Goal: Task Accomplishment & Management: Use online tool/utility

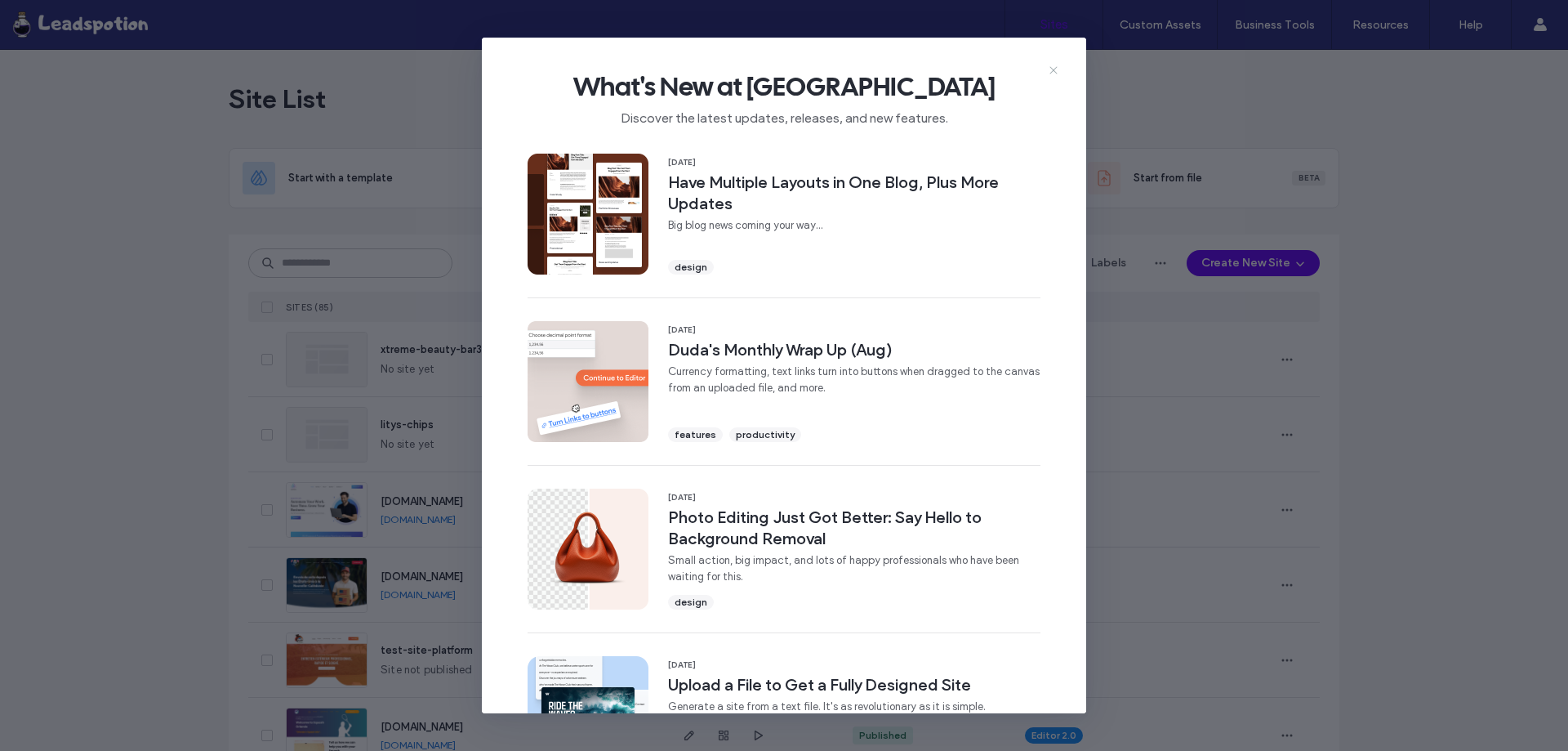
click at [1056, 71] on icon at bounding box center [1053, 70] width 13 height 13
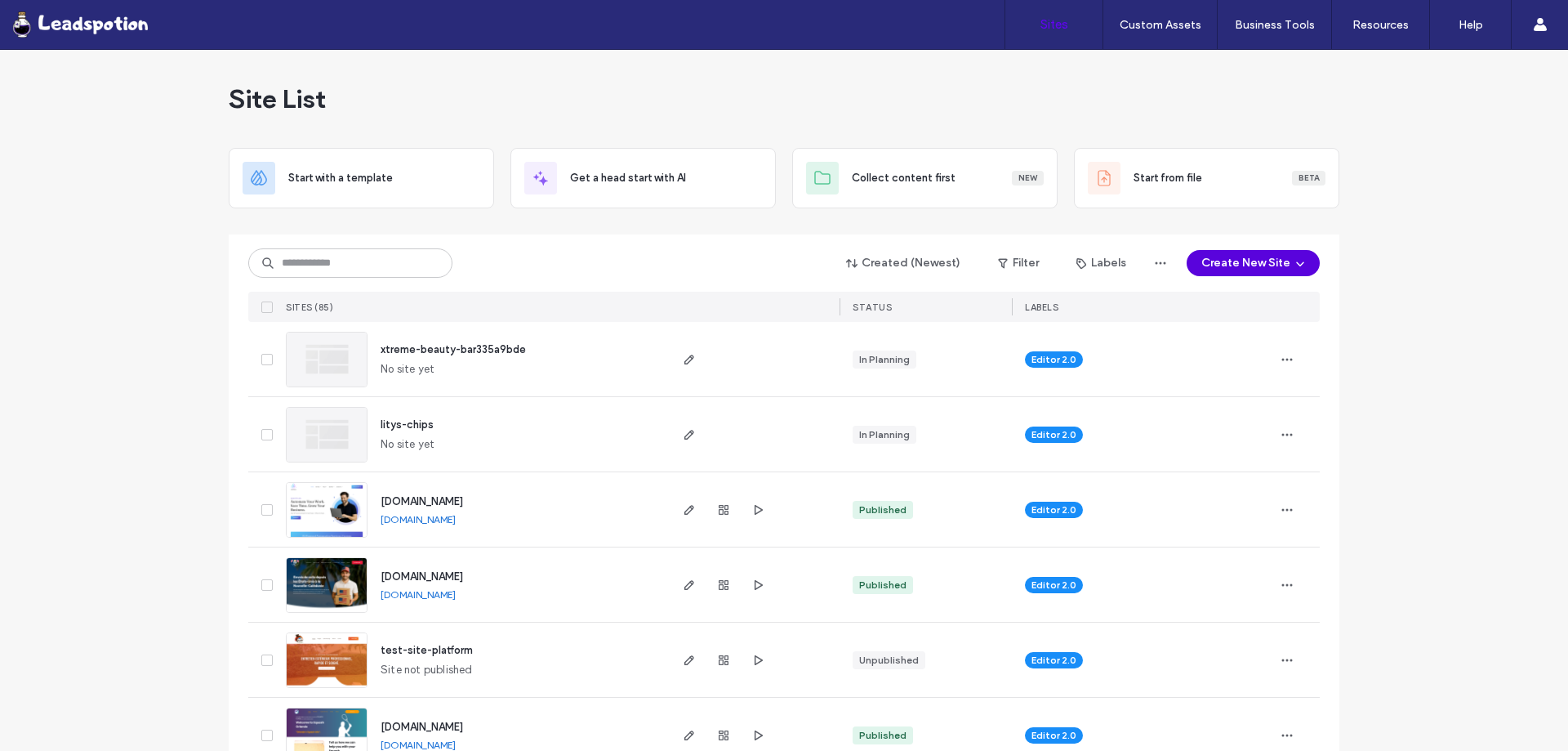
click at [1264, 261] on button "Create New Site" at bounding box center [1253, 263] width 133 height 26
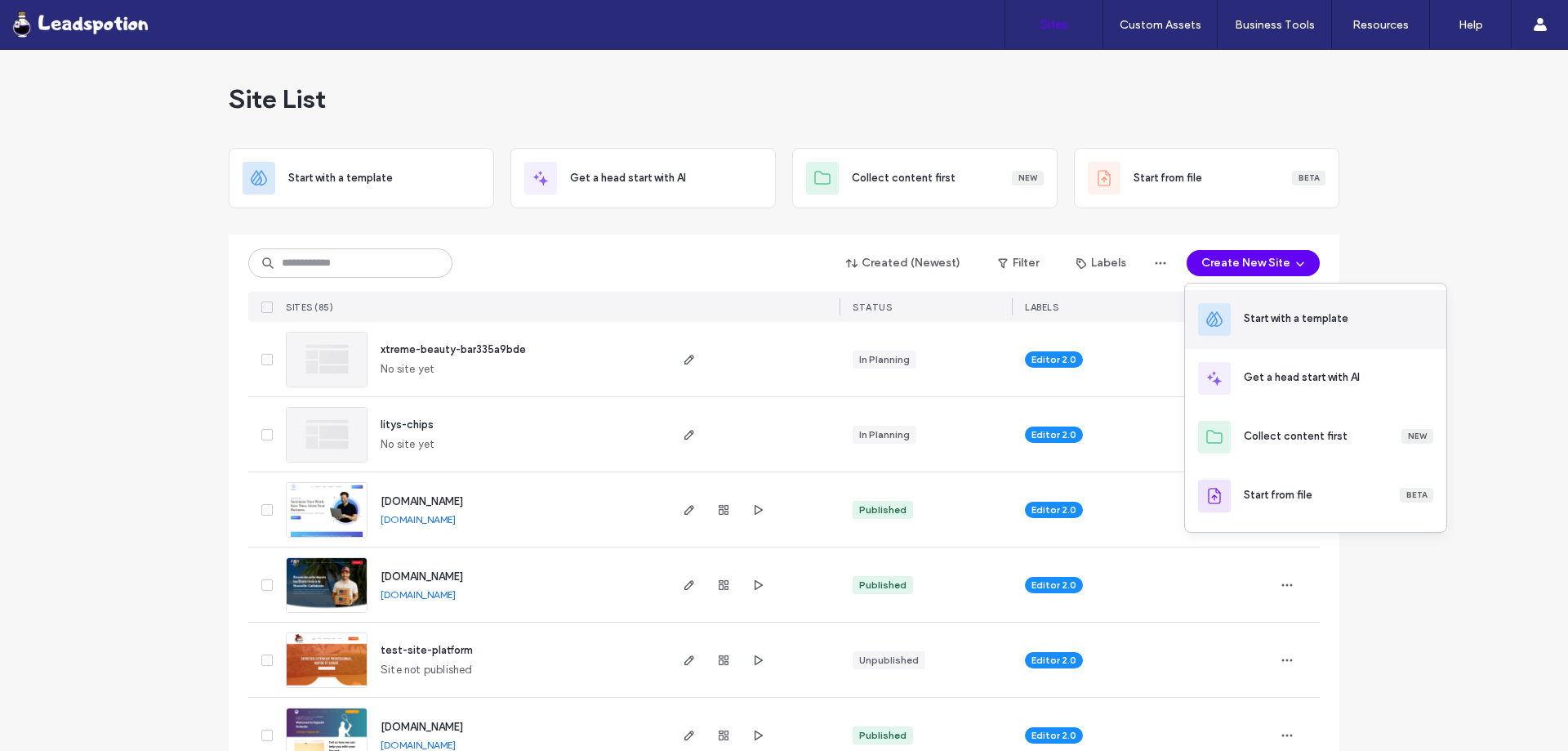
click at [1281, 326] on div "Start with a template" at bounding box center [1296, 318] width 104 height 16
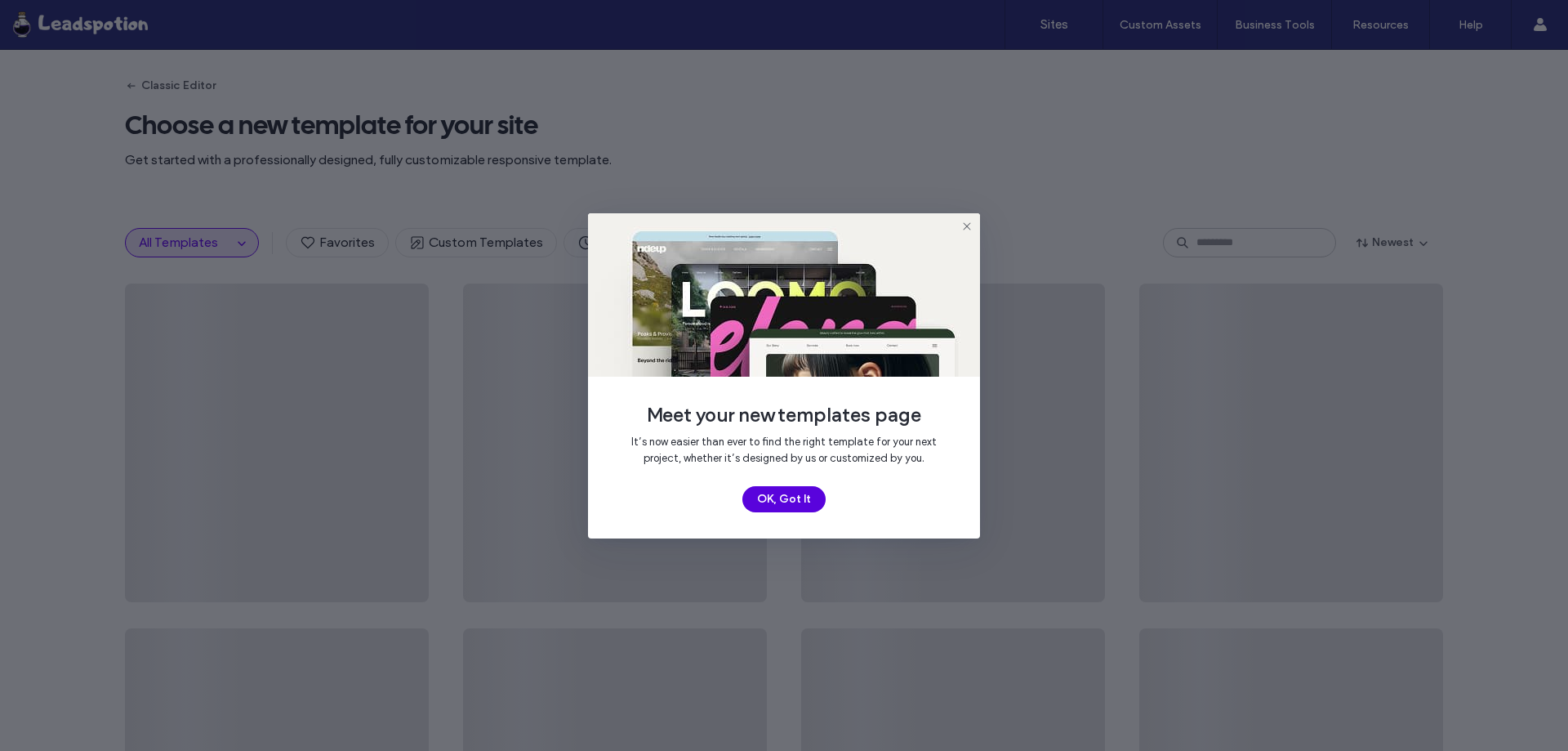
click at [781, 495] on button "OK, Got It" at bounding box center [784, 499] width 84 height 26
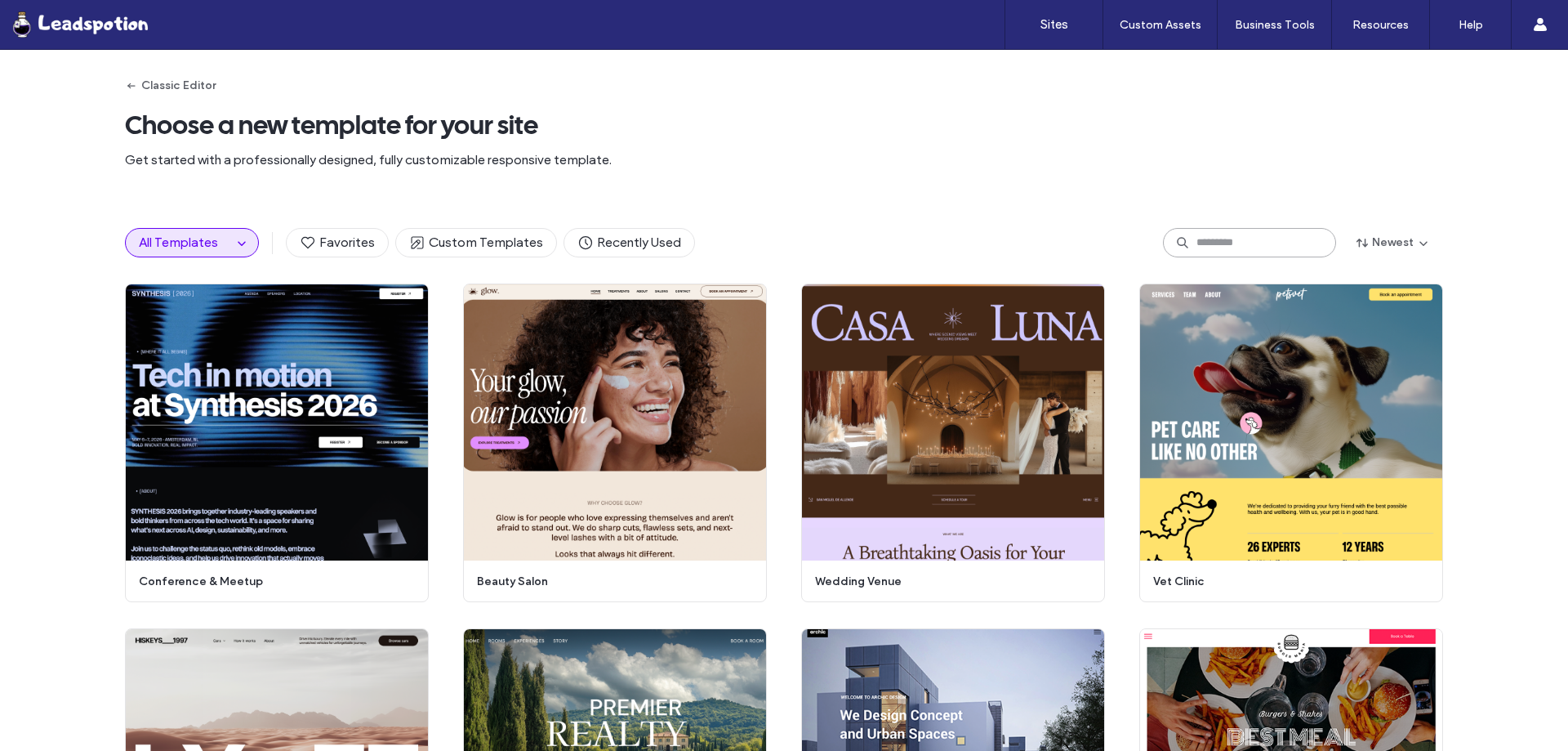
click at [1260, 249] on input at bounding box center [1249, 242] width 173 height 29
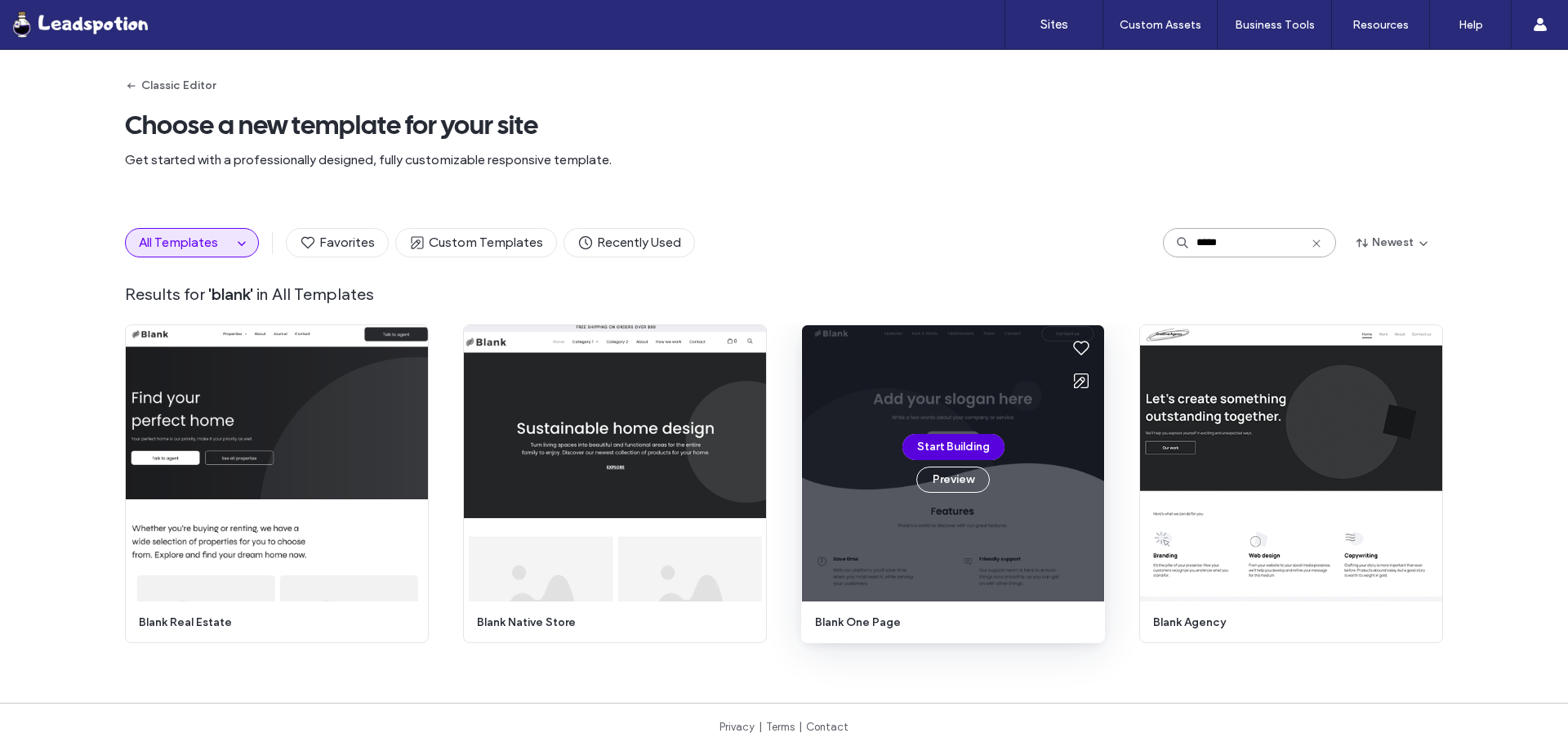
type input "*****"
click at [954, 438] on button "Start Building" at bounding box center [953, 446] width 102 height 26
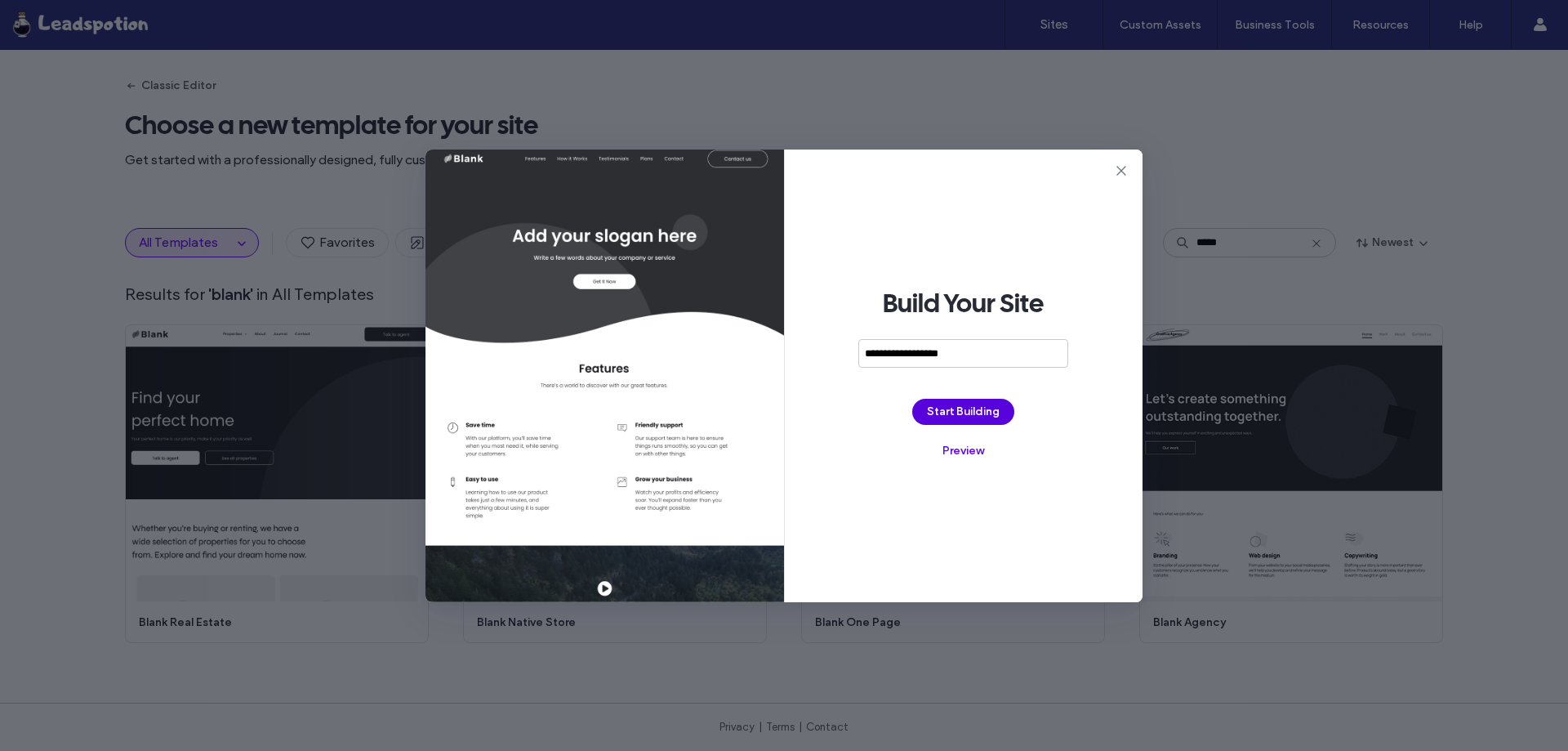
type input "**********"
click at [982, 409] on button "Start Building" at bounding box center [963, 412] width 102 height 26
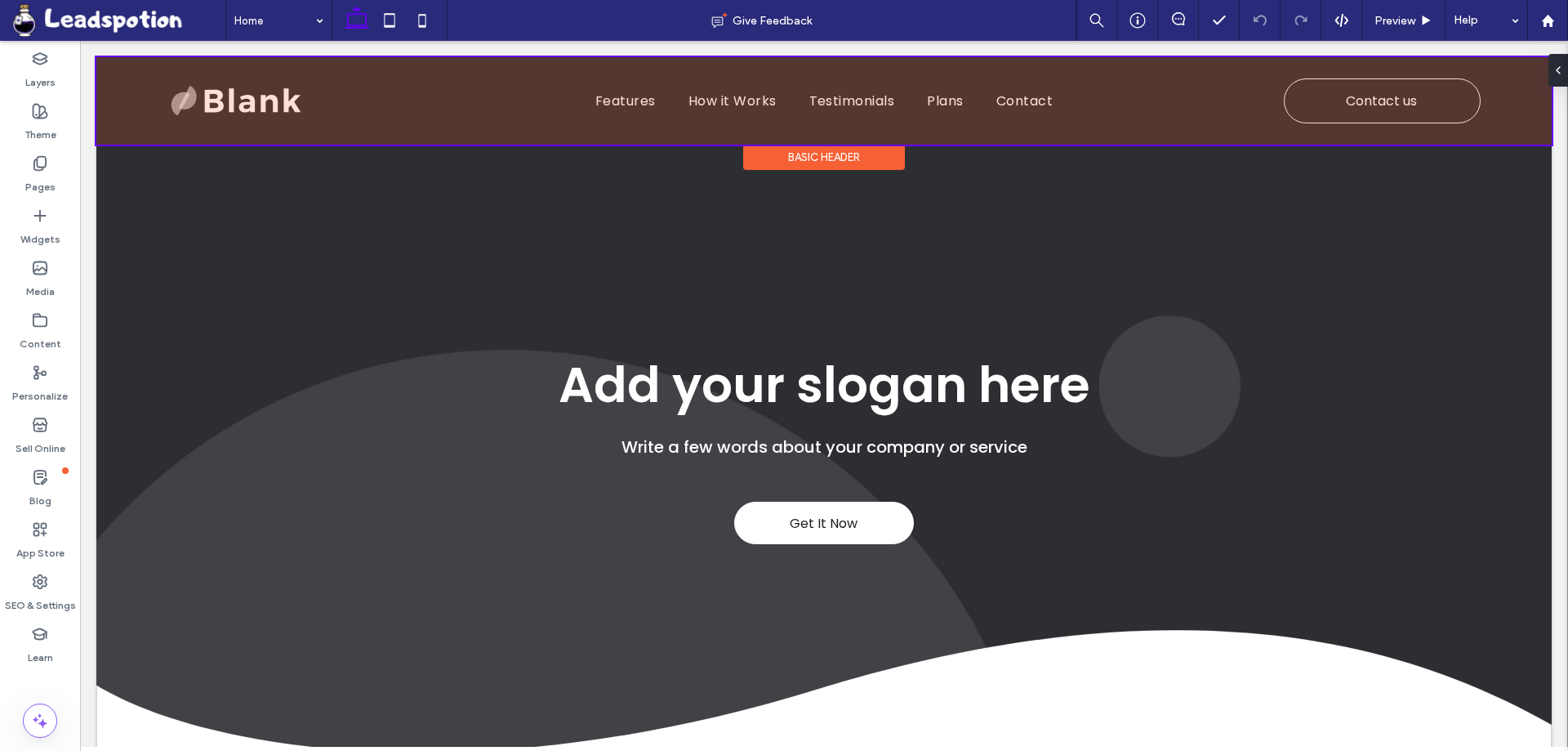
click at [288, 94] on div at bounding box center [824, 101] width 1455 height 87
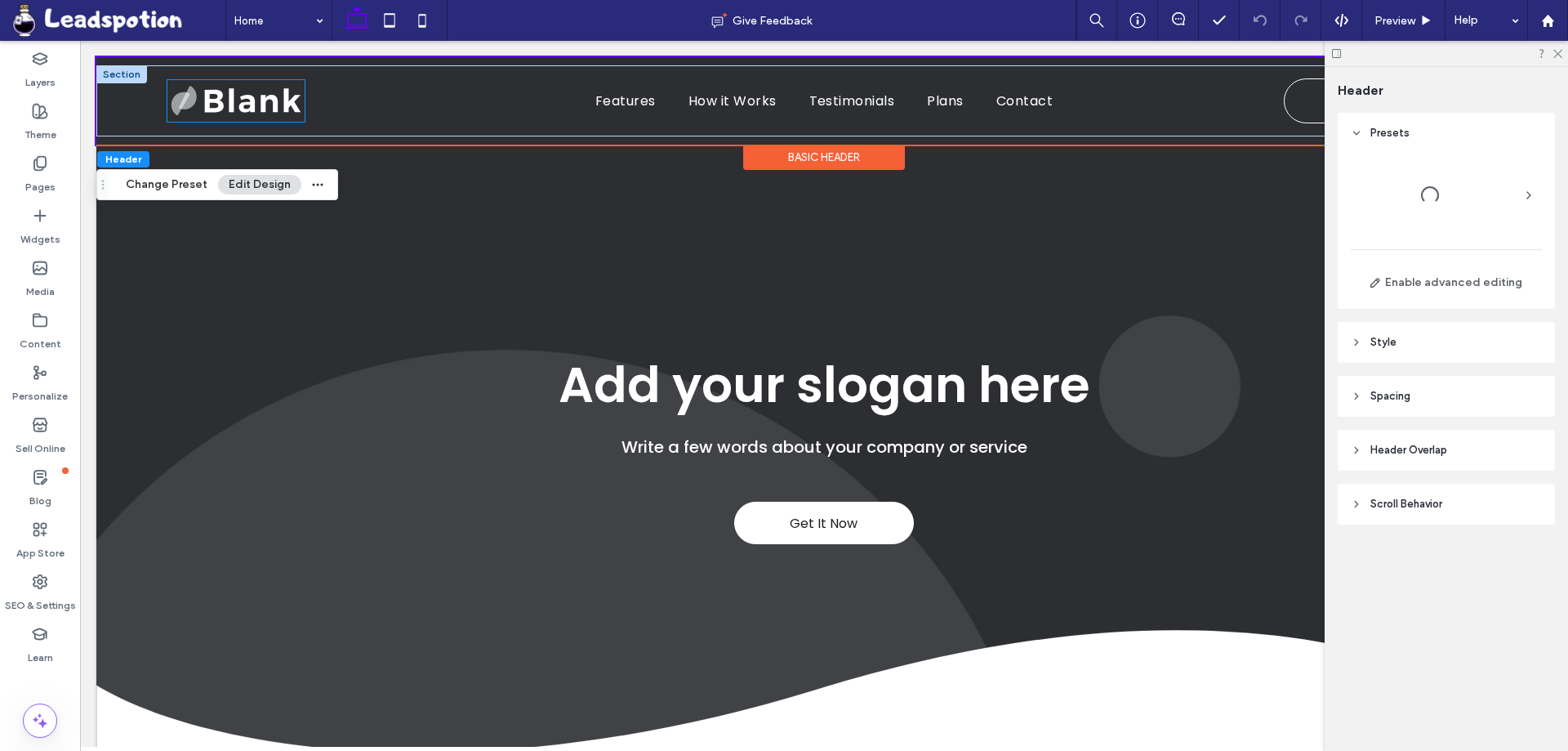
click at [241, 101] on img at bounding box center [236, 101] width 137 height 41
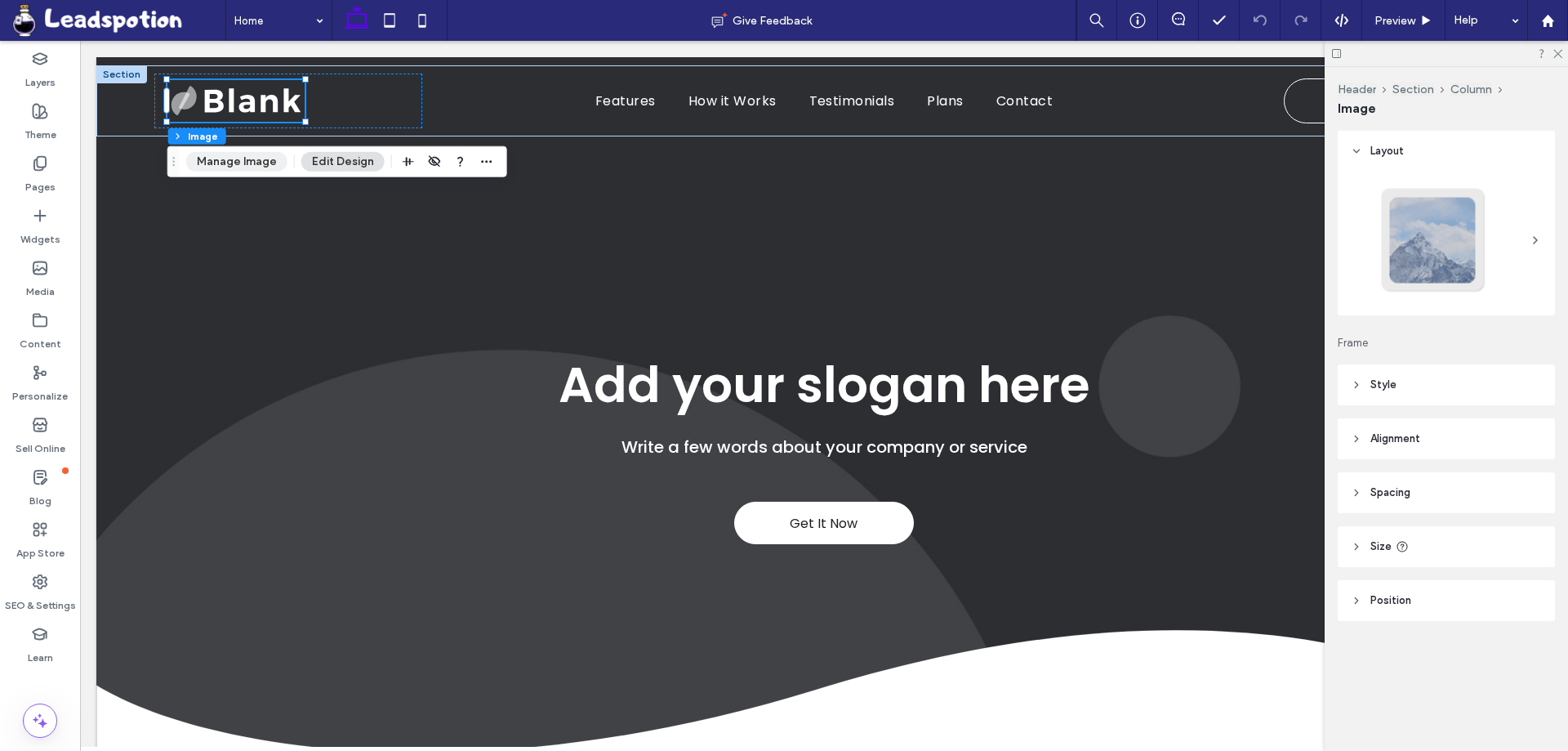
click at [225, 165] on button "Manage Image" at bounding box center [237, 162] width 102 height 20
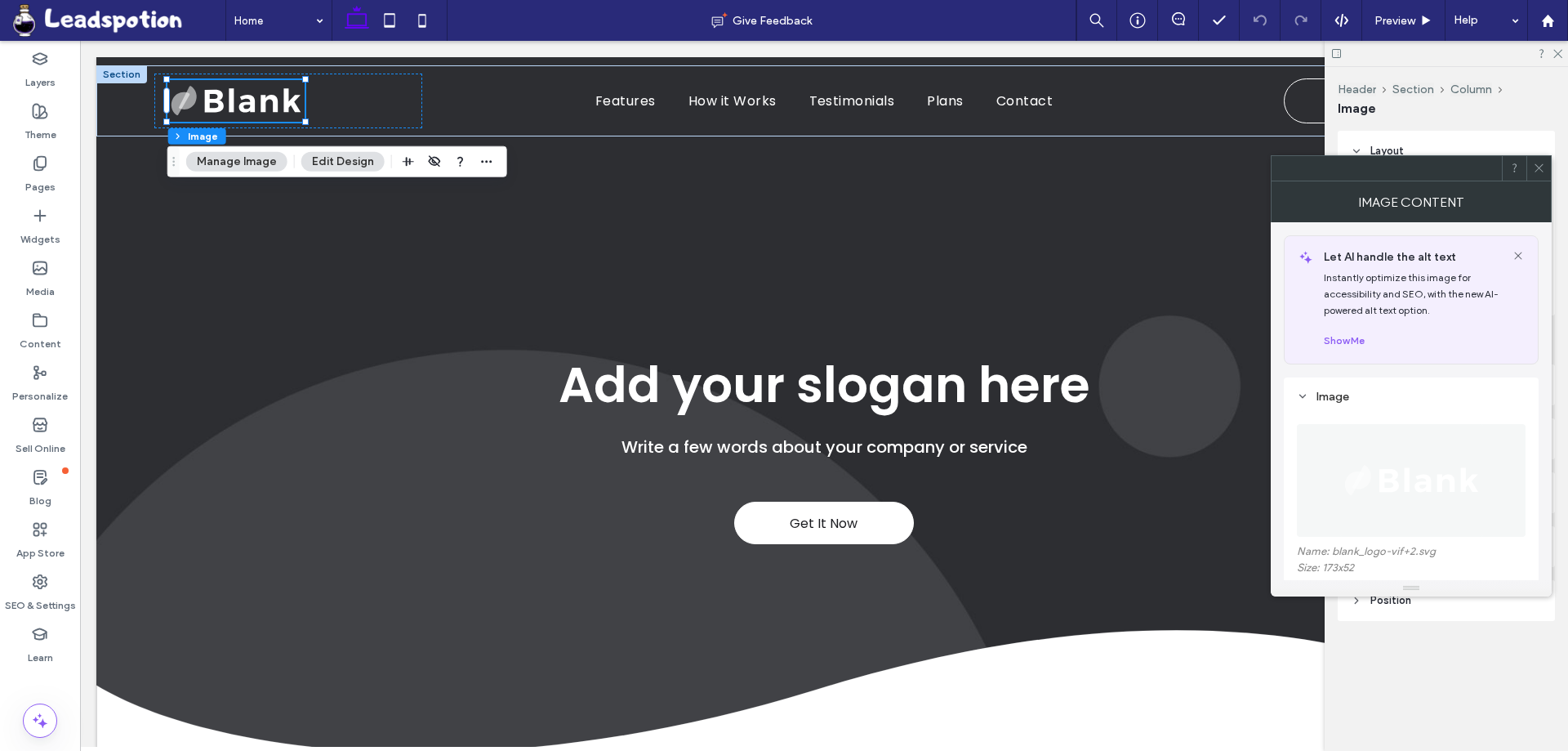
click at [1430, 461] on img at bounding box center [1411, 480] width 142 height 113
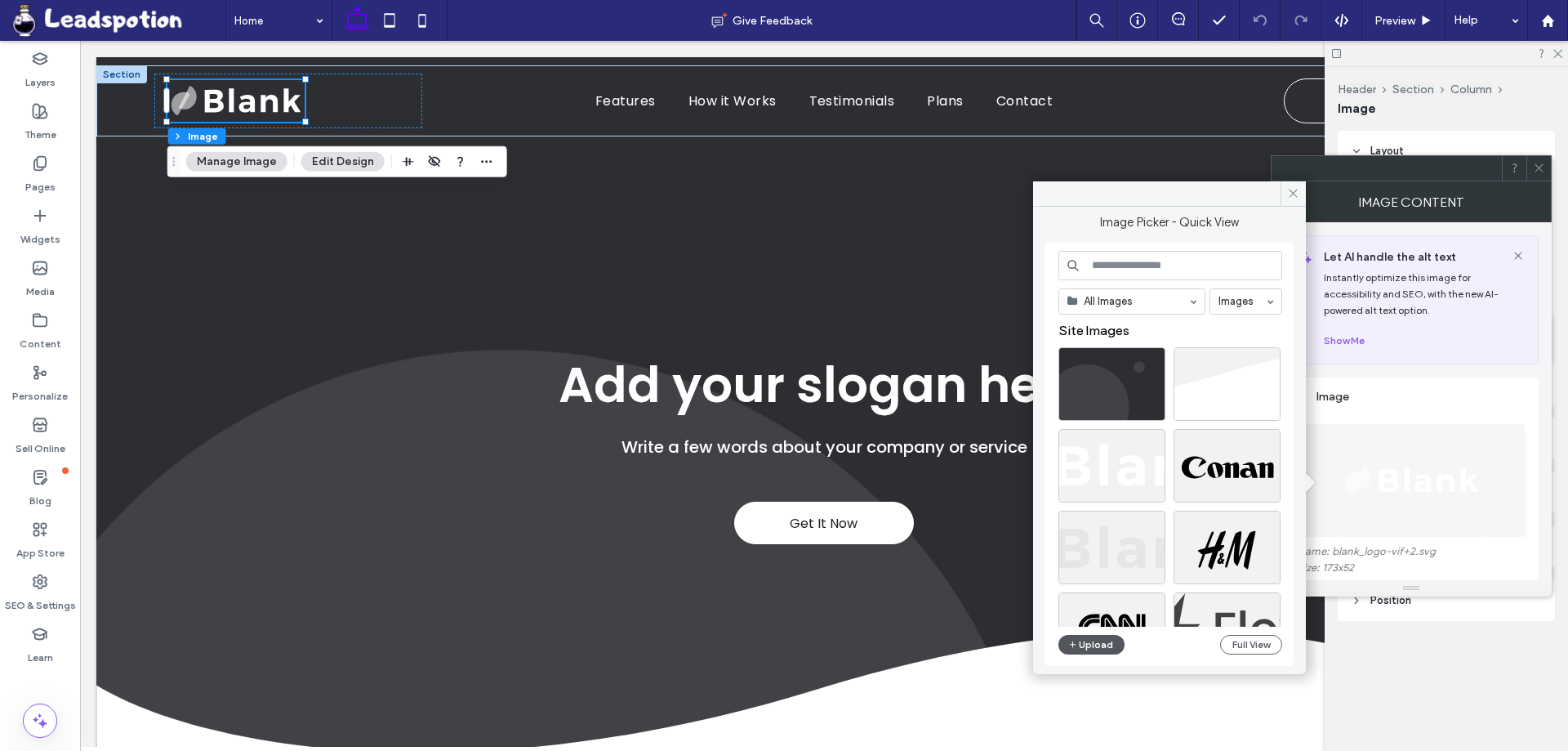
click at [1101, 646] on button "Upload" at bounding box center [1092, 645] width 67 height 20
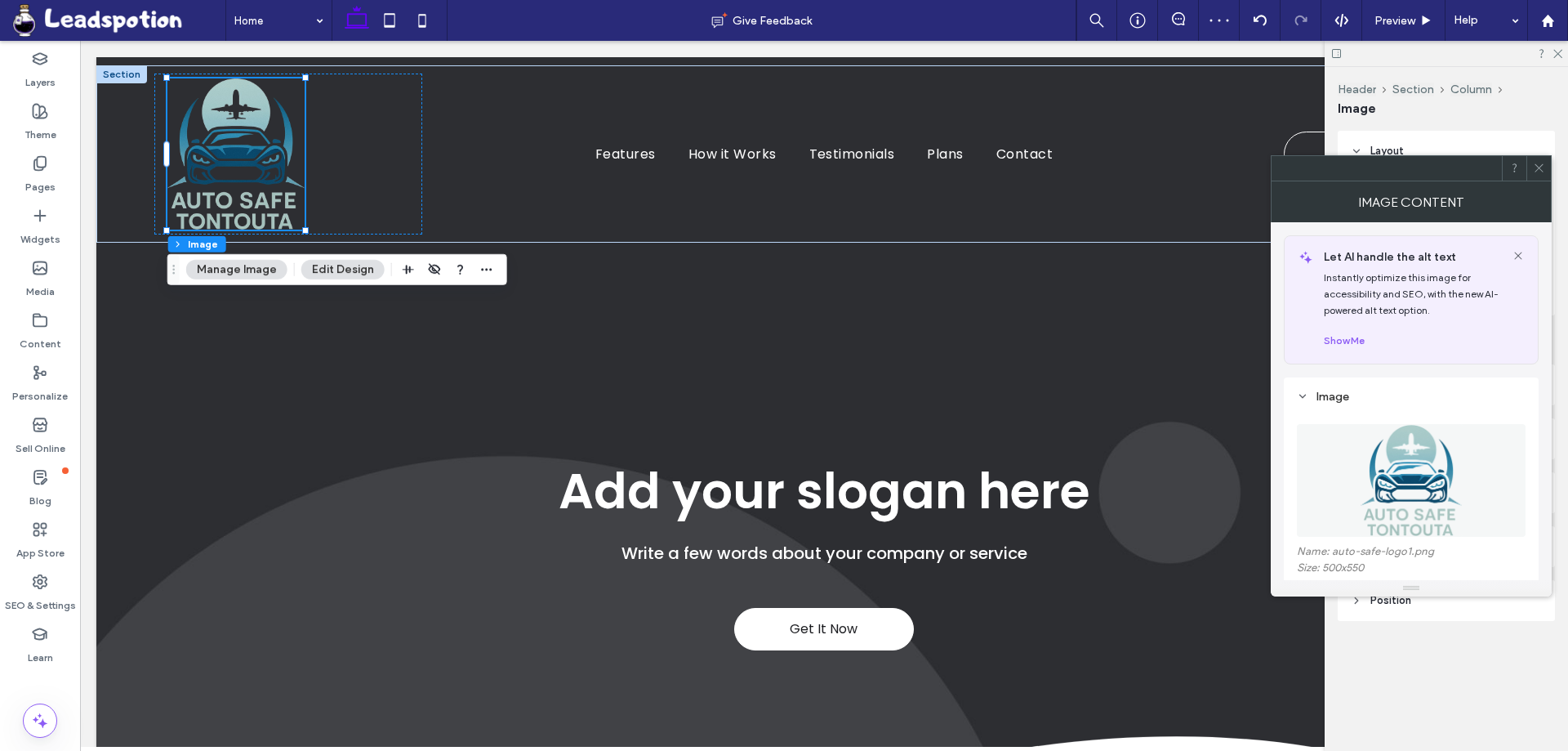
click at [1544, 173] on icon at bounding box center [1539, 168] width 12 height 12
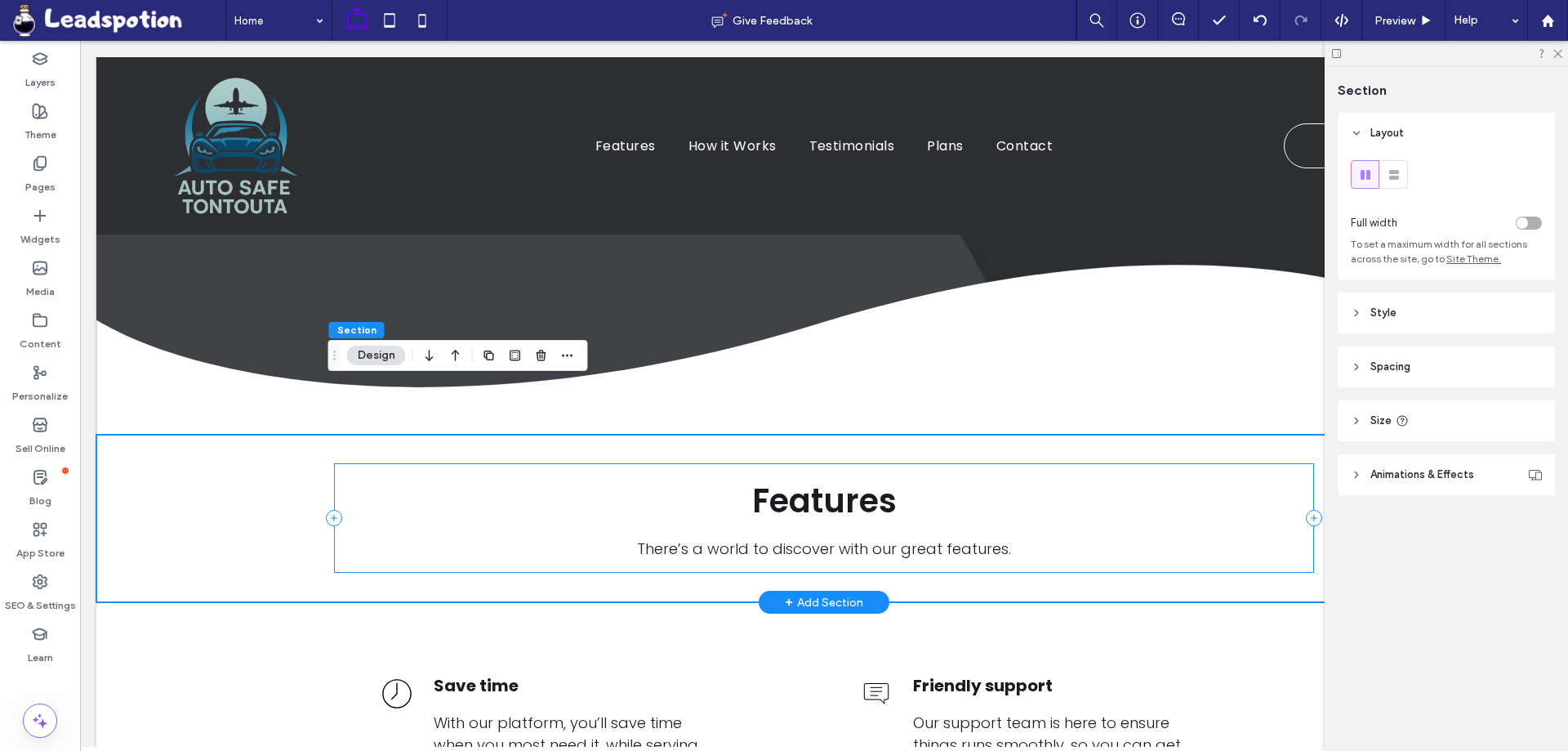
scroll to position [572, 0]
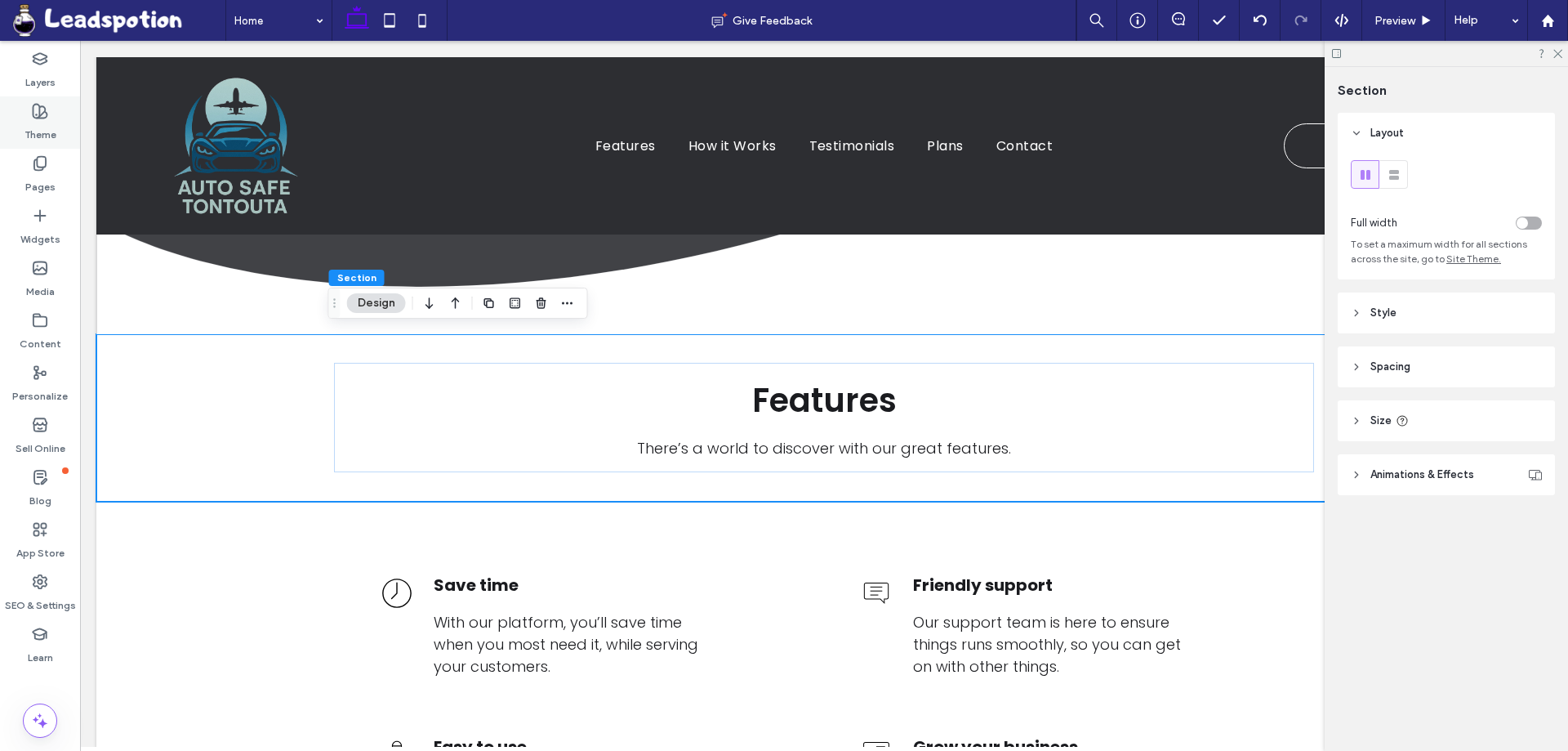
click at [43, 130] on label "Theme" at bounding box center [41, 131] width 32 height 23
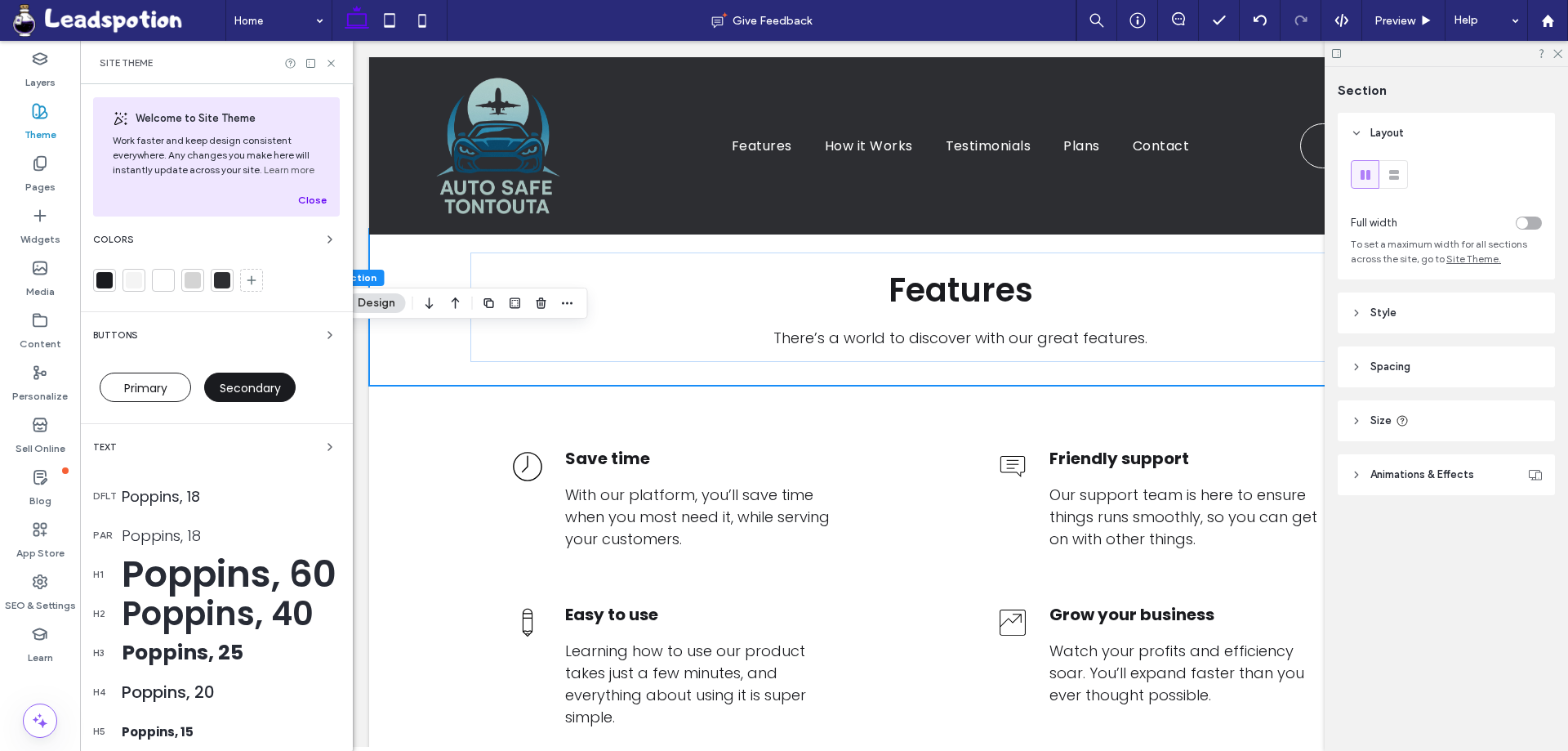
scroll to position [512, 0]
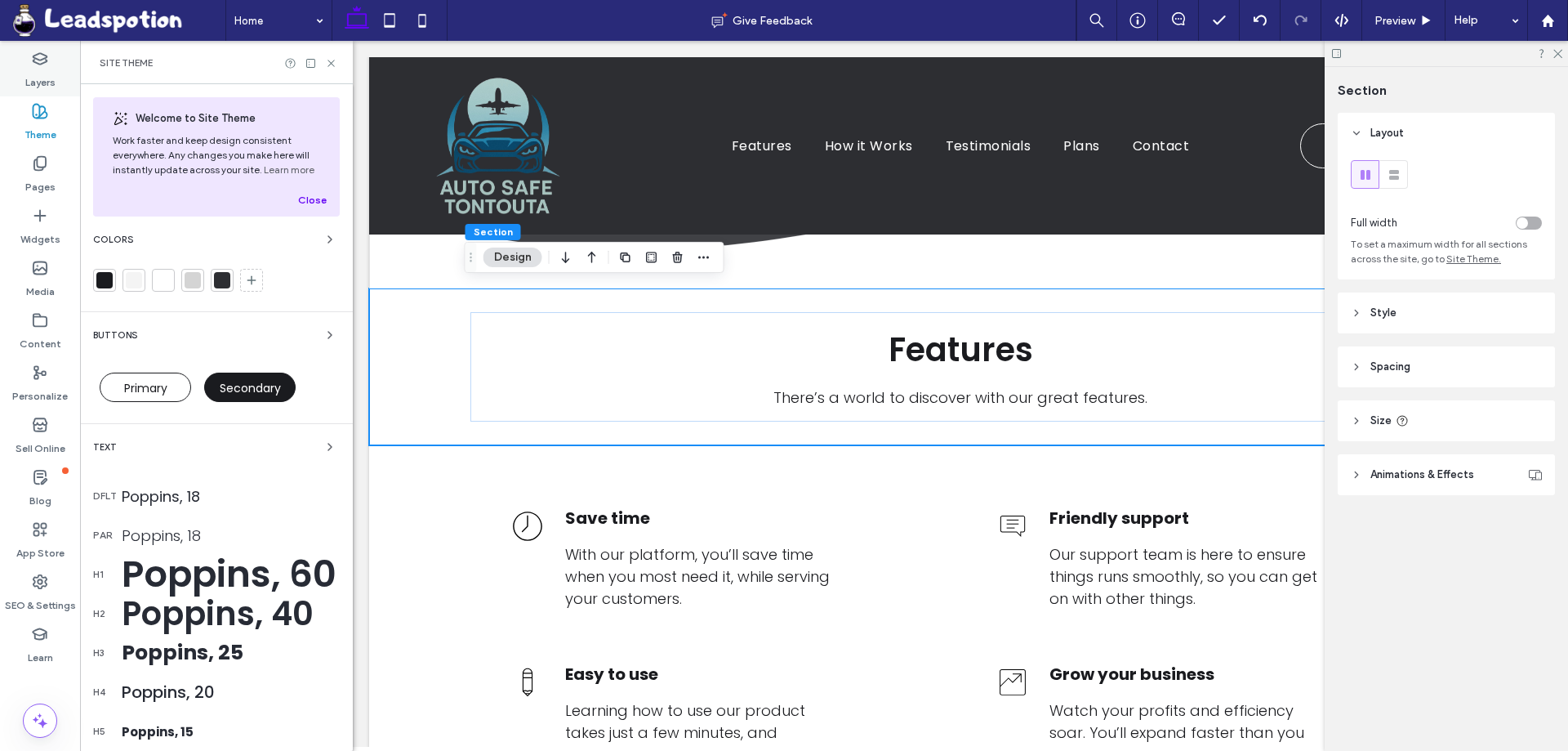
click at [50, 84] on label "Layers" at bounding box center [40, 78] width 30 height 23
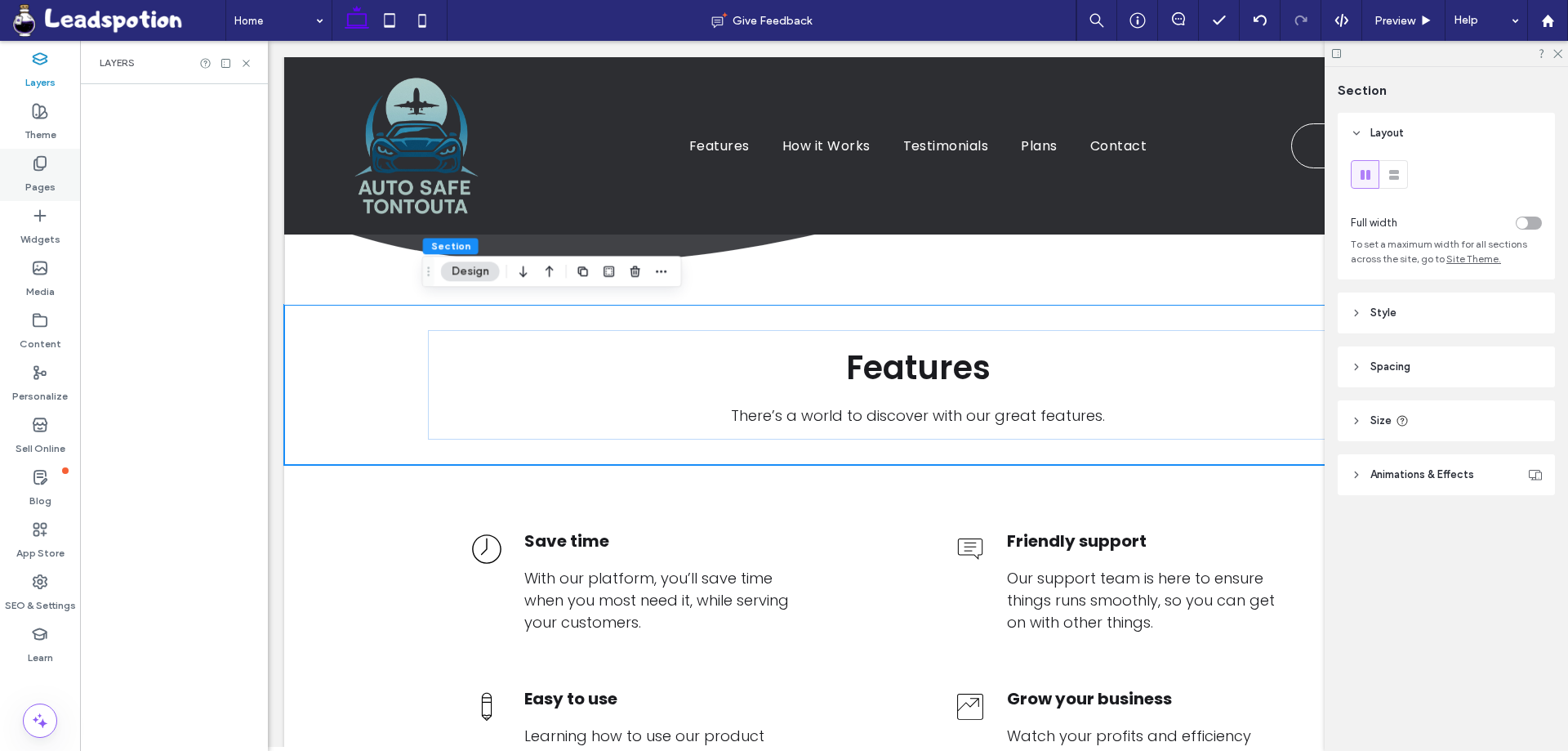
click at [32, 174] on label "Pages" at bounding box center [40, 184] width 30 height 23
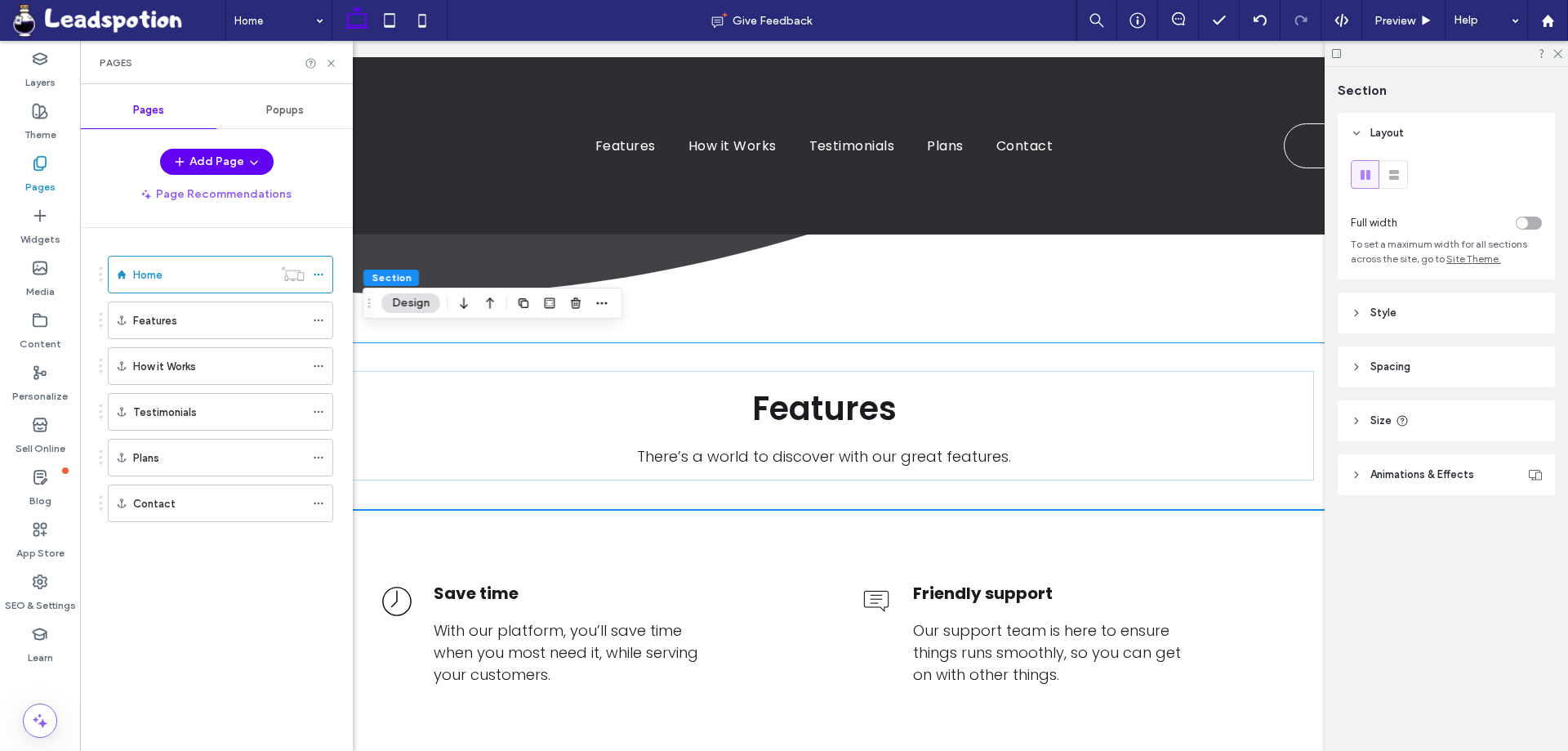
scroll to position [556, 0]
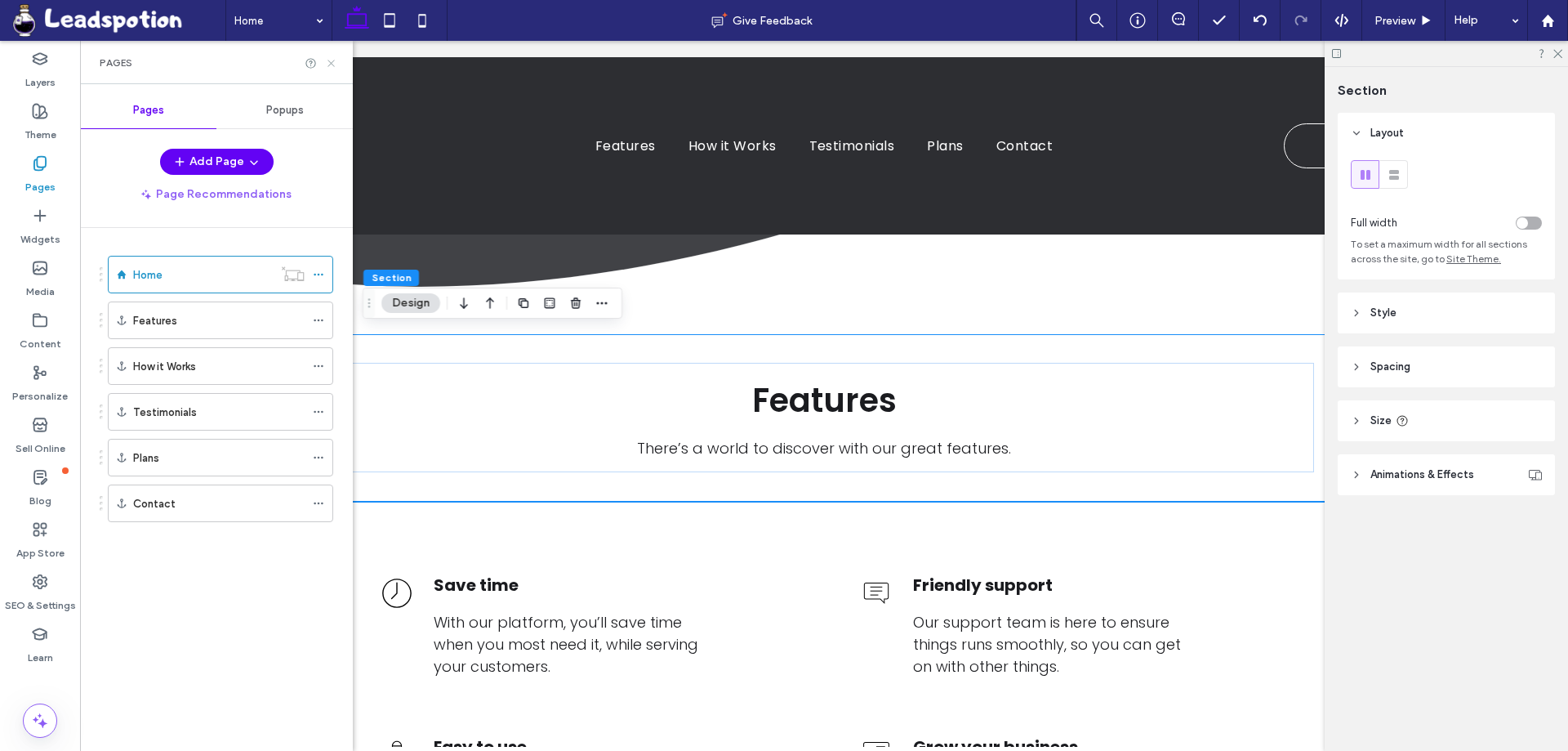
click at [333, 60] on icon at bounding box center [331, 63] width 12 height 12
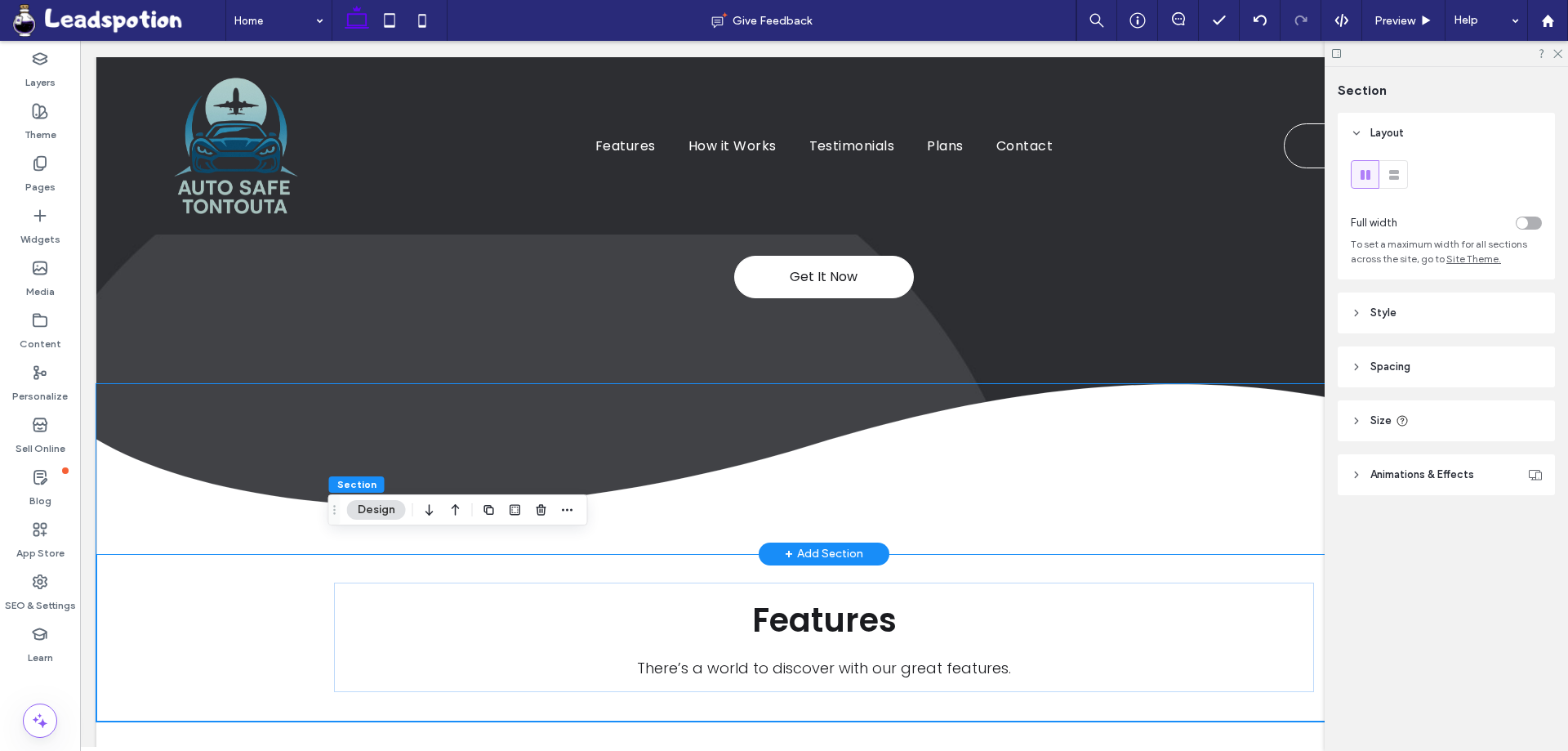
scroll to position [310, 0]
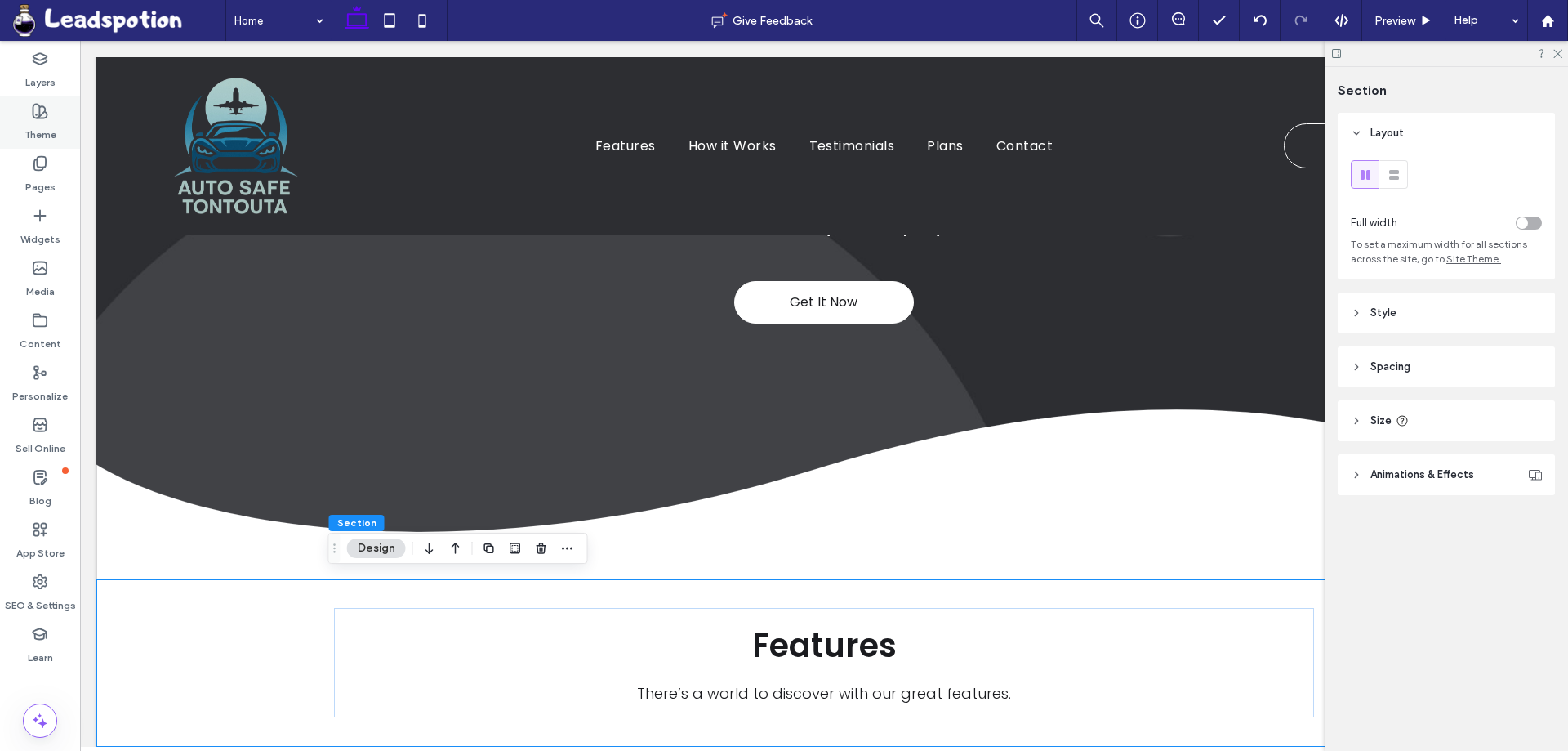
click at [34, 119] on label "Theme" at bounding box center [41, 131] width 32 height 23
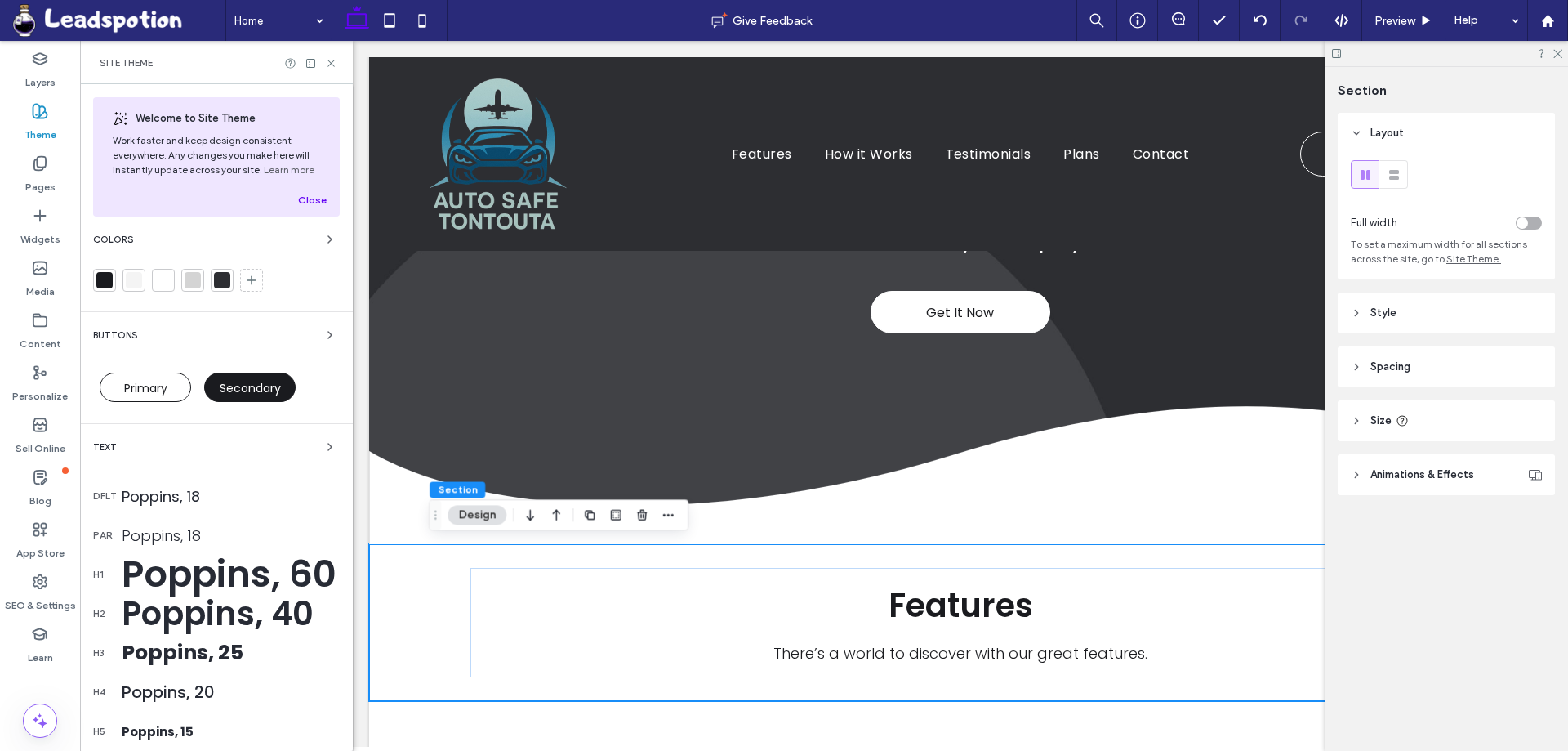
scroll to position [266, 0]
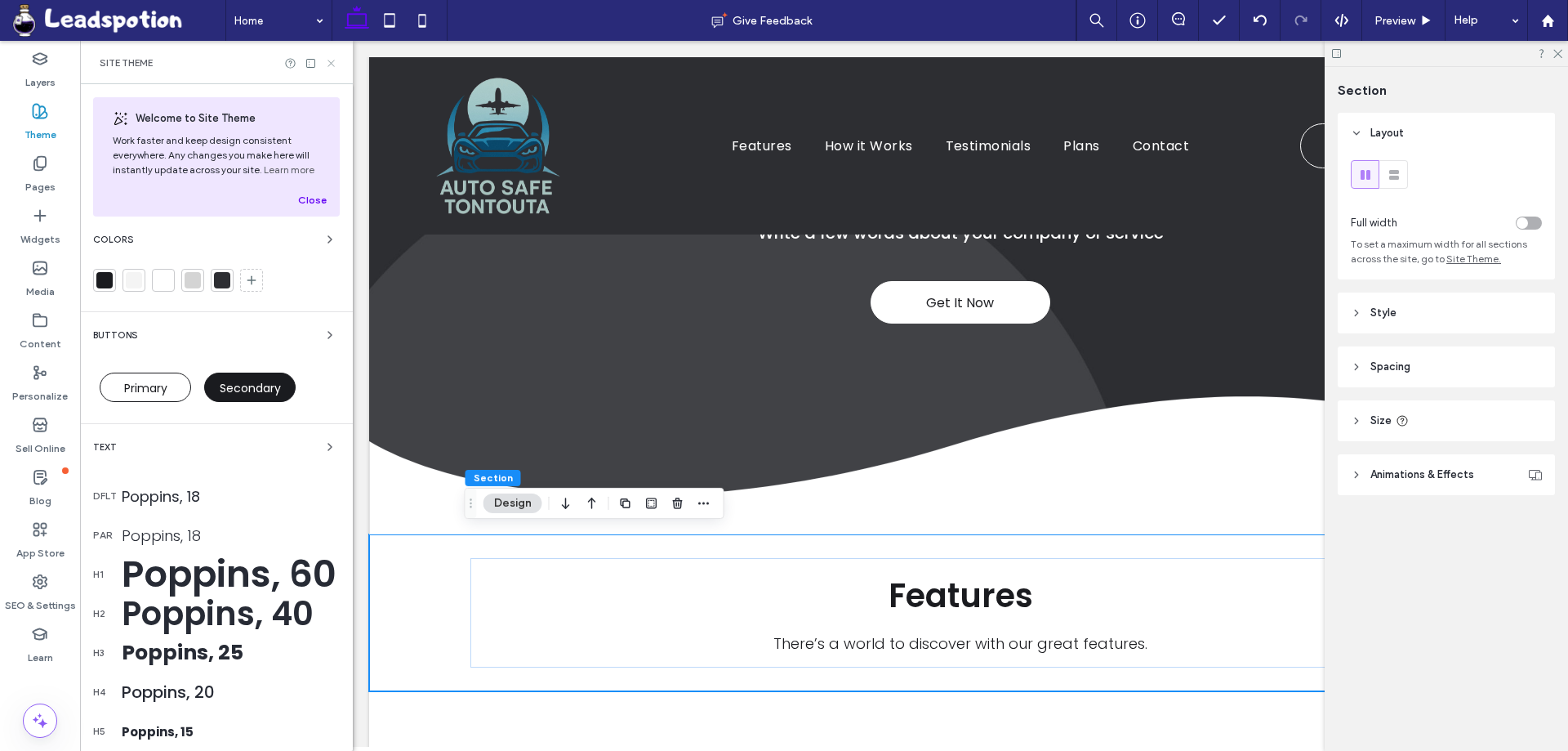
click at [331, 66] on icon at bounding box center [331, 63] width 12 height 12
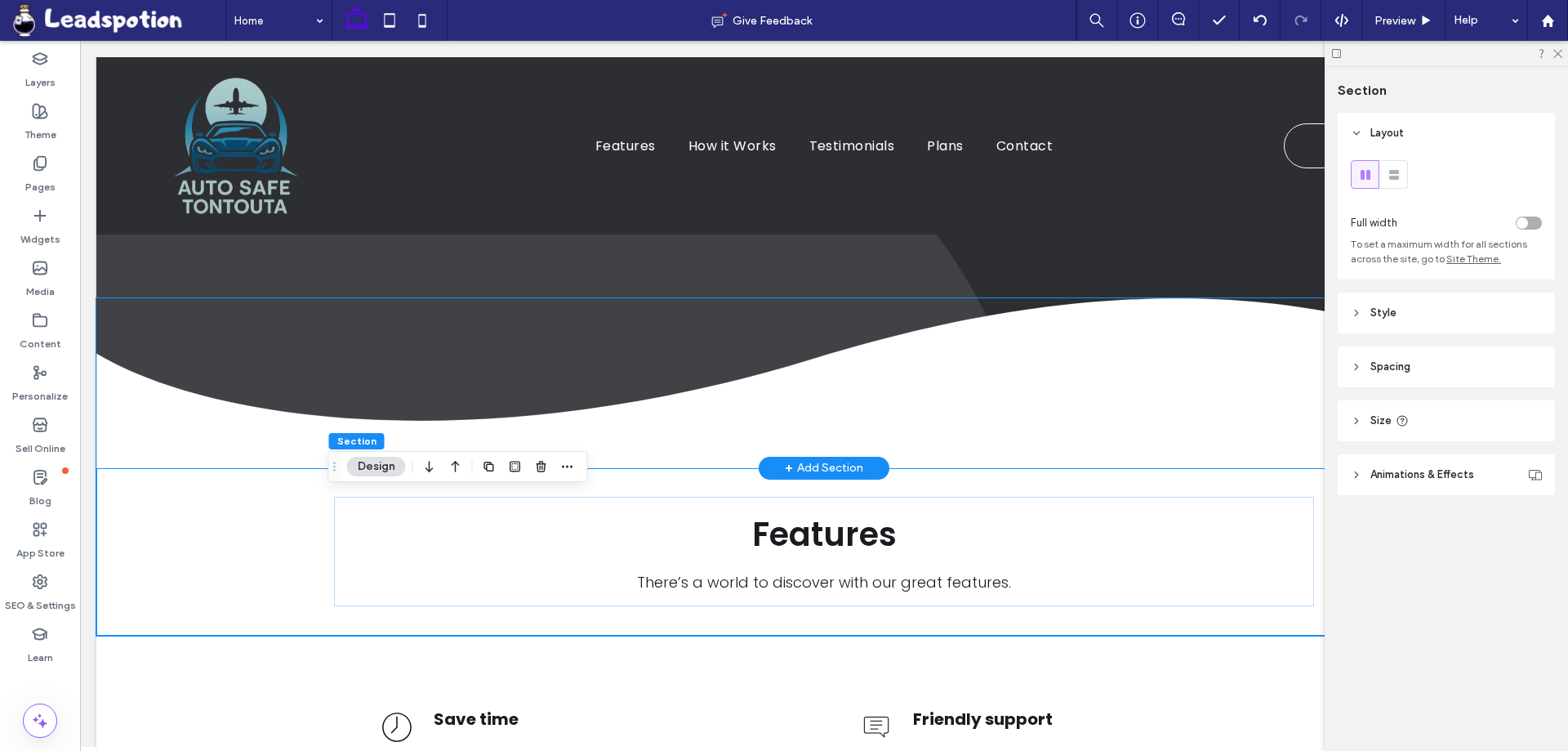
scroll to position [474, 0]
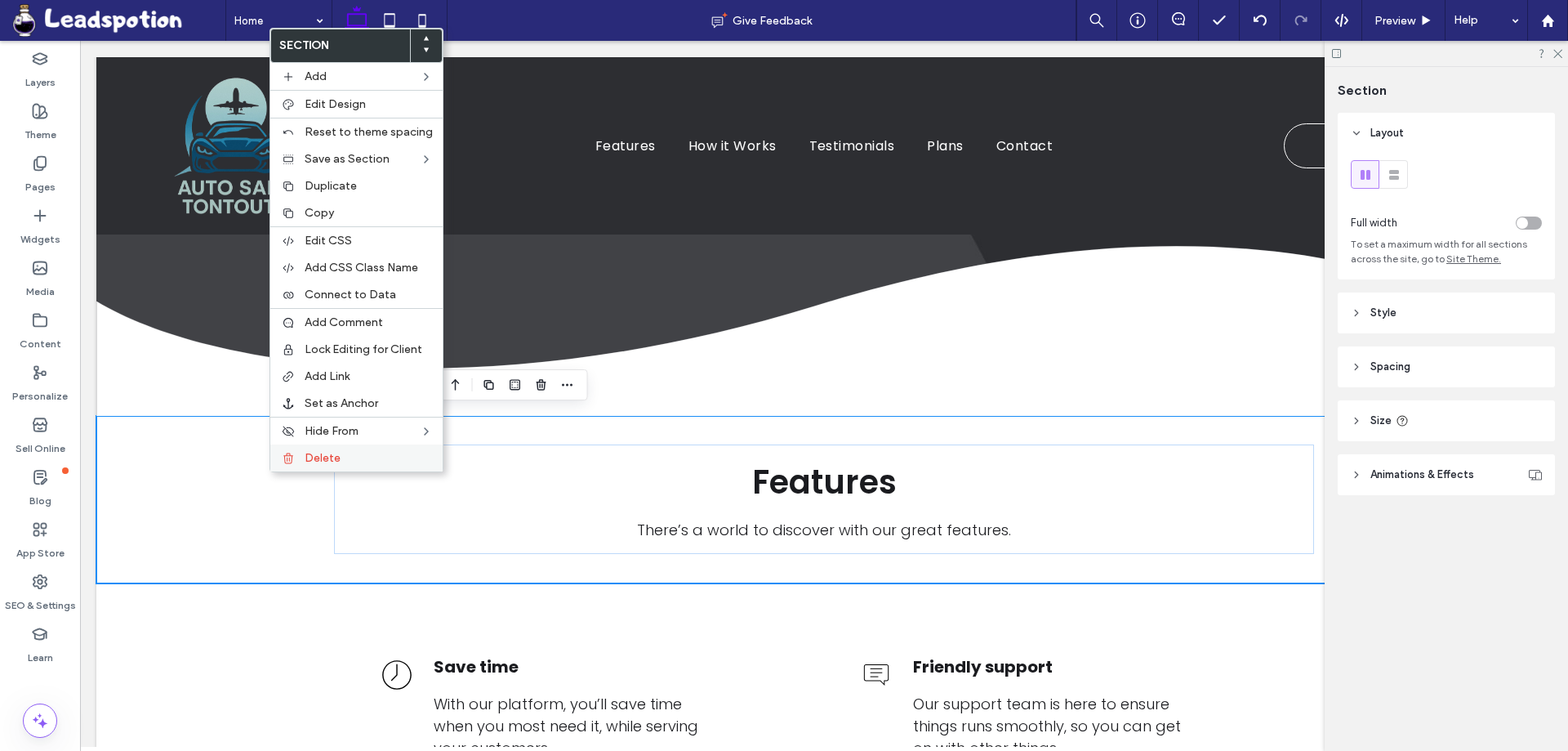
click at [313, 468] on div "Delete" at bounding box center [357, 458] width 173 height 27
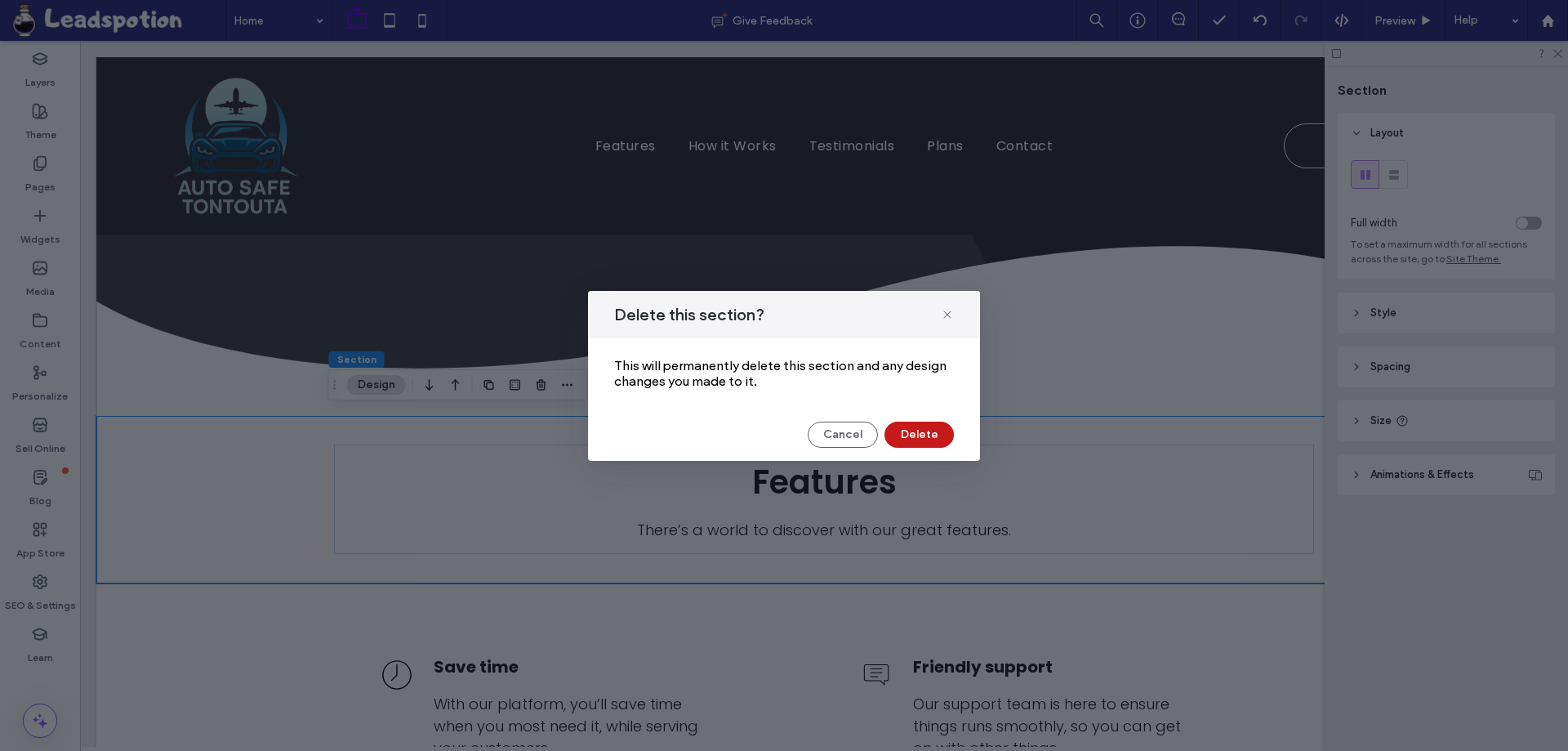
click at [921, 435] on button "Delete" at bounding box center [919, 434] width 69 height 26
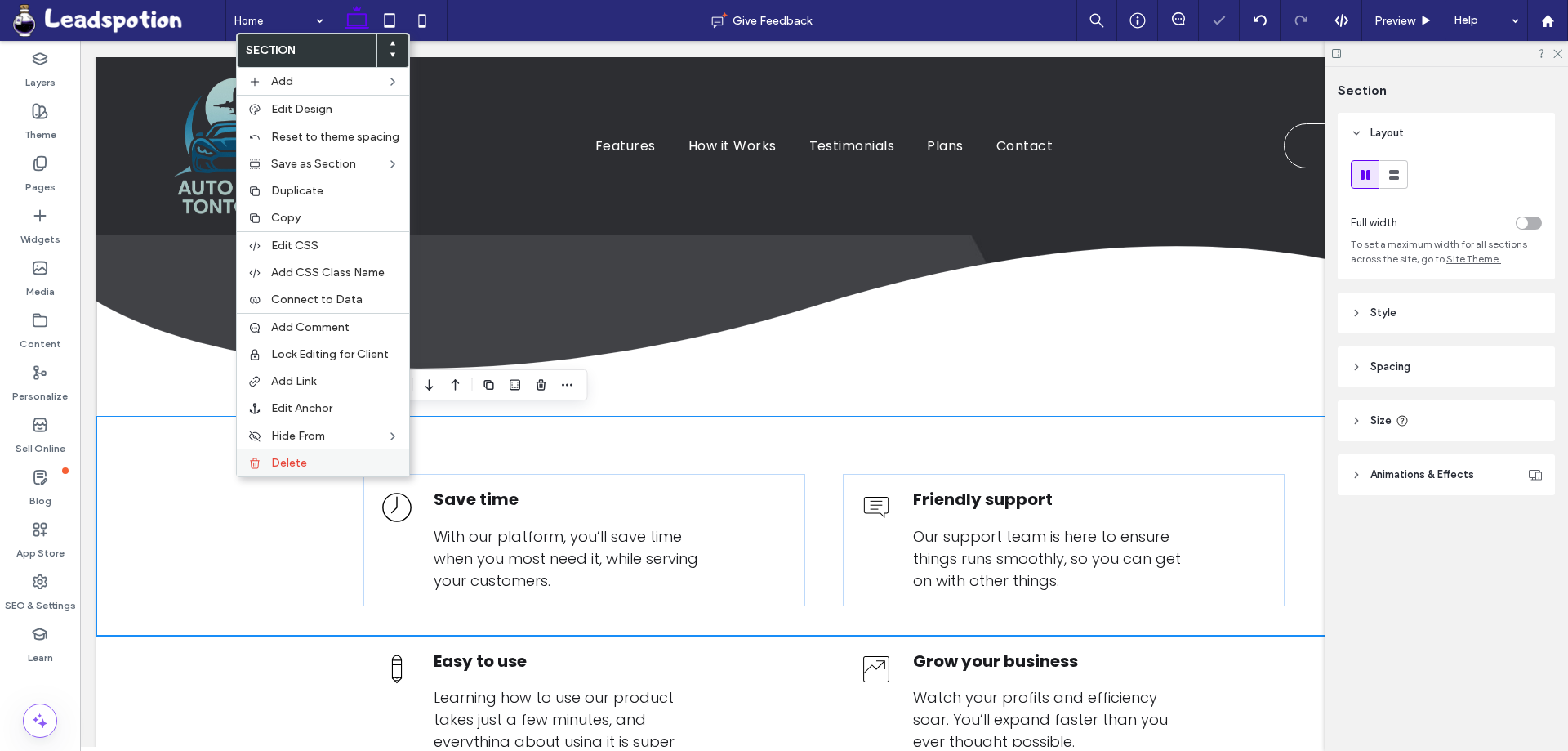
click at [285, 463] on span "Delete" at bounding box center [288, 463] width 36 height 14
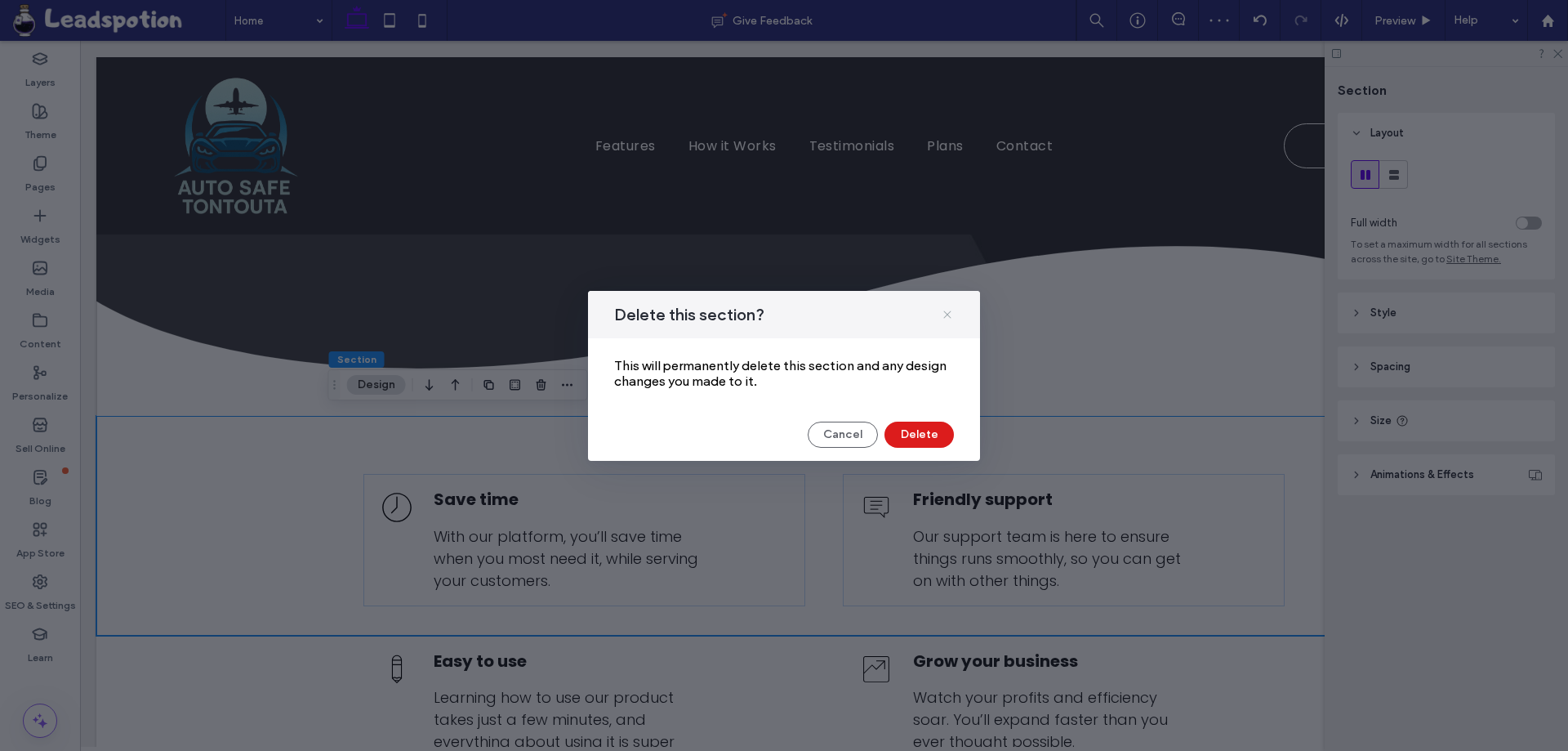
click at [950, 312] on use at bounding box center [946, 314] width 7 height 7
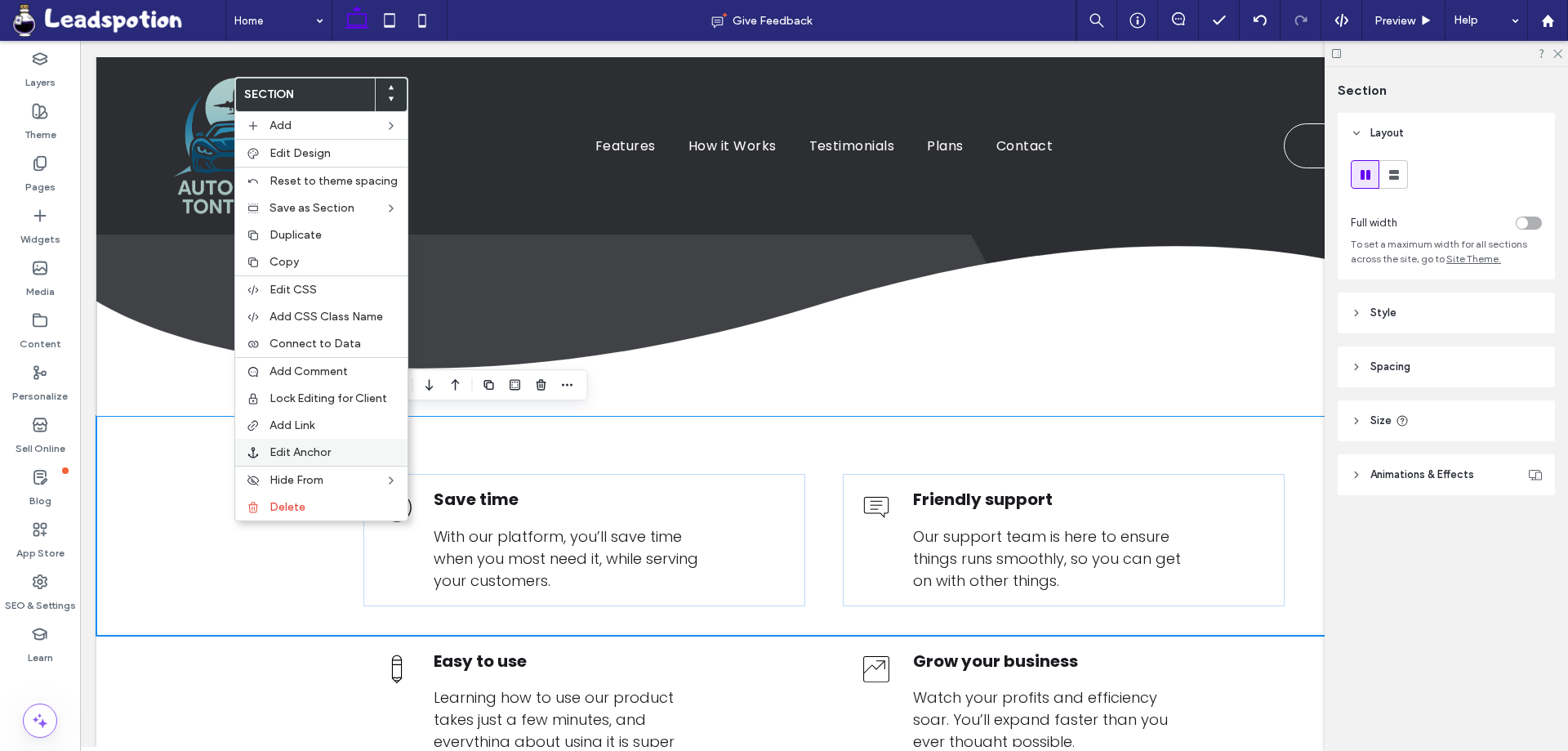
click at [310, 449] on span "Edit Anchor" at bounding box center [300, 453] width 61 height 14
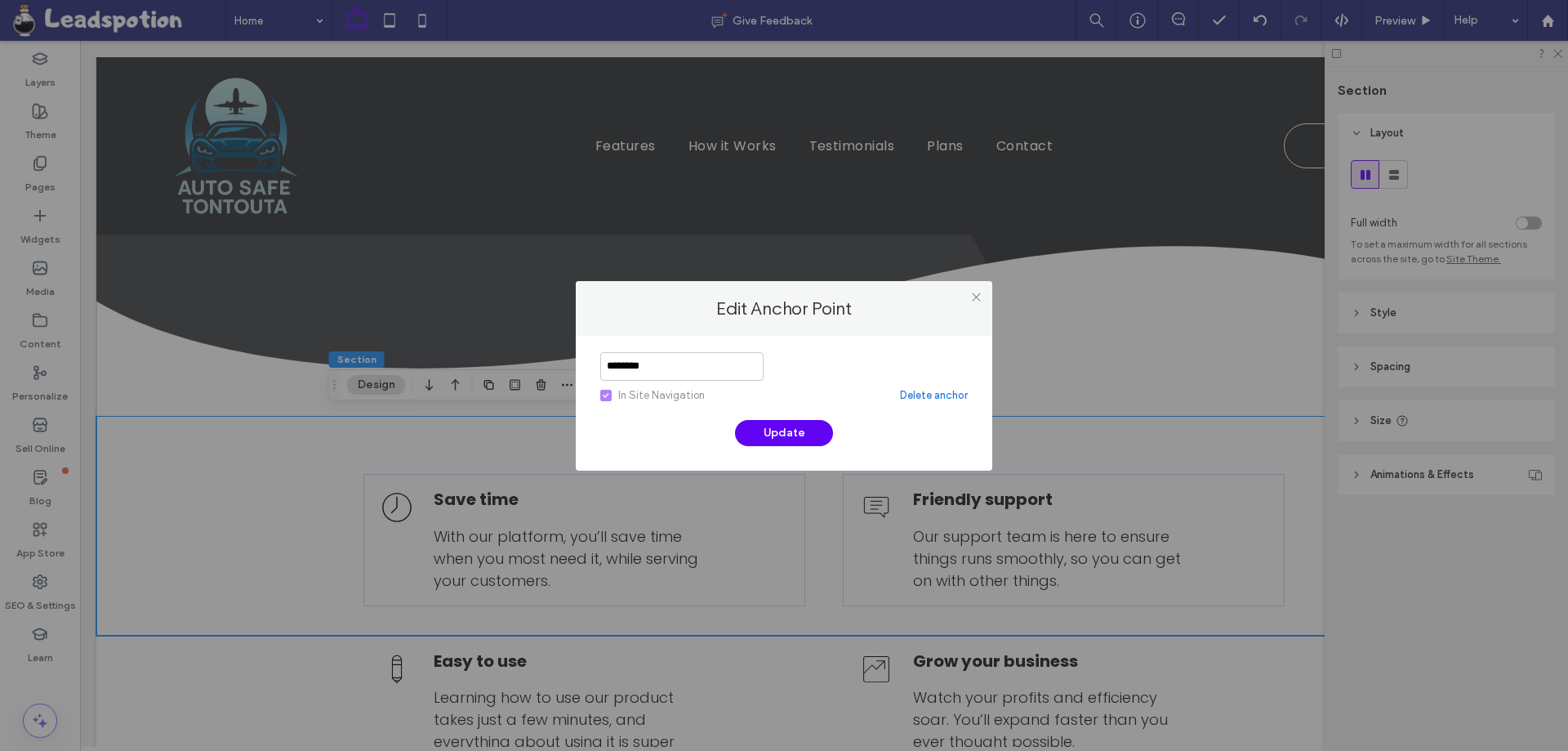
click at [940, 392] on link "Delete anchor" at bounding box center [934, 396] width 68 height 16
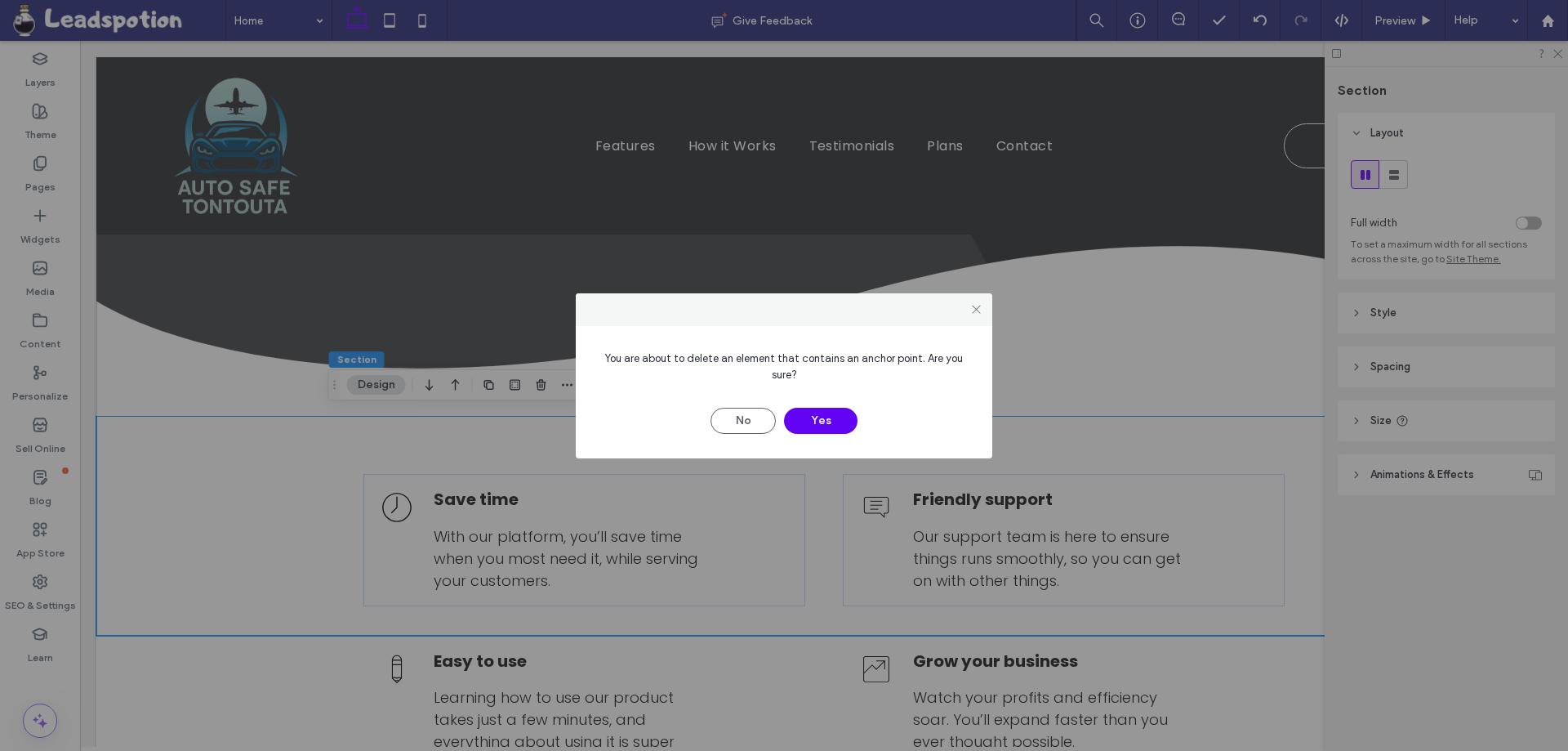
click at [813, 417] on button "Yes" at bounding box center [820, 420] width 74 height 26
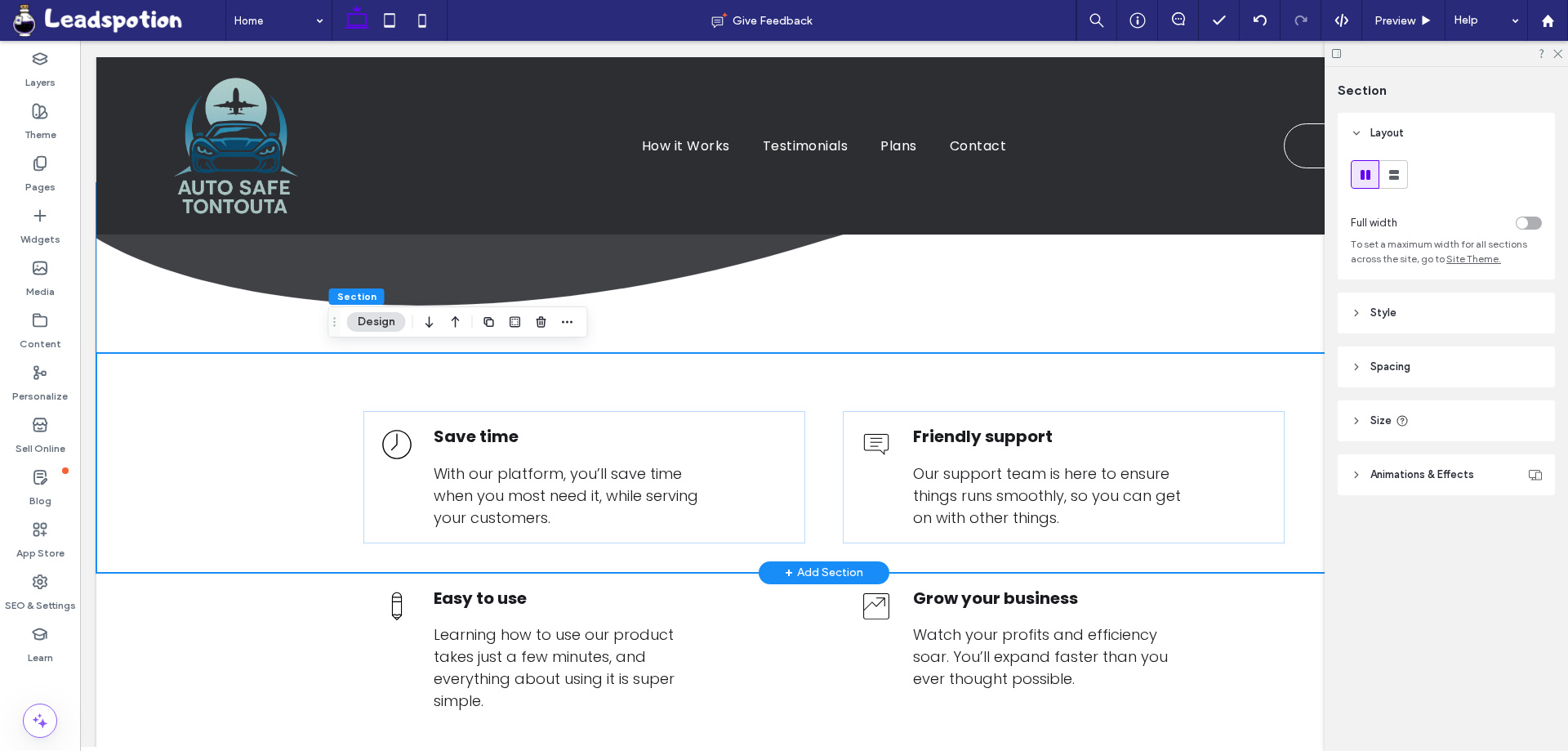
scroll to position [572, 0]
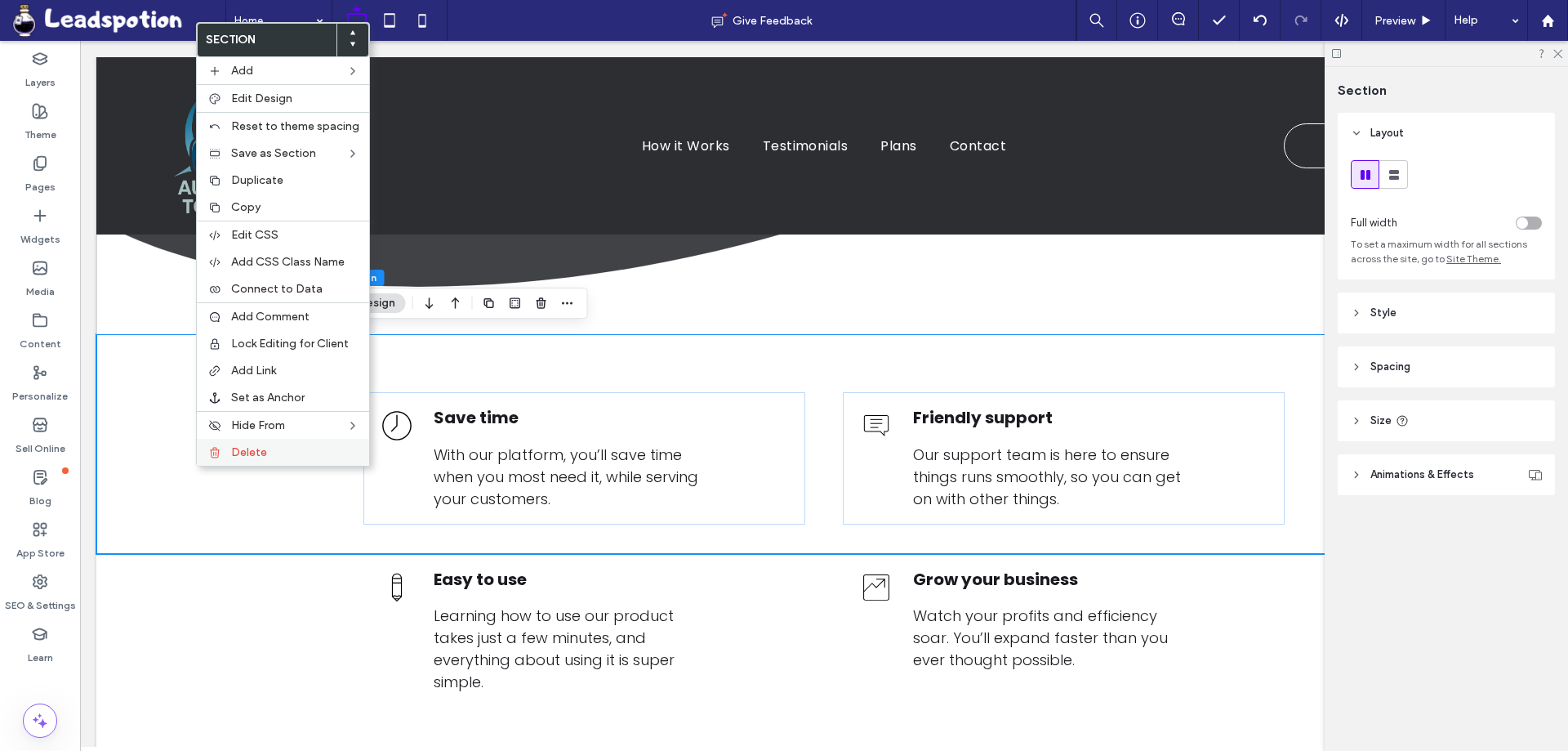
click at [229, 453] on div "Delete" at bounding box center [283, 452] width 173 height 27
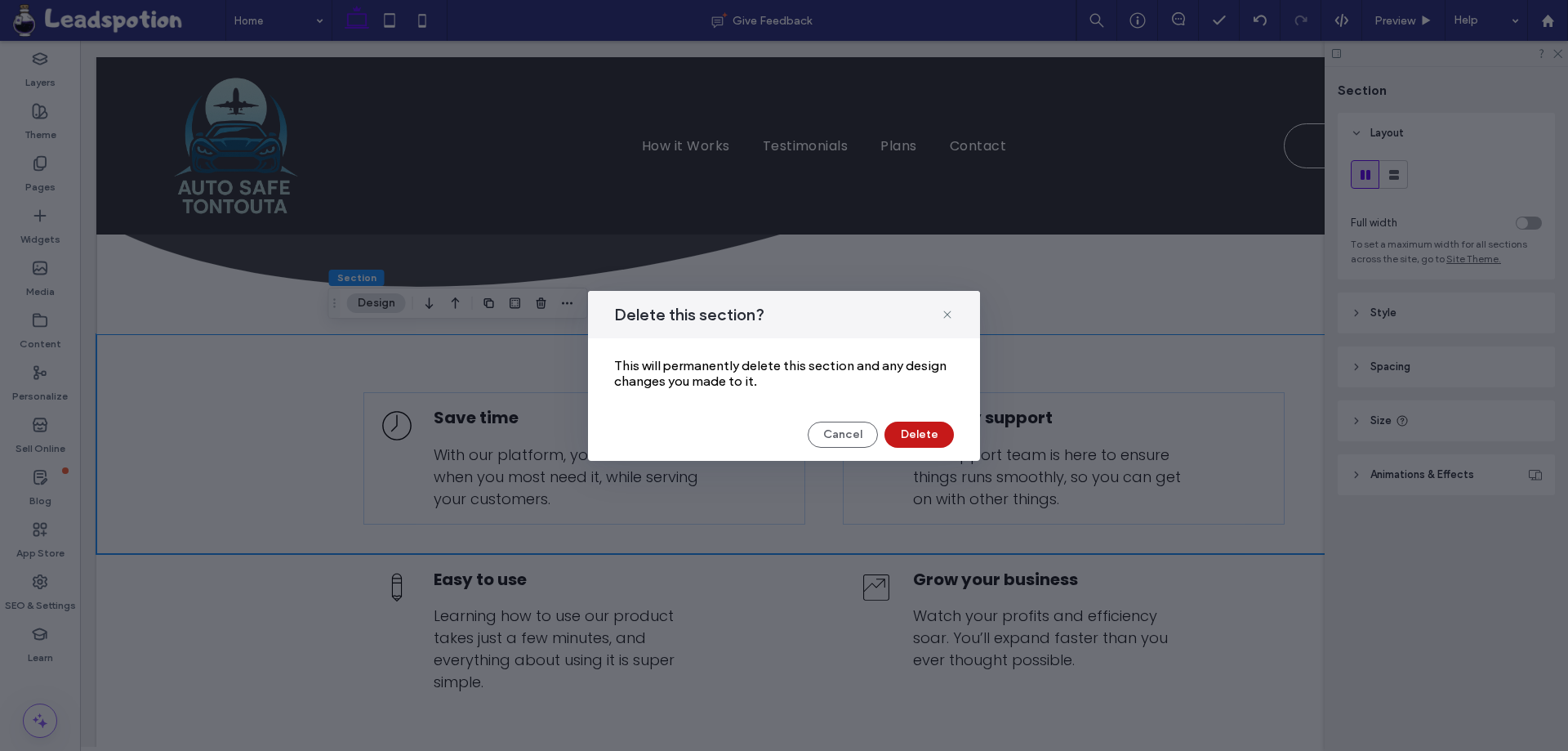
click at [930, 430] on button "Delete" at bounding box center [919, 434] width 69 height 26
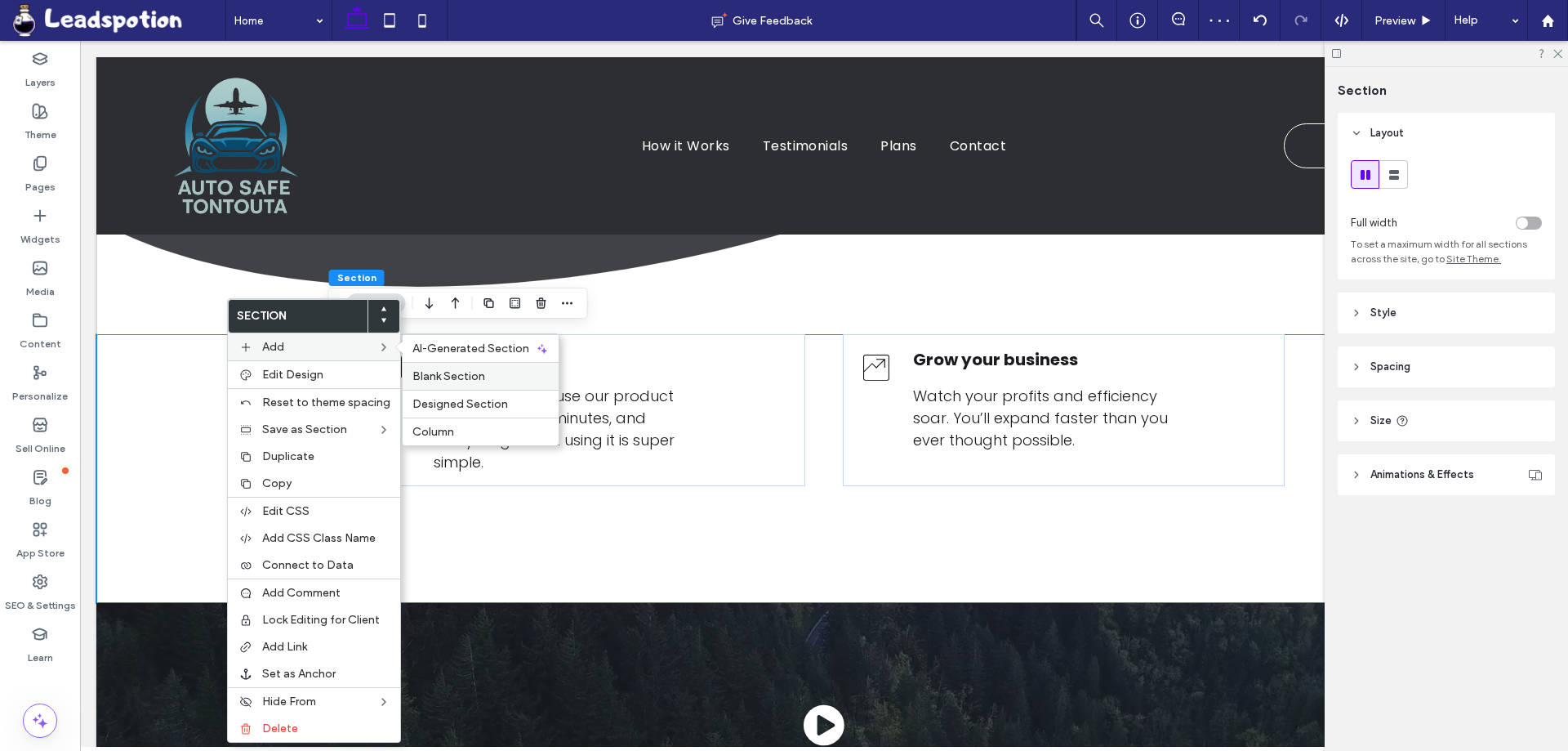
click at [452, 374] on span "Blank Section" at bounding box center [449, 377] width 73 height 14
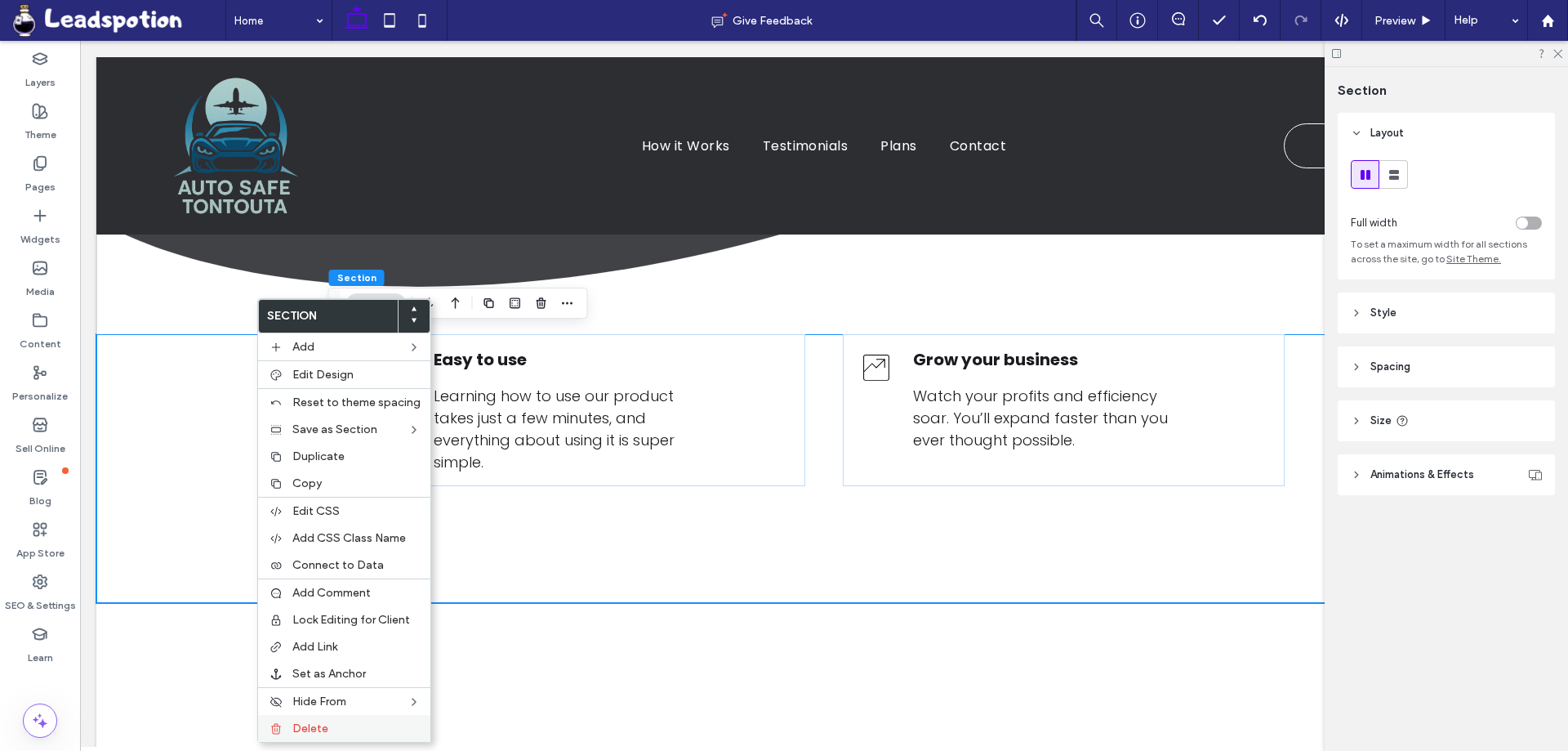
click at [315, 727] on span "Delete" at bounding box center [310, 729] width 36 height 14
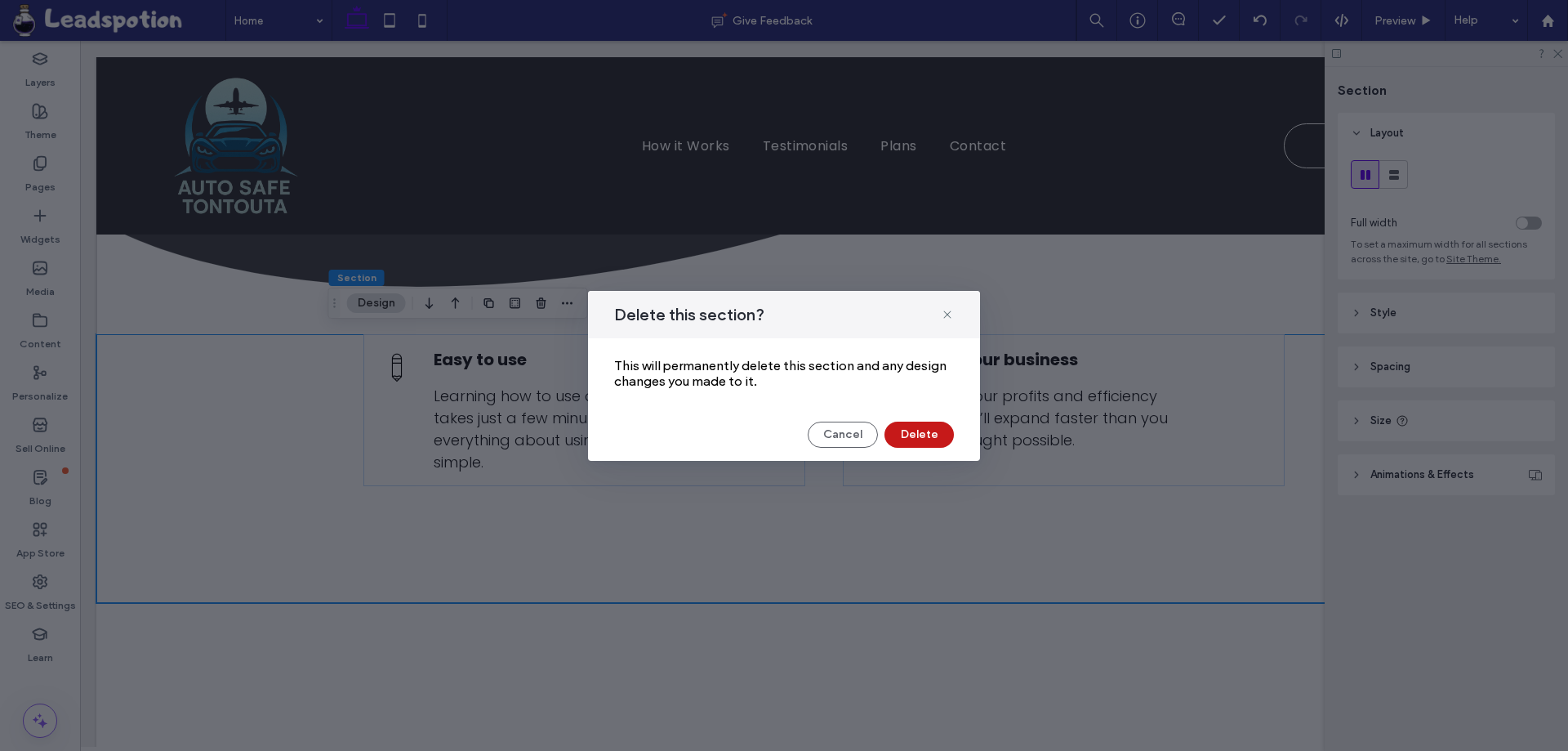
click at [913, 430] on button "Delete" at bounding box center [919, 434] width 69 height 26
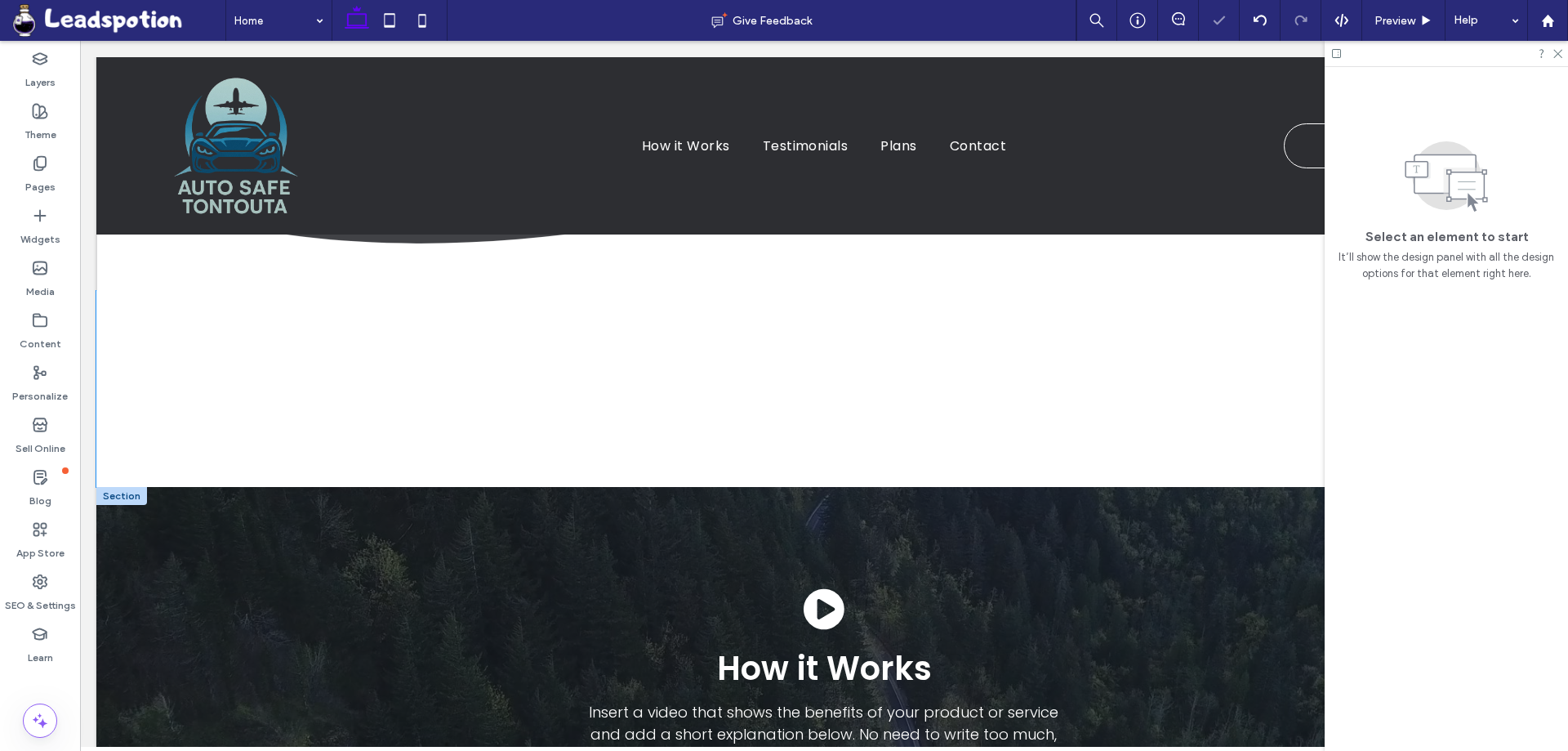
scroll to position [654, 0]
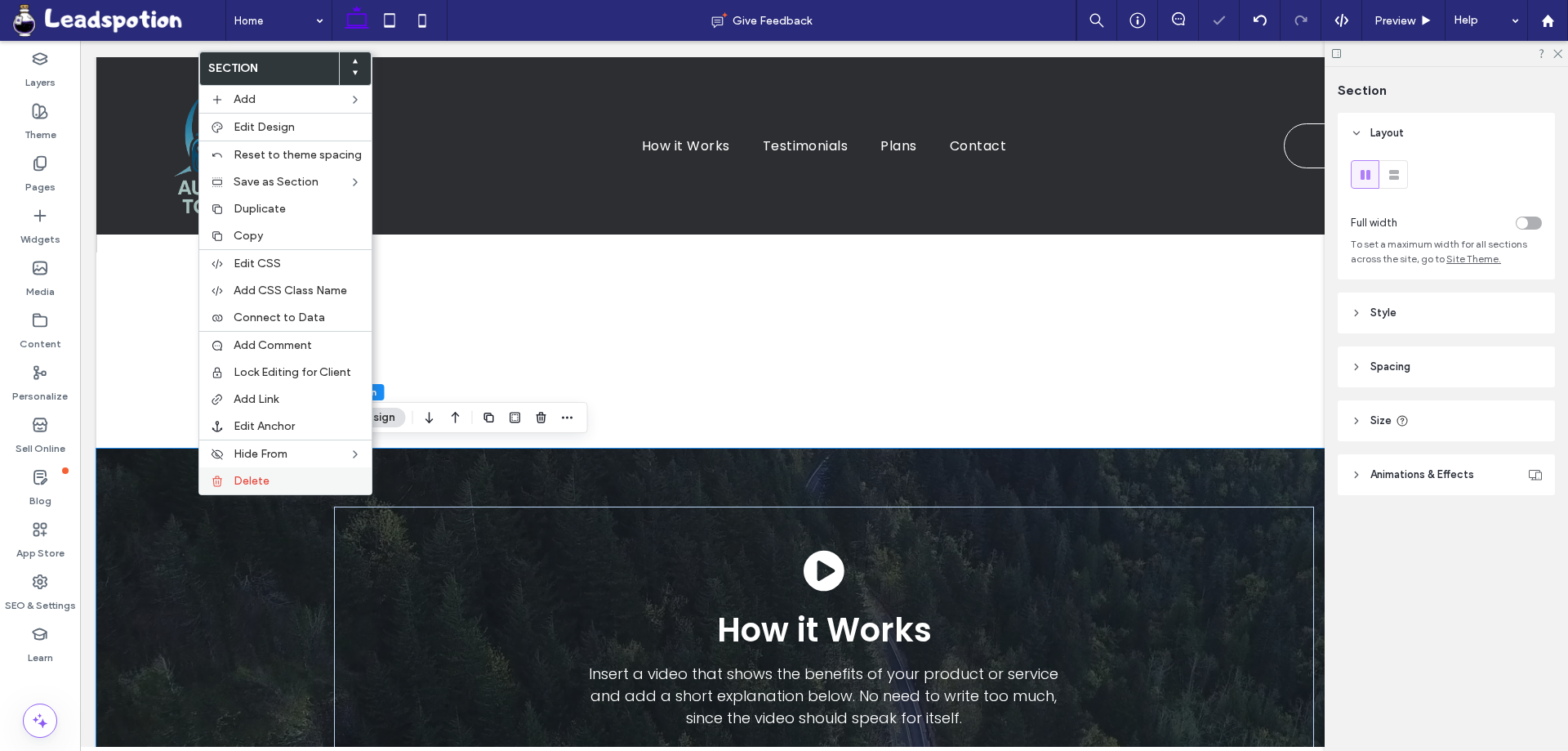
click at [240, 475] on span "Delete" at bounding box center [251, 481] width 36 height 14
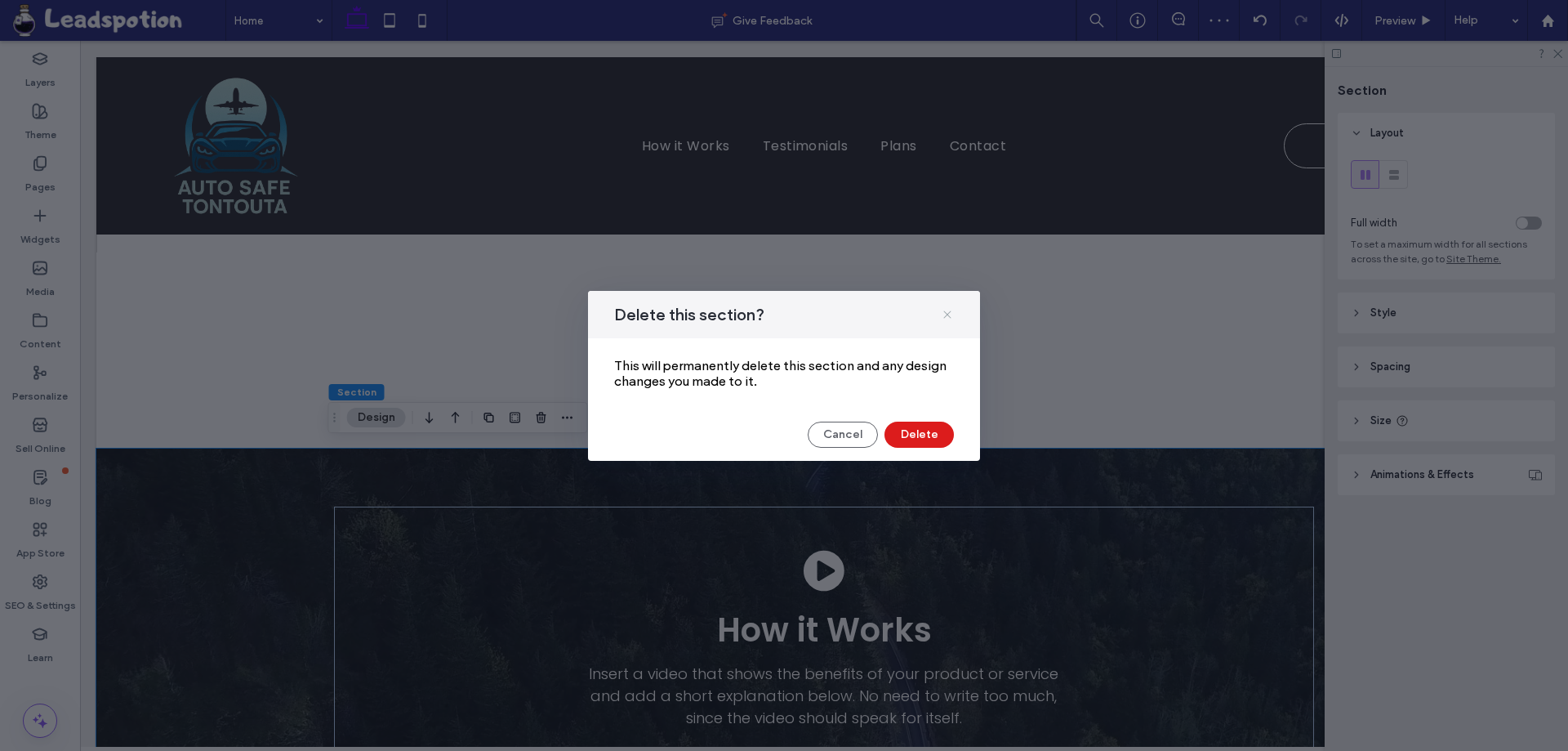
drag, startPoint x: 946, startPoint y: 319, endPoint x: 530, endPoint y: 419, distance: 427.9
click at [946, 319] on icon at bounding box center [946, 314] width 13 height 13
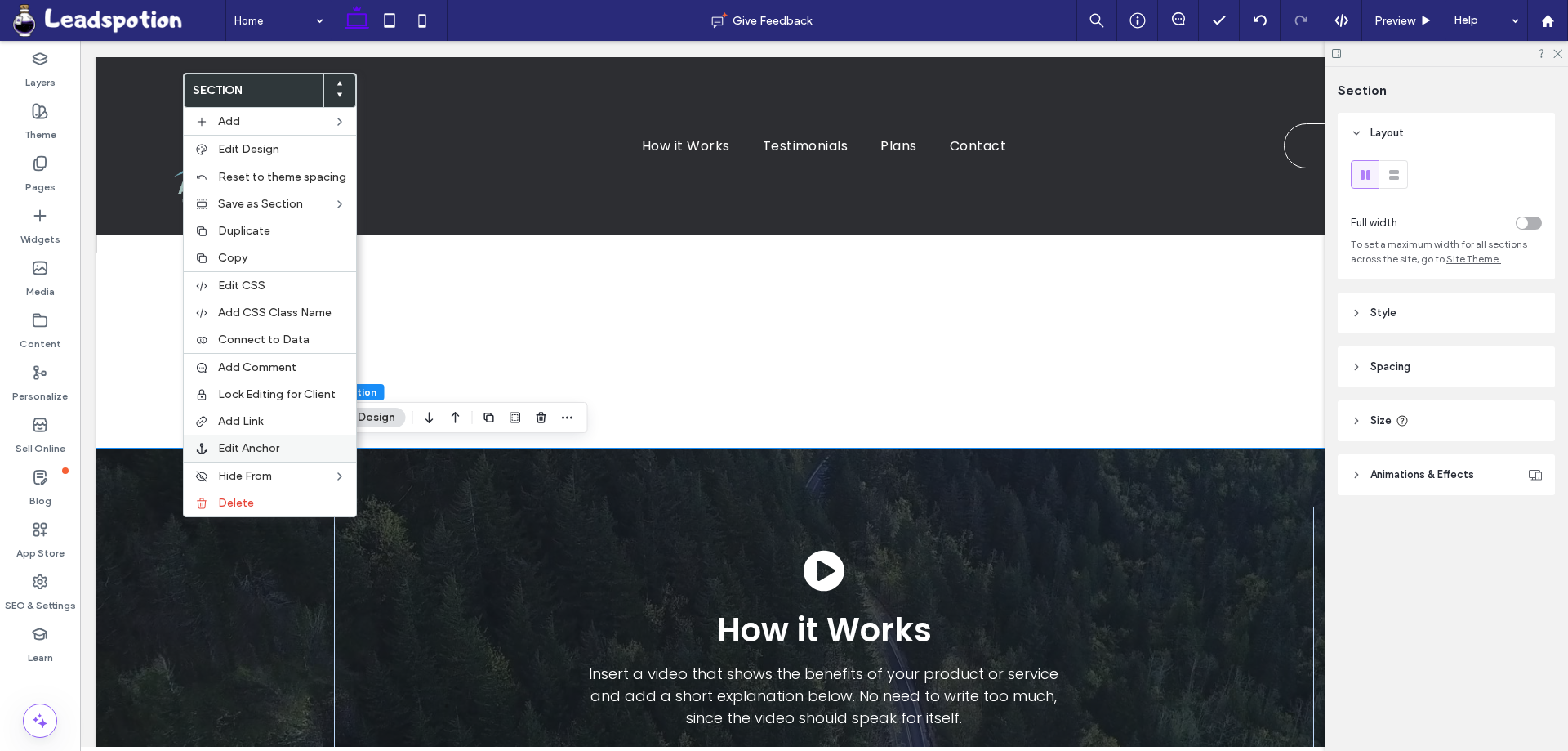
click at [255, 450] on span "Edit Anchor" at bounding box center [248, 448] width 61 height 14
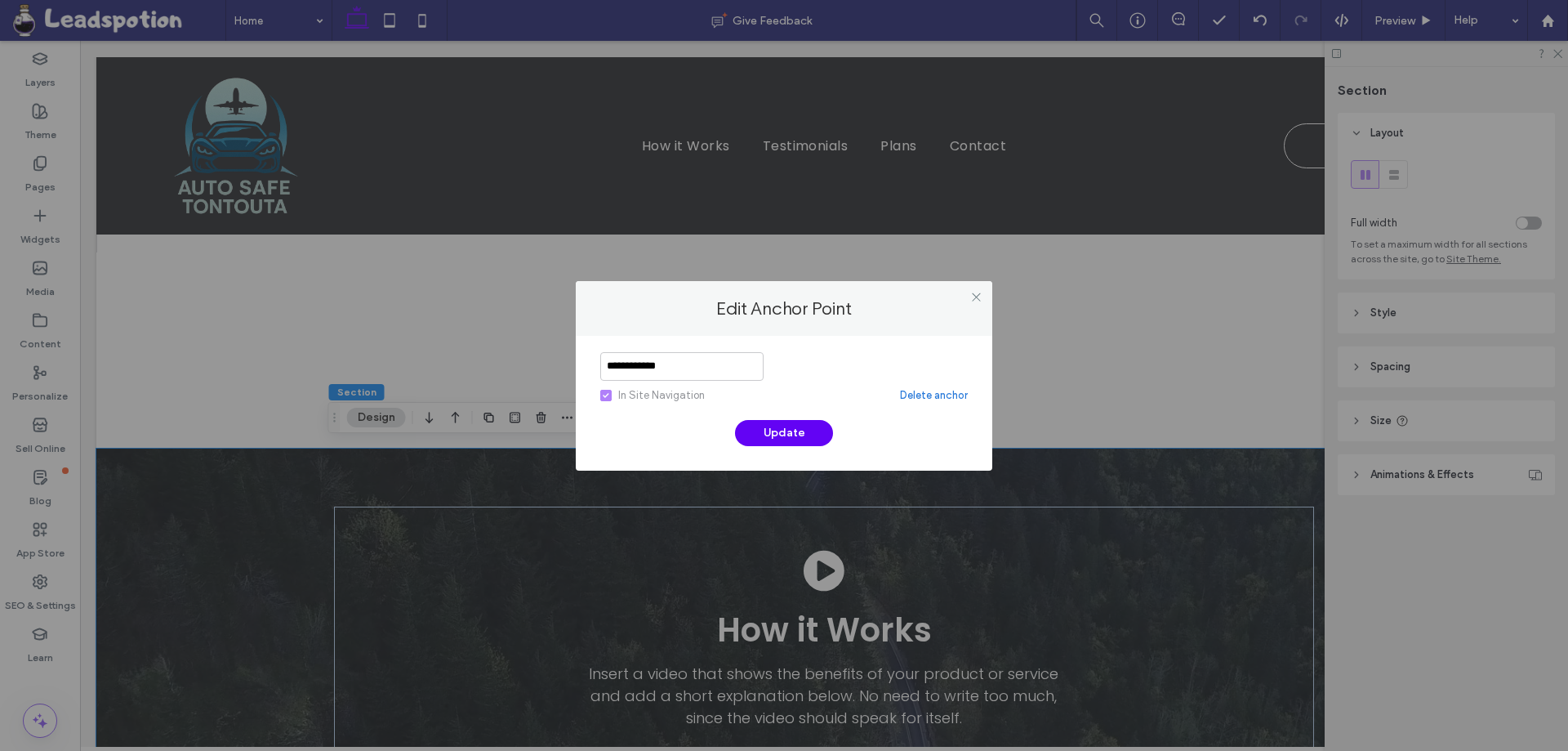
click at [903, 396] on link "Delete anchor" at bounding box center [934, 396] width 68 height 16
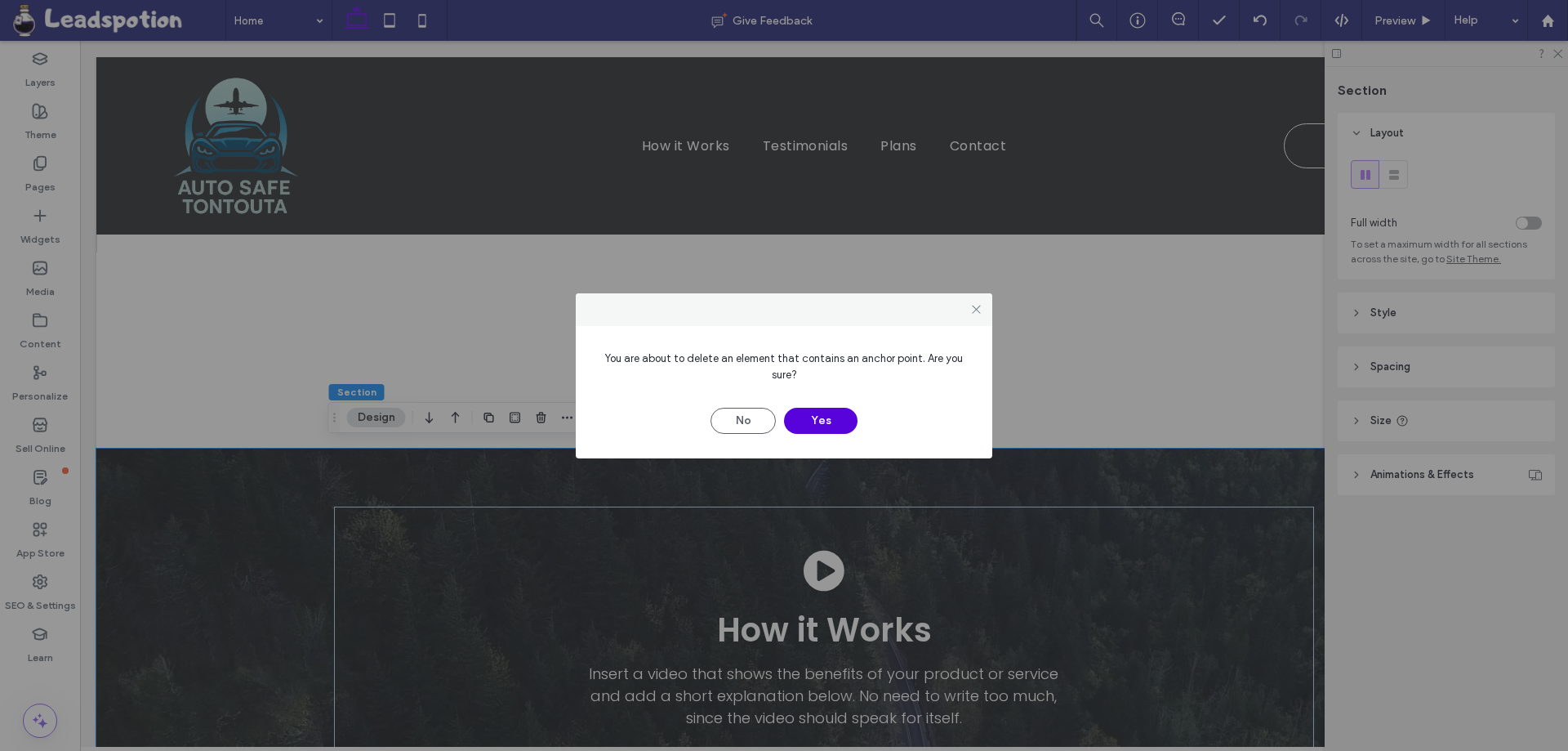
click at [847, 420] on button "Yes" at bounding box center [820, 420] width 74 height 26
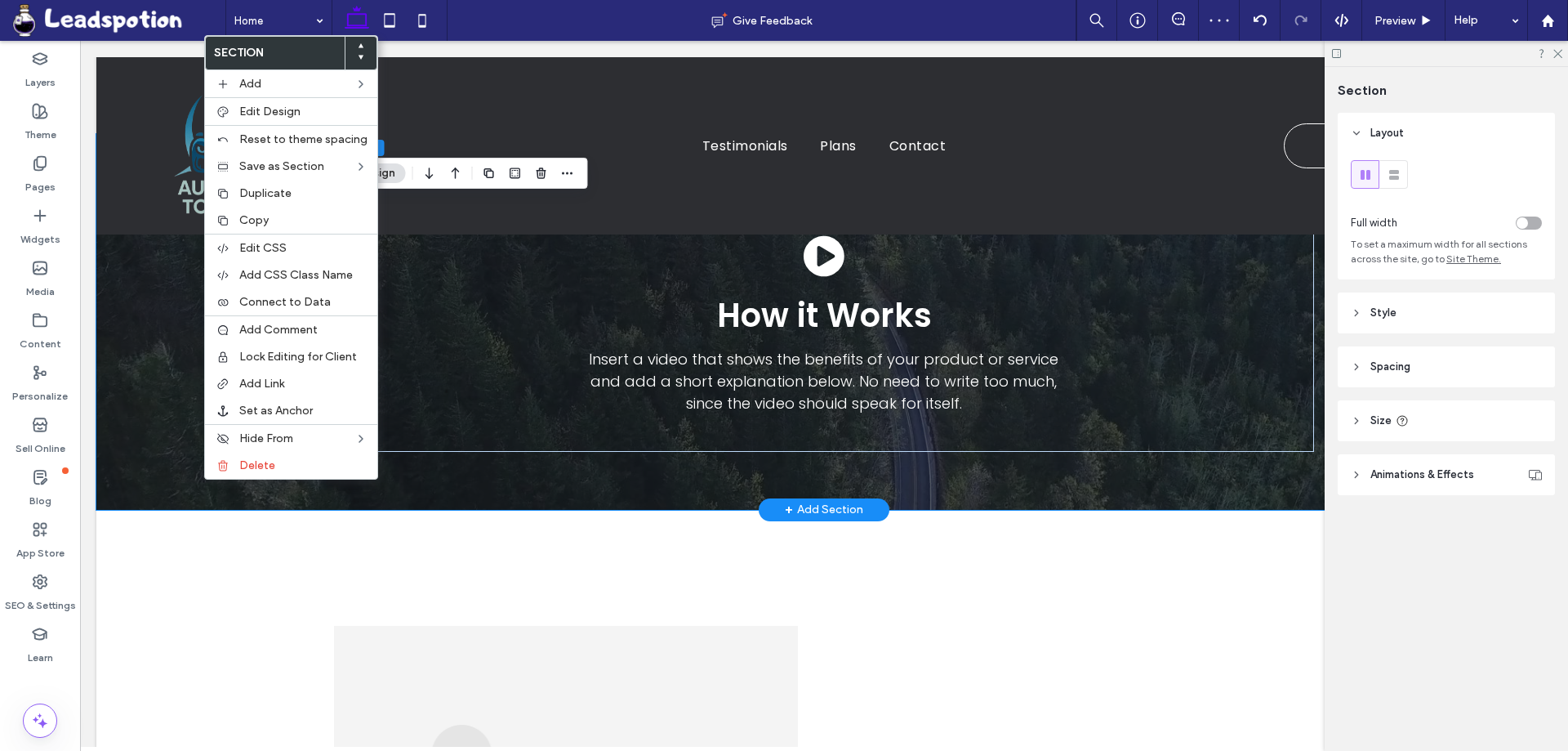
scroll to position [882, 0]
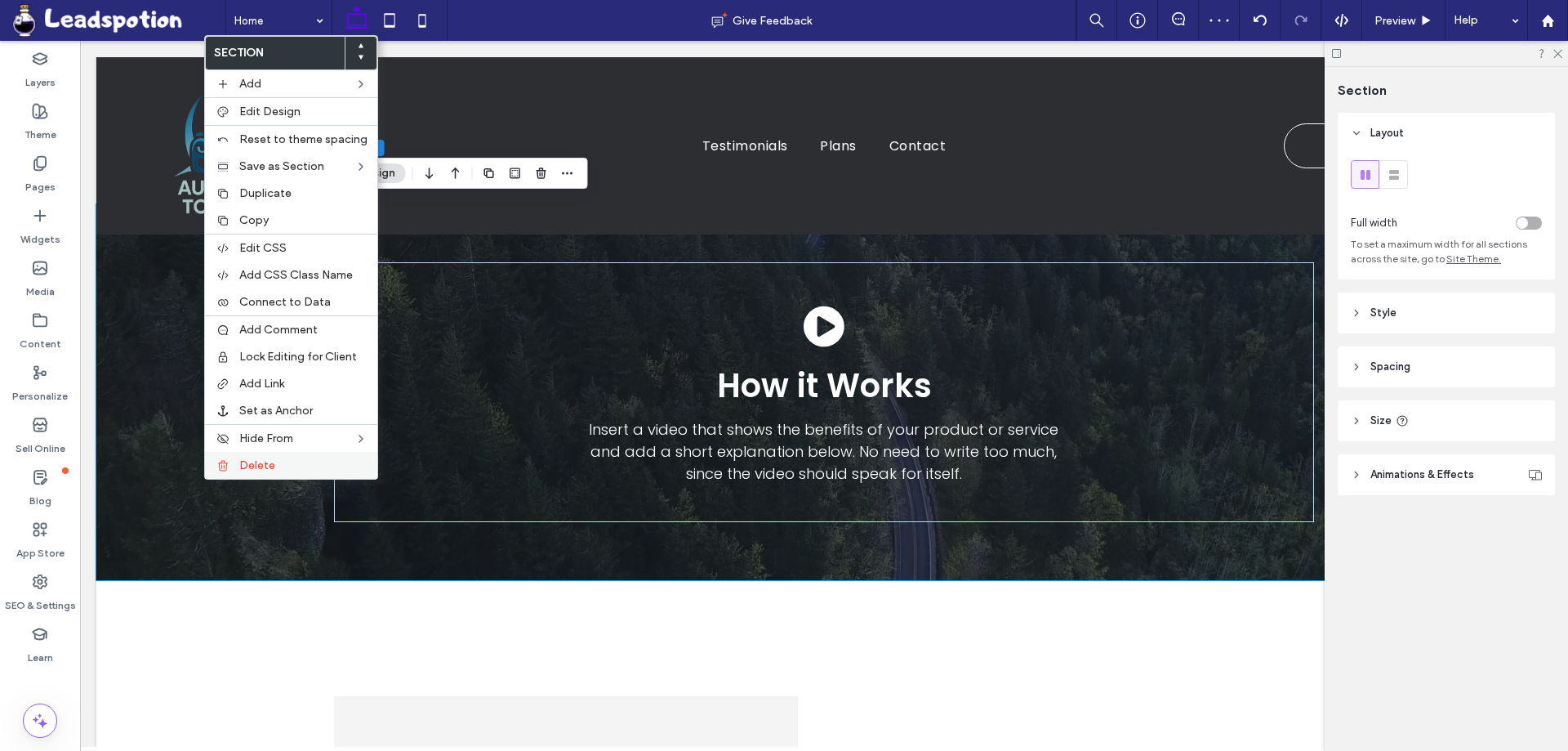
click at [256, 467] on span "Delete" at bounding box center [257, 465] width 36 height 14
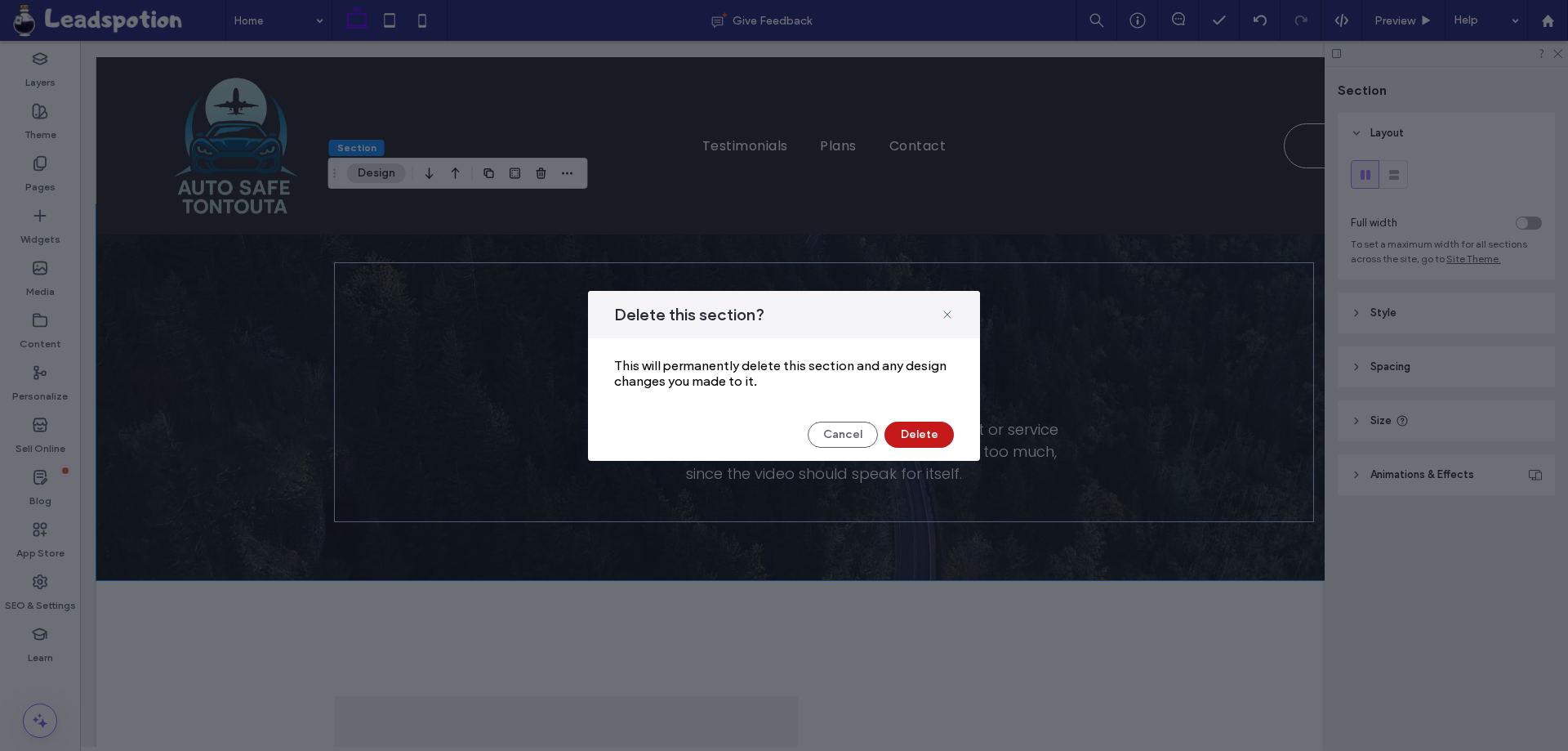
drag, startPoint x: 917, startPoint y: 429, endPoint x: 808, endPoint y: 400, distance: 112.8
click at [917, 429] on button "Delete" at bounding box center [919, 434] width 69 height 26
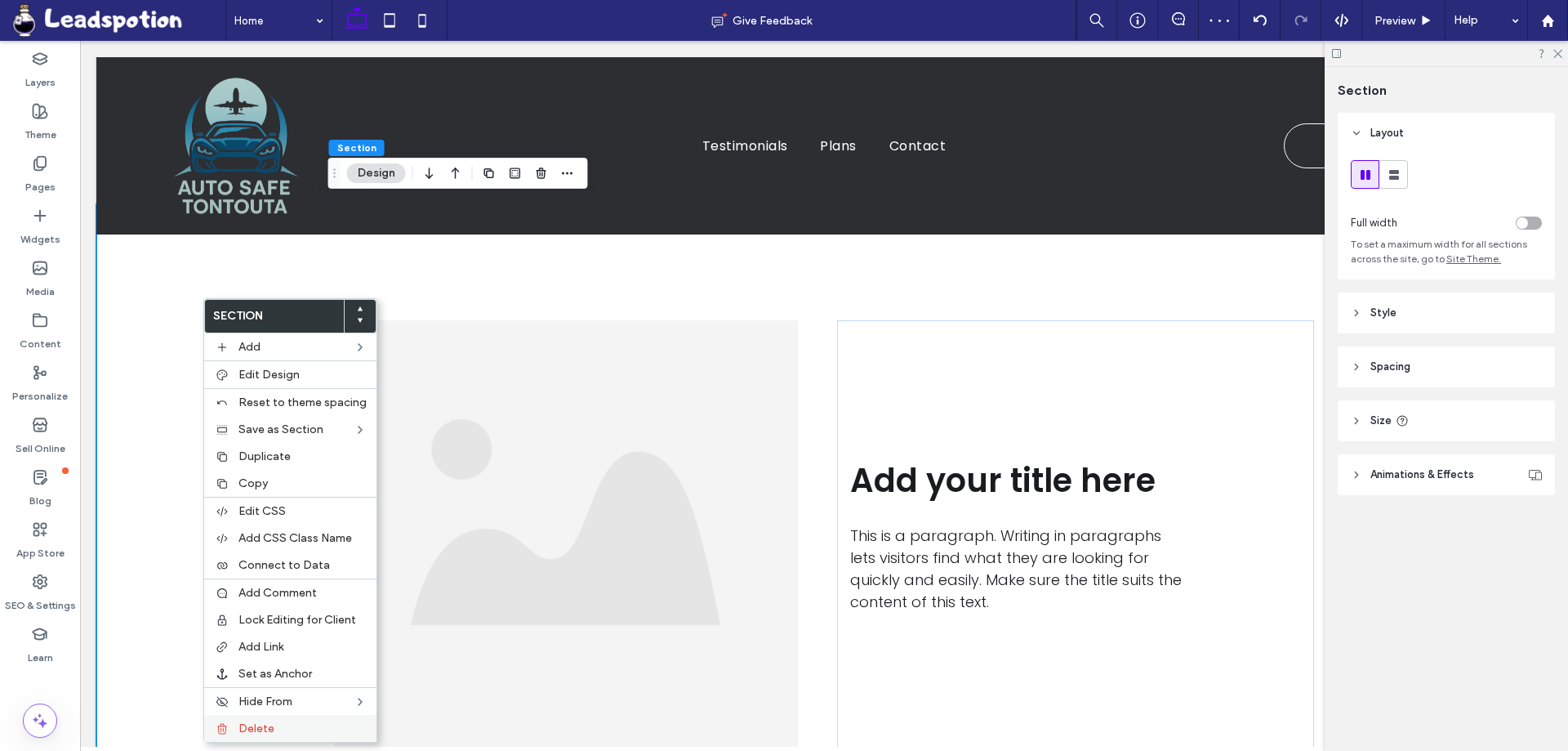
click at [271, 723] on span "Delete" at bounding box center [256, 729] width 36 height 14
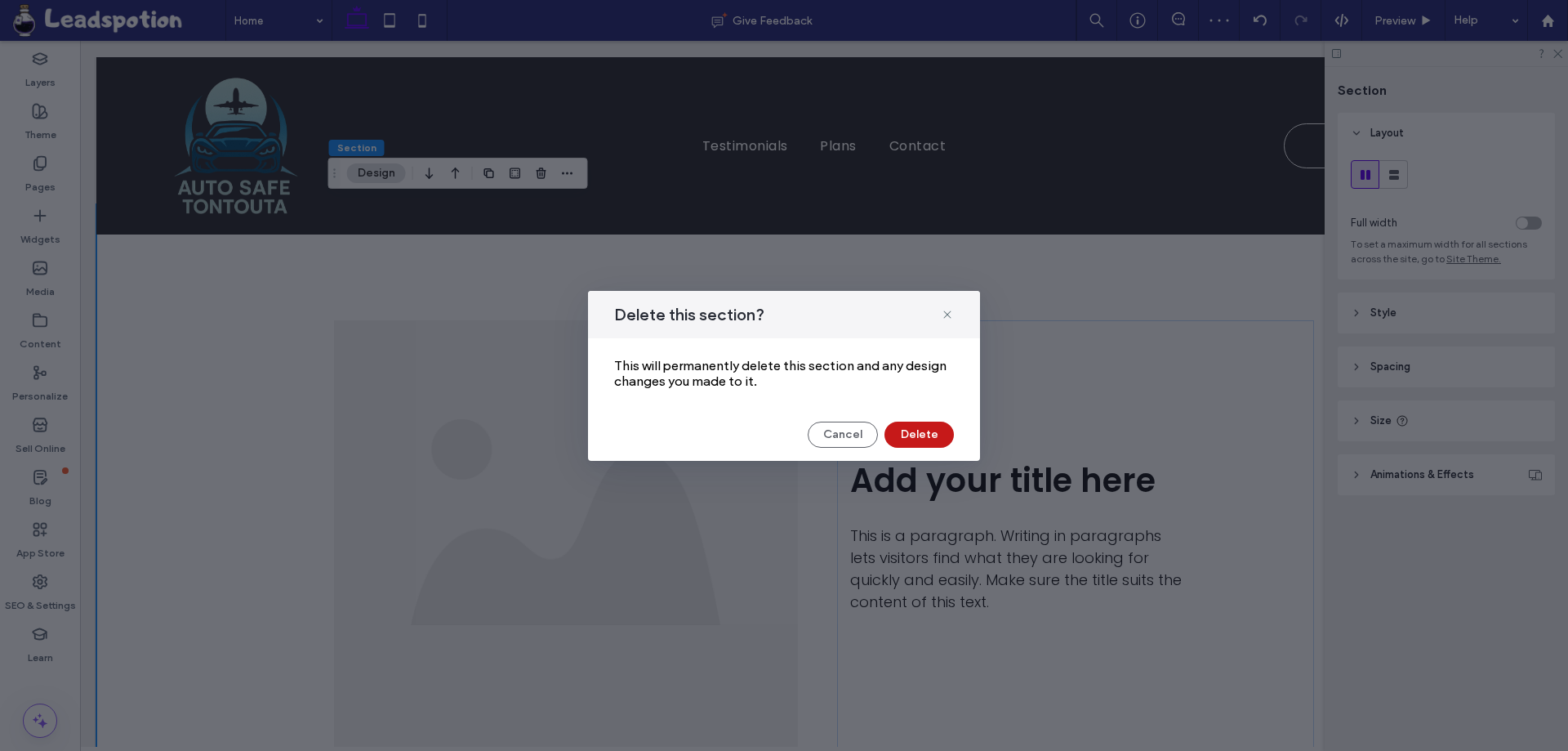
click at [905, 437] on button "Delete" at bounding box center [919, 434] width 69 height 26
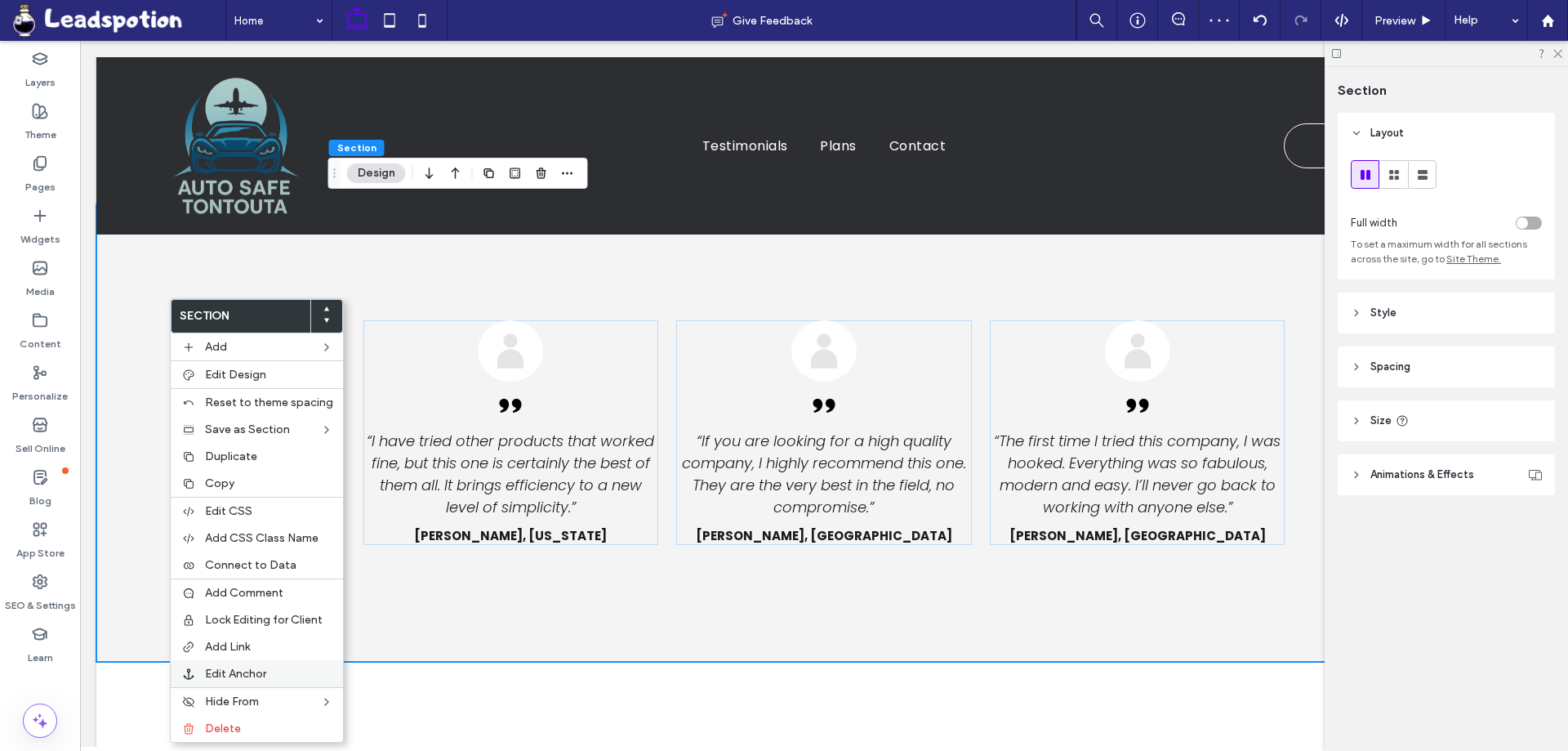
click at [238, 679] on span "Edit Anchor" at bounding box center [235, 673] width 61 height 14
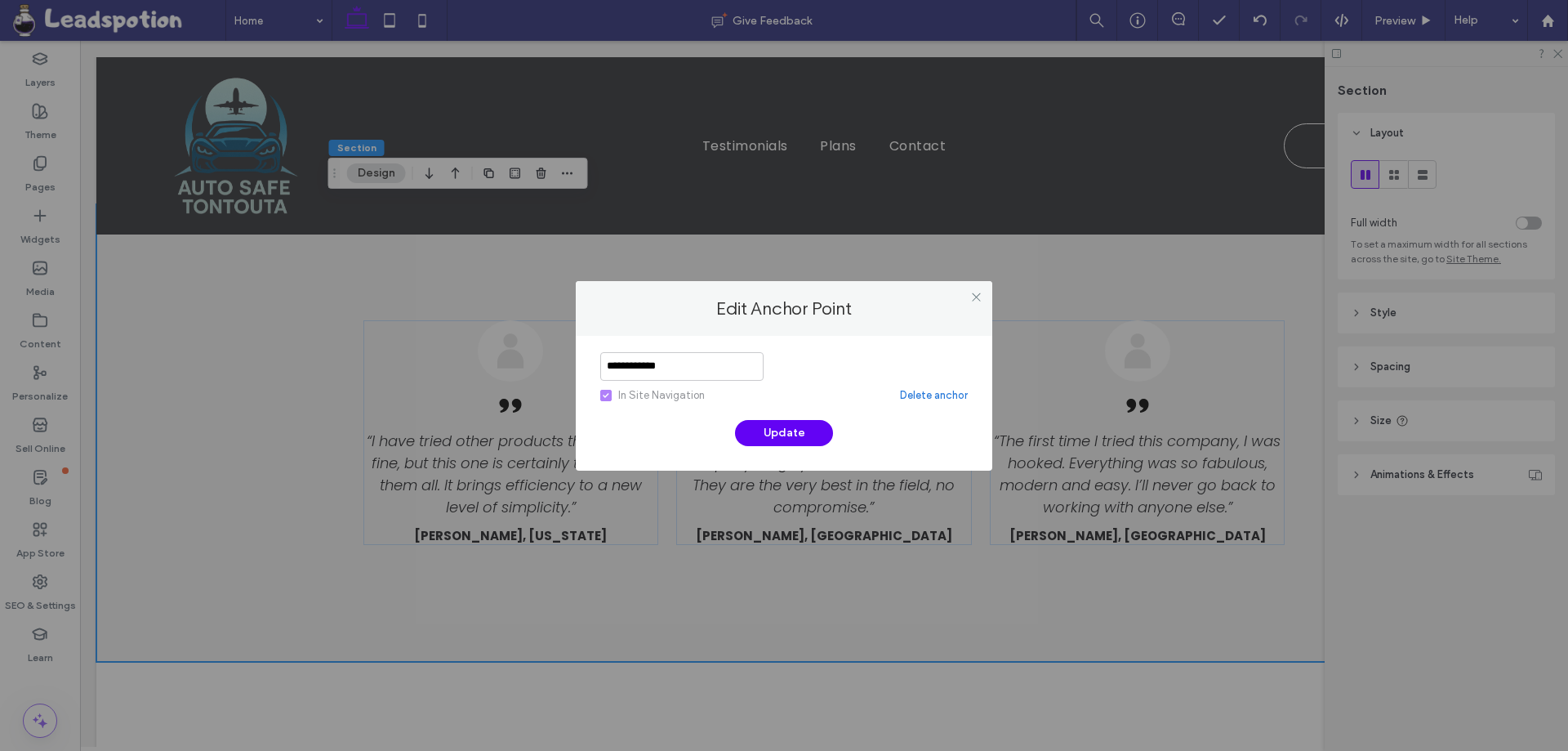
click at [926, 394] on link "Delete anchor" at bounding box center [934, 396] width 68 height 16
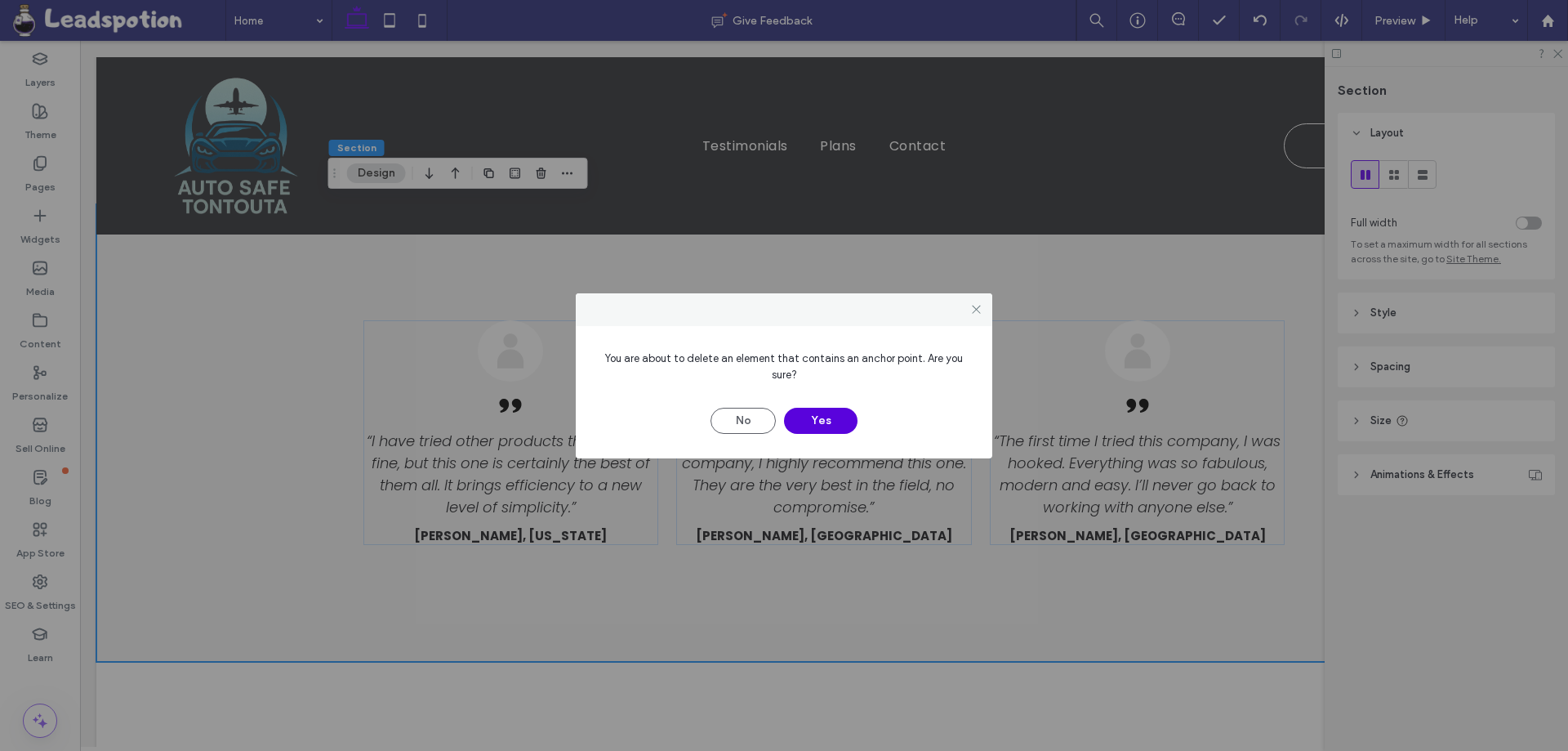
drag, startPoint x: 841, startPoint y: 421, endPoint x: 833, endPoint y: 429, distance: 11.3
click at [839, 423] on button "Yes" at bounding box center [820, 420] width 74 height 26
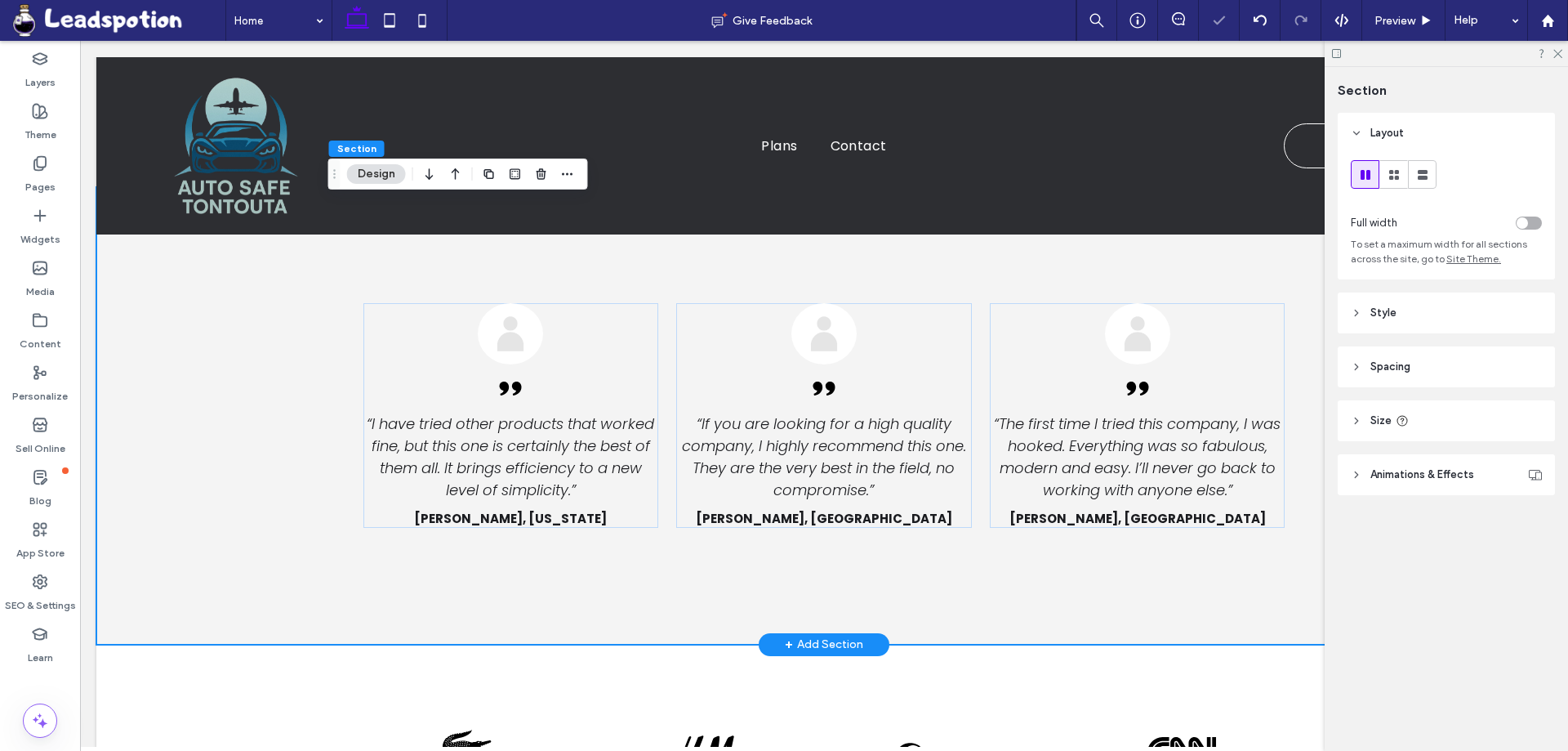
scroll to position [875, 0]
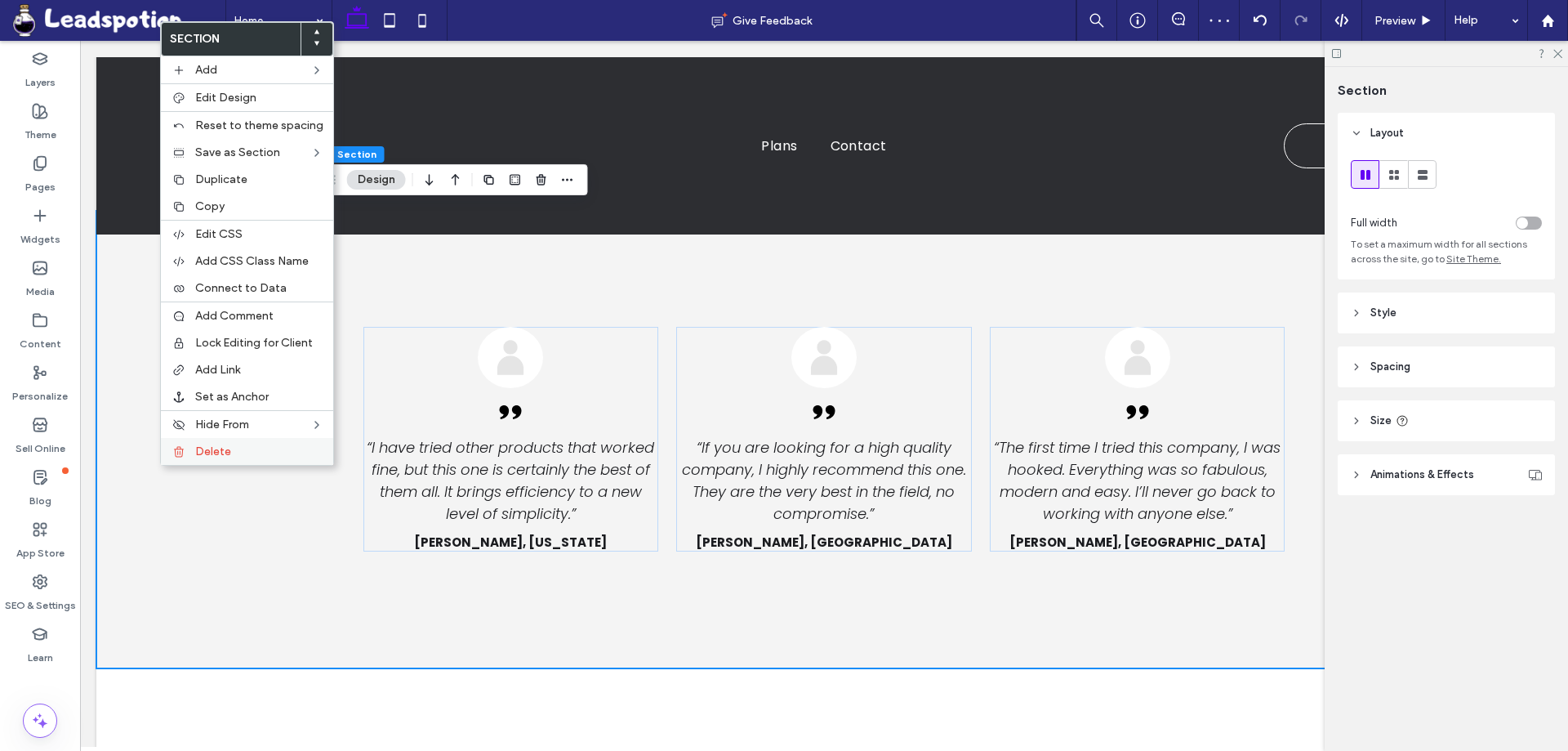
click at [191, 452] on div "Delete" at bounding box center [248, 452] width 173 height 27
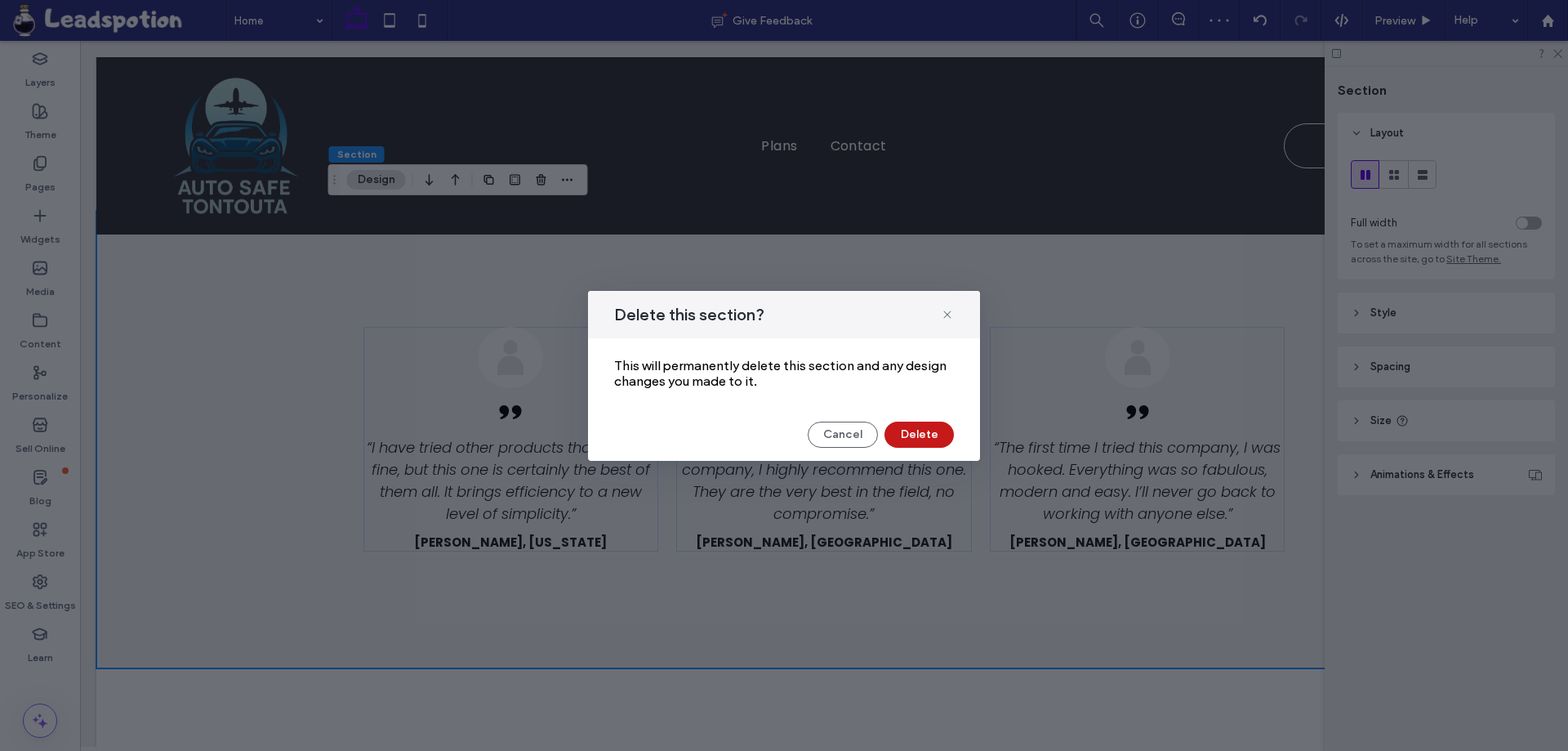
click at [930, 429] on button "Delete" at bounding box center [919, 434] width 69 height 26
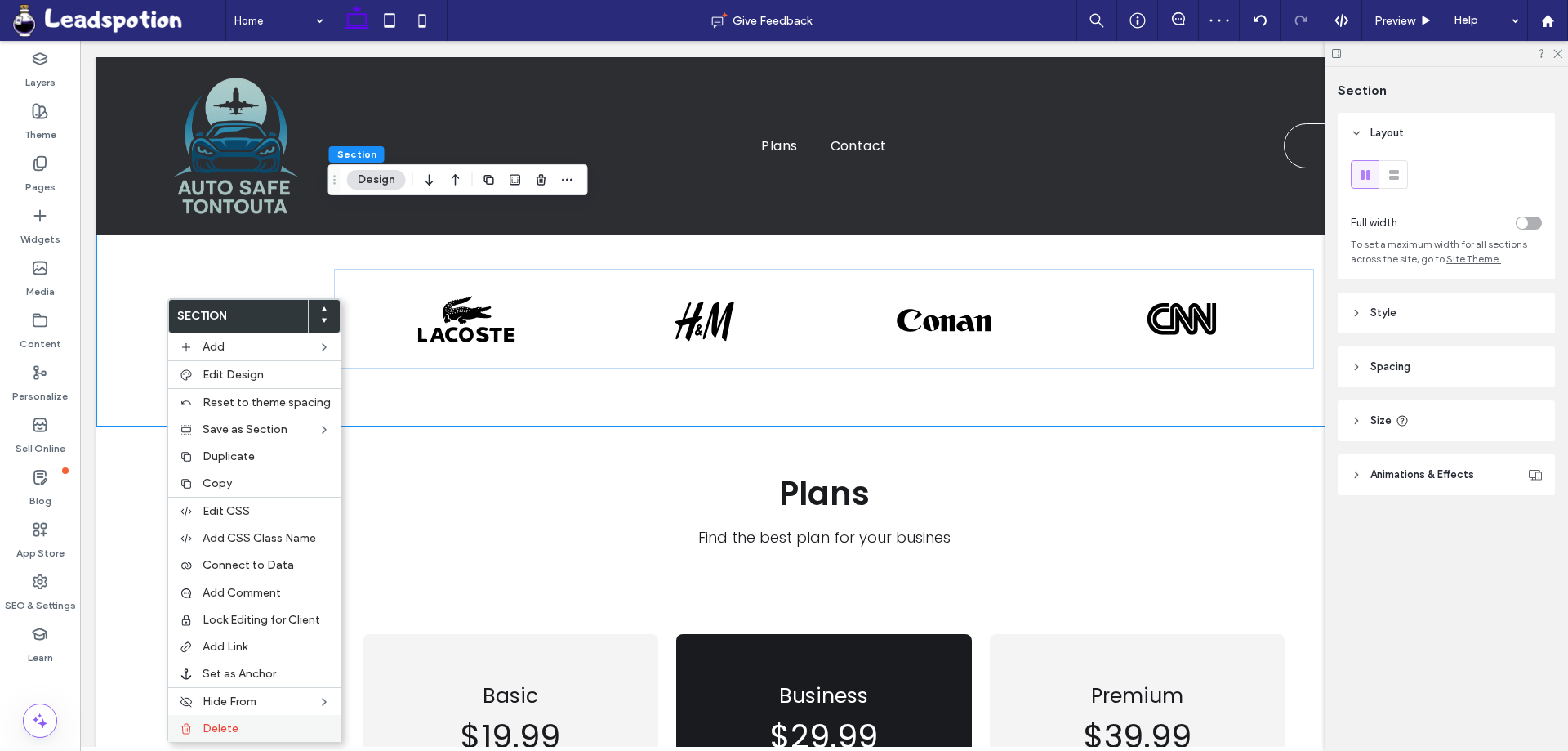
click at [232, 722] on span "Delete" at bounding box center [220, 729] width 36 height 14
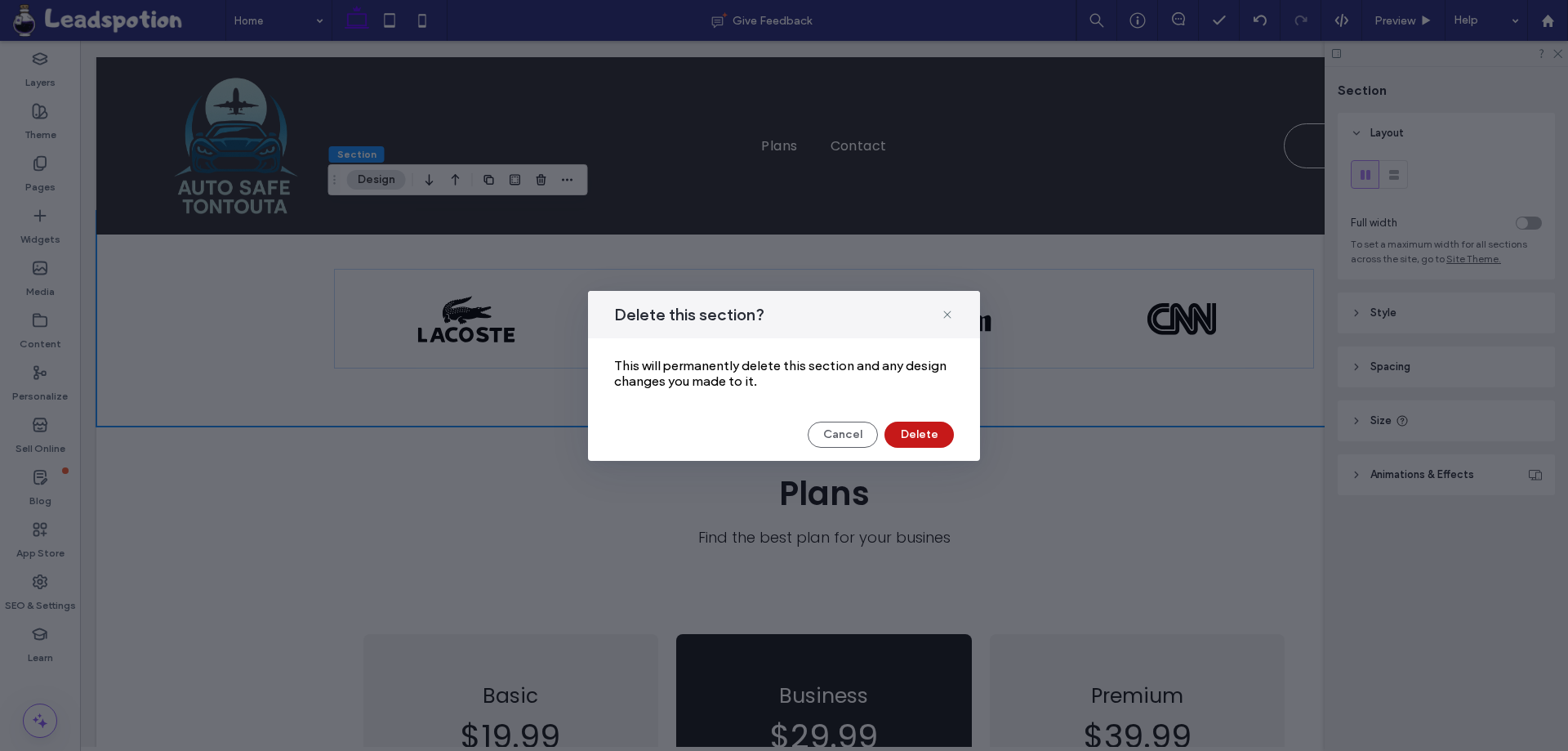
click at [920, 440] on button "Delete" at bounding box center [919, 434] width 69 height 26
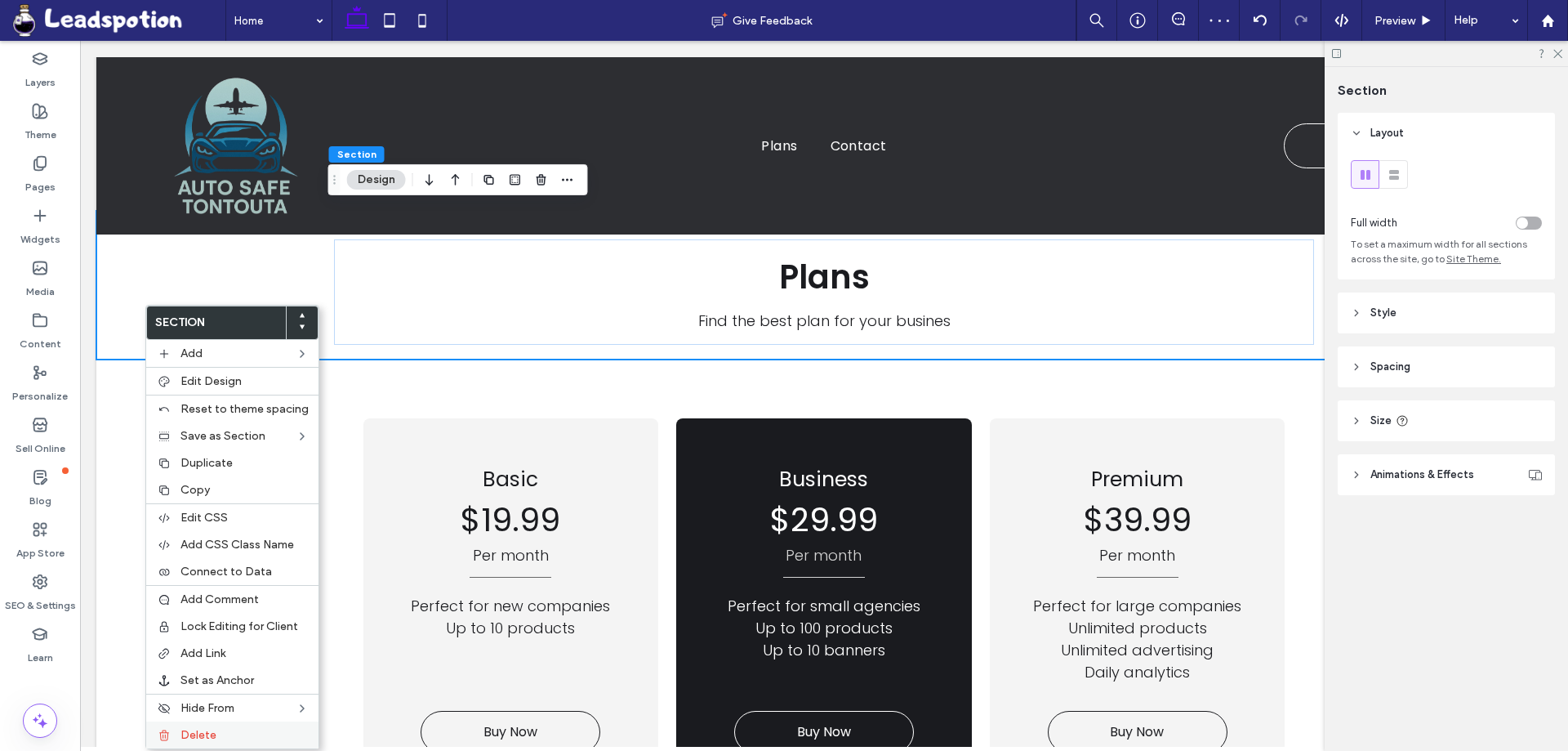
click at [207, 733] on span "Delete" at bounding box center [199, 735] width 36 height 14
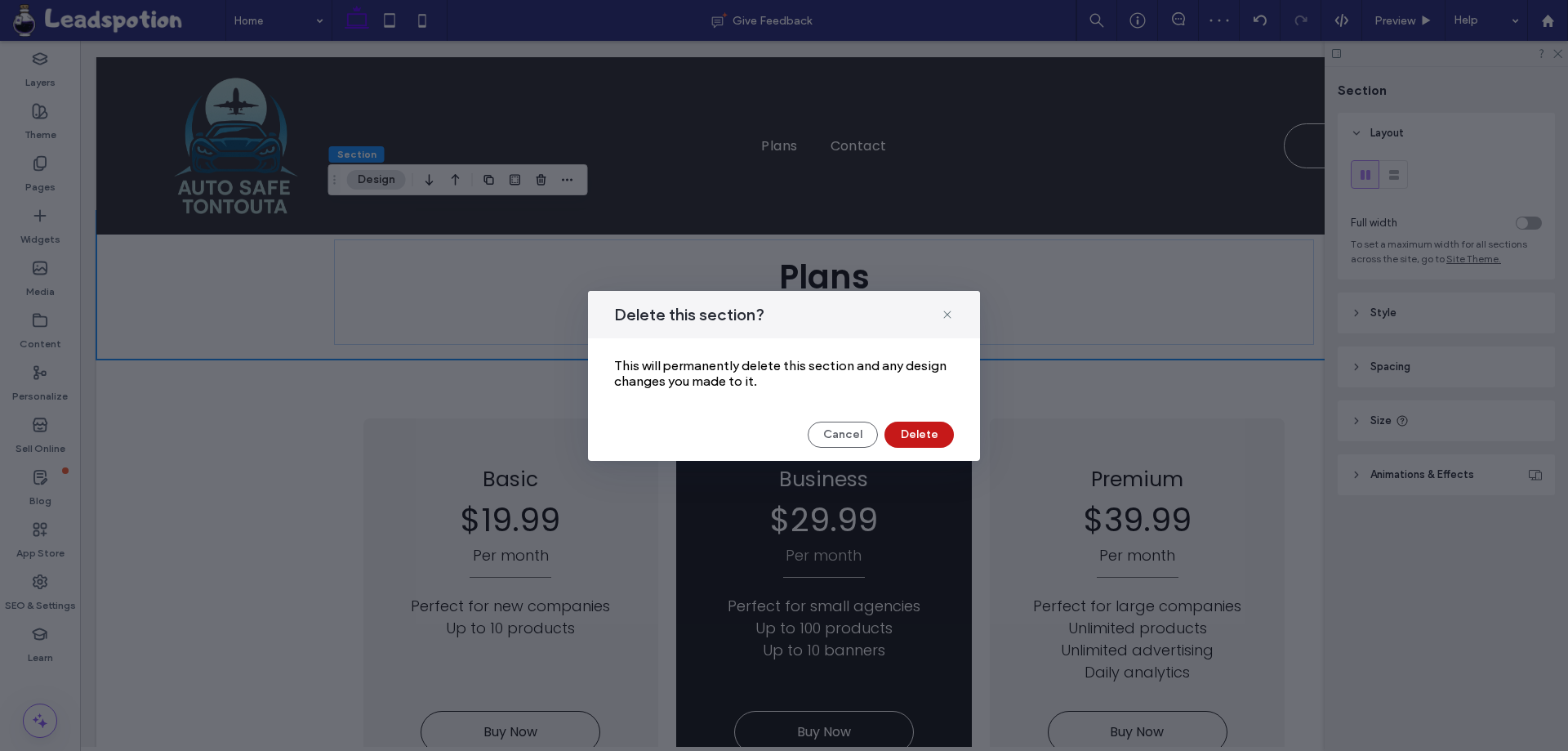
click at [924, 429] on button "Delete" at bounding box center [919, 434] width 69 height 26
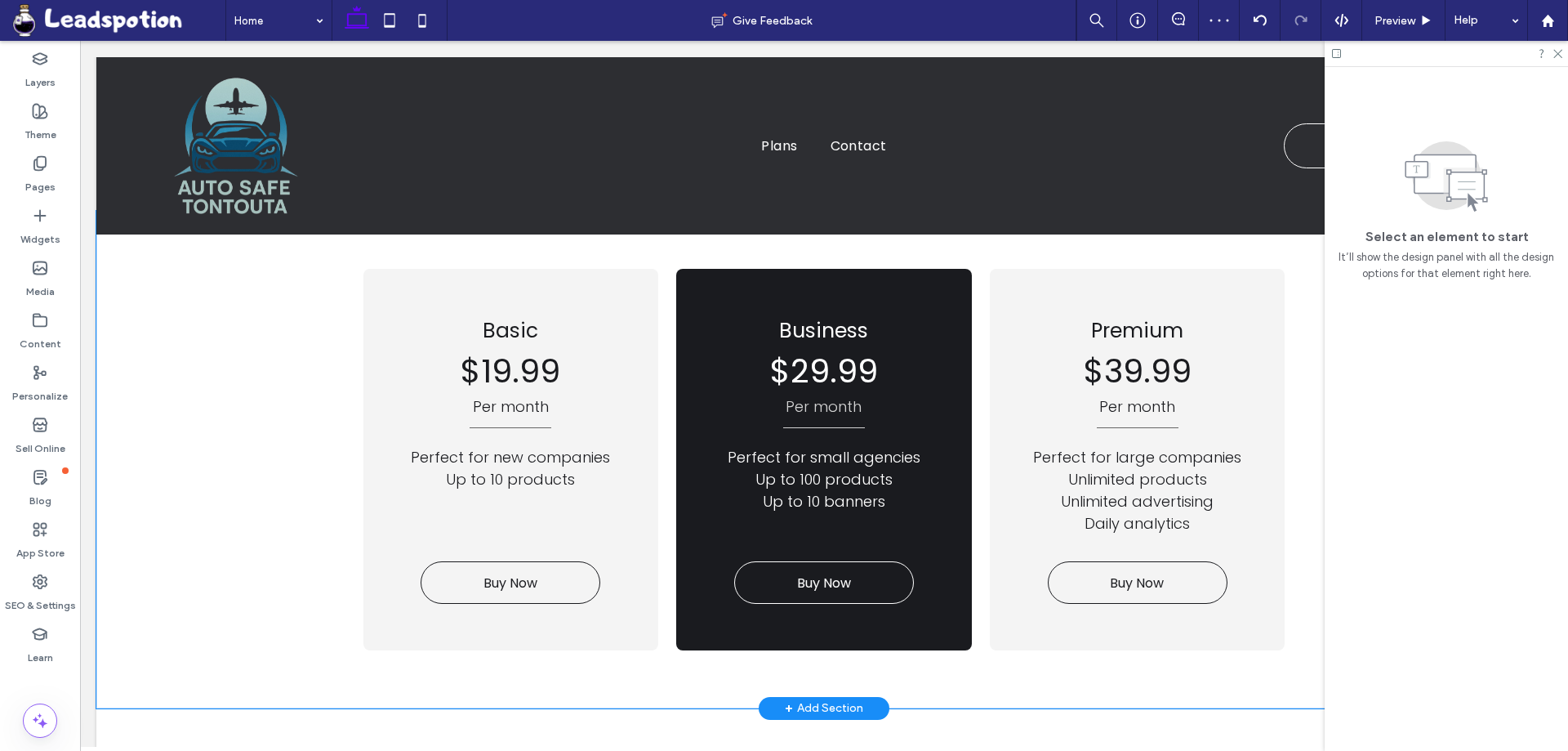
drag, startPoint x: 89, startPoint y: 375, endPoint x: 405, endPoint y: 244, distance: 342.1
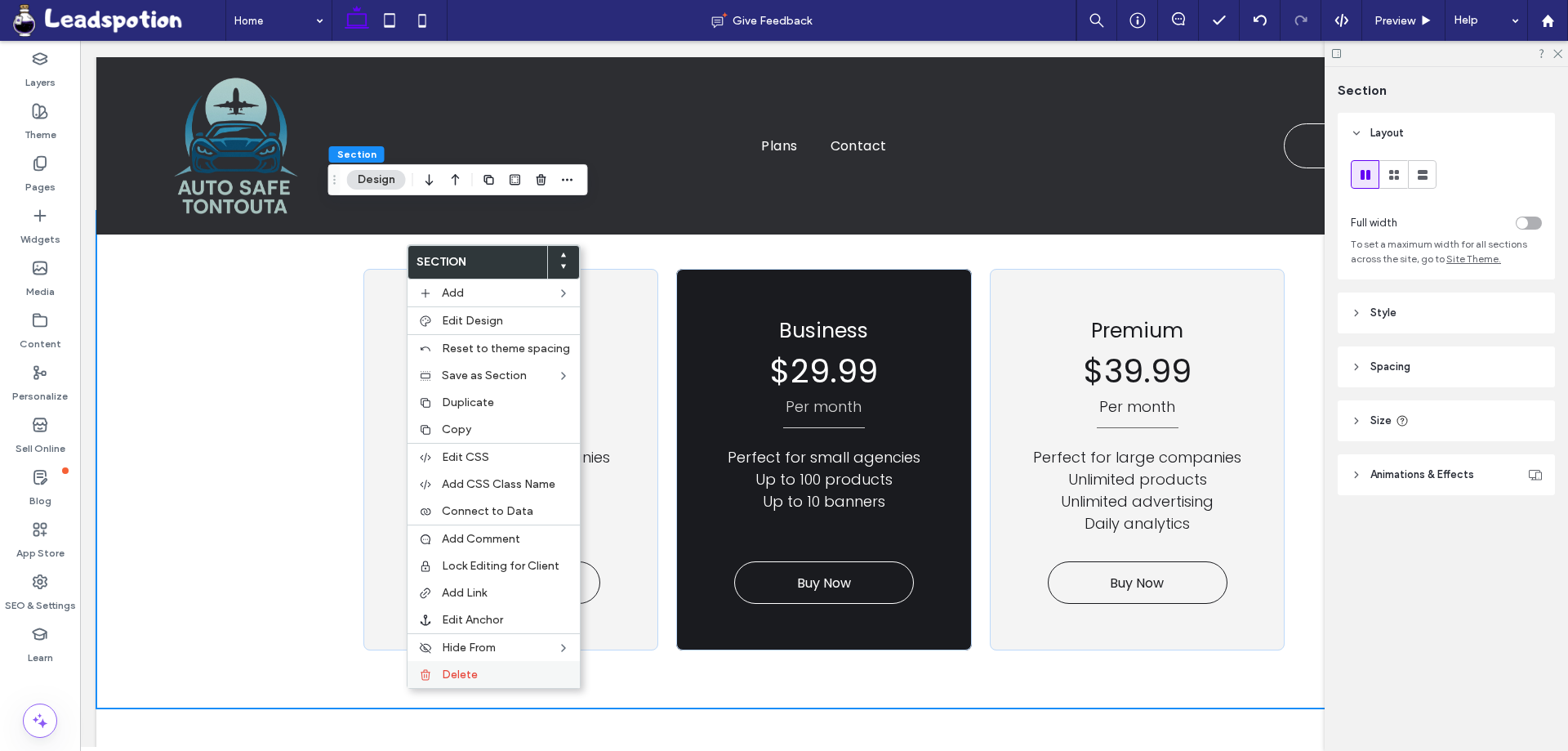
click at [467, 677] on span "Delete" at bounding box center [459, 674] width 36 height 14
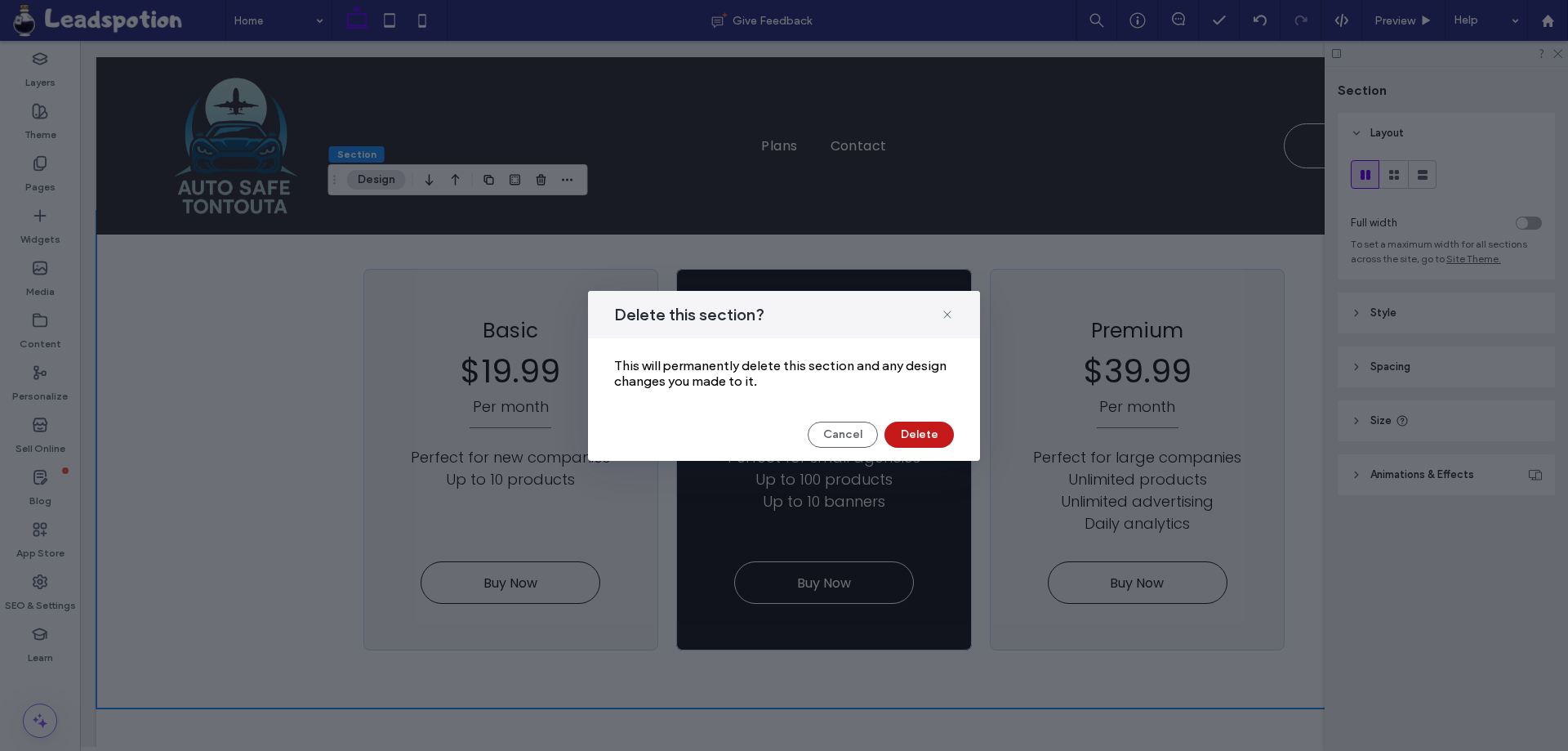
drag, startPoint x: 921, startPoint y: 437, endPoint x: 835, endPoint y: 404, distance: 92.1
click at [921, 437] on button "Delete" at bounding box center [919, 434] width 69 height 26
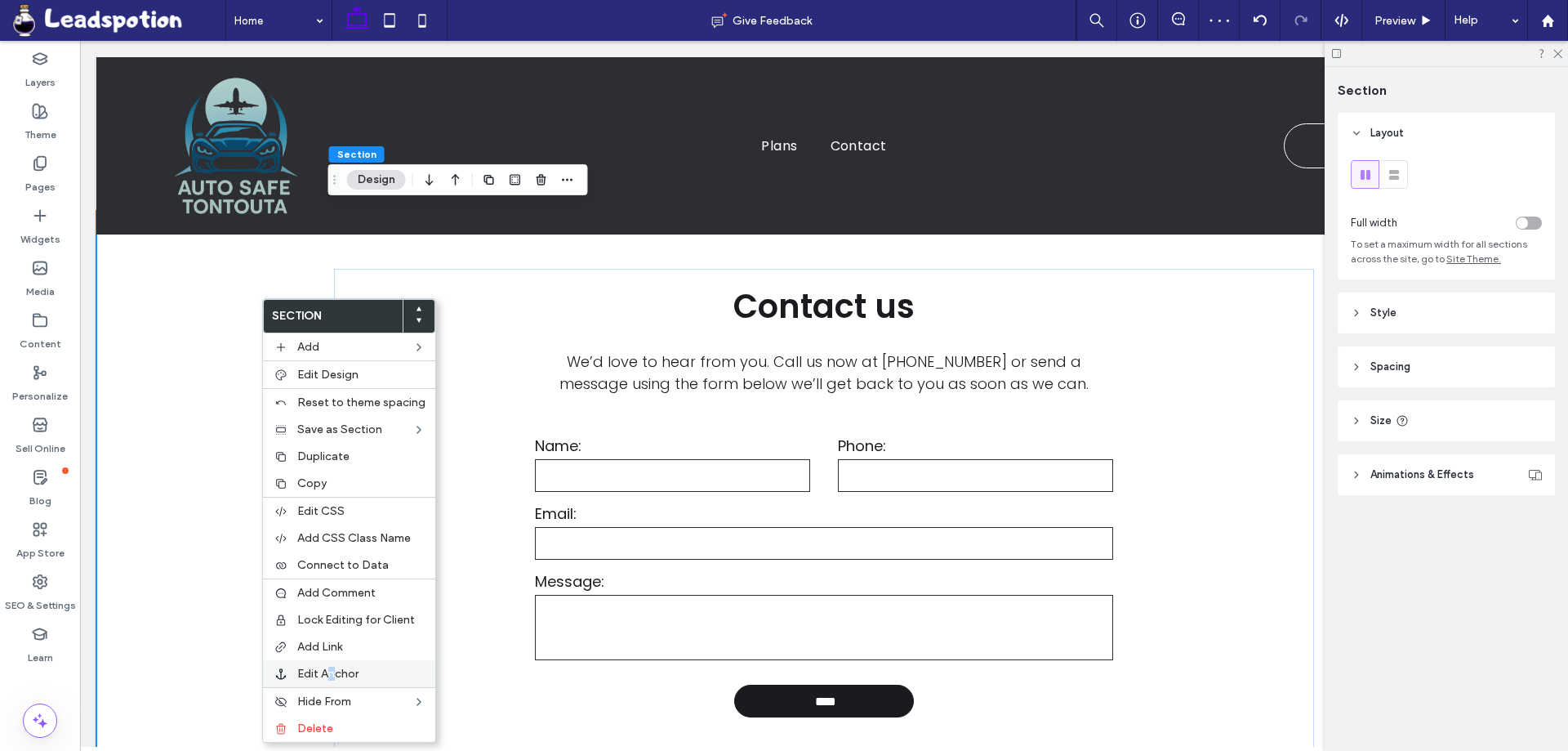
click at [332, 673] on span "Edit Anchor" at bounding box center [328, 673] width 61 height 14
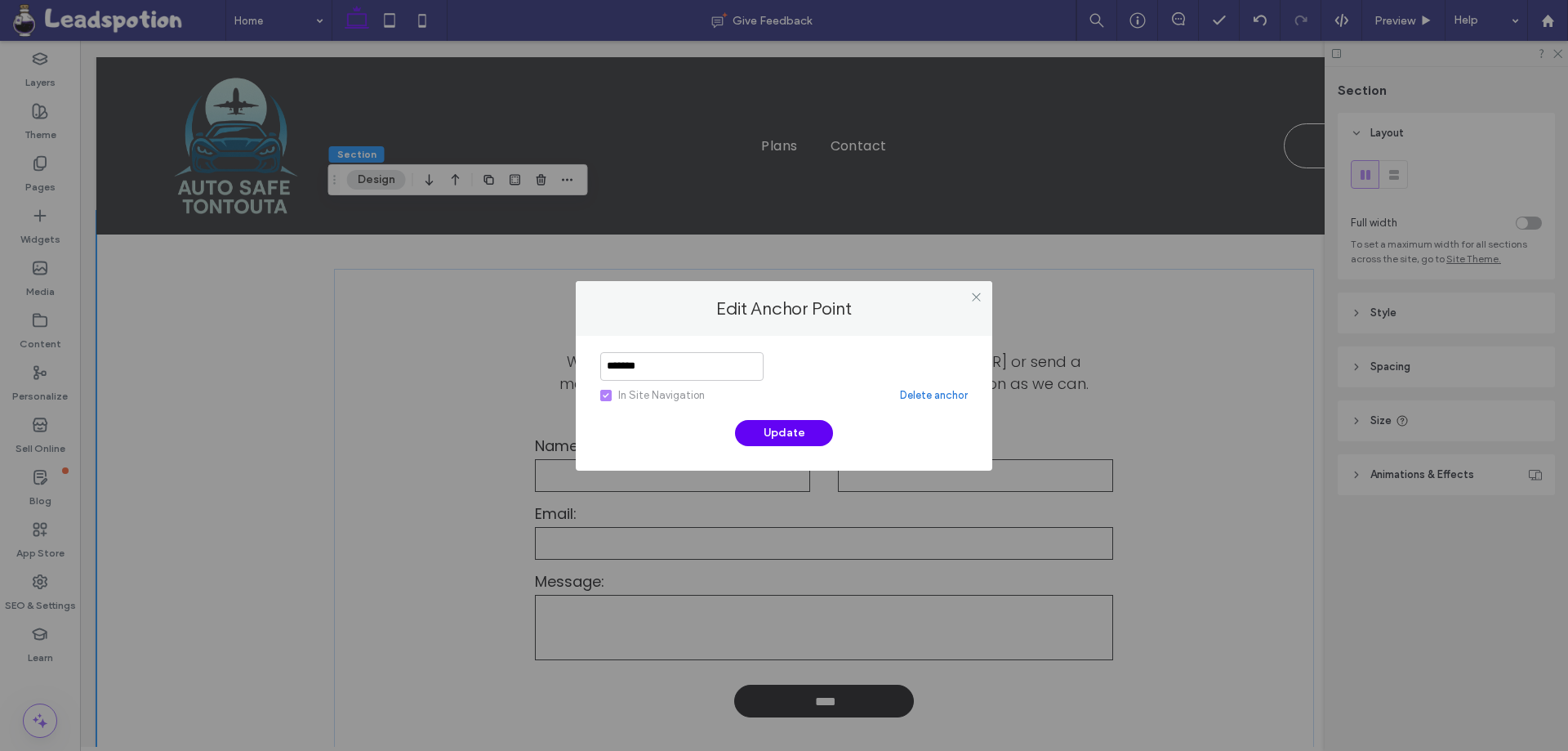
click at [920, 399] on link "Delete anchor" at bounding box center [934, 396] width 68 height 16
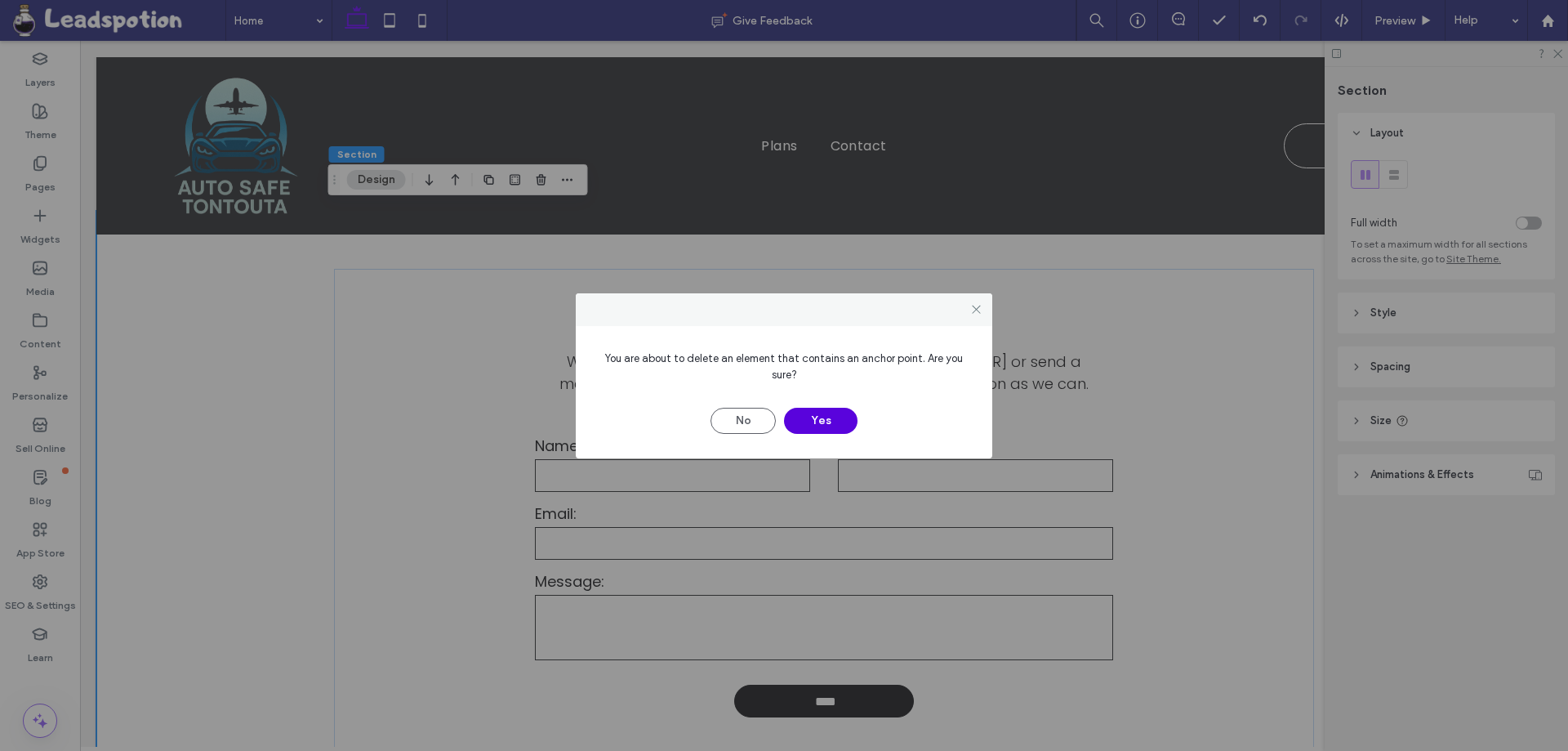
click at [825, 419] on button "Yes" at bounding box center [820, 420] width 74 height 26
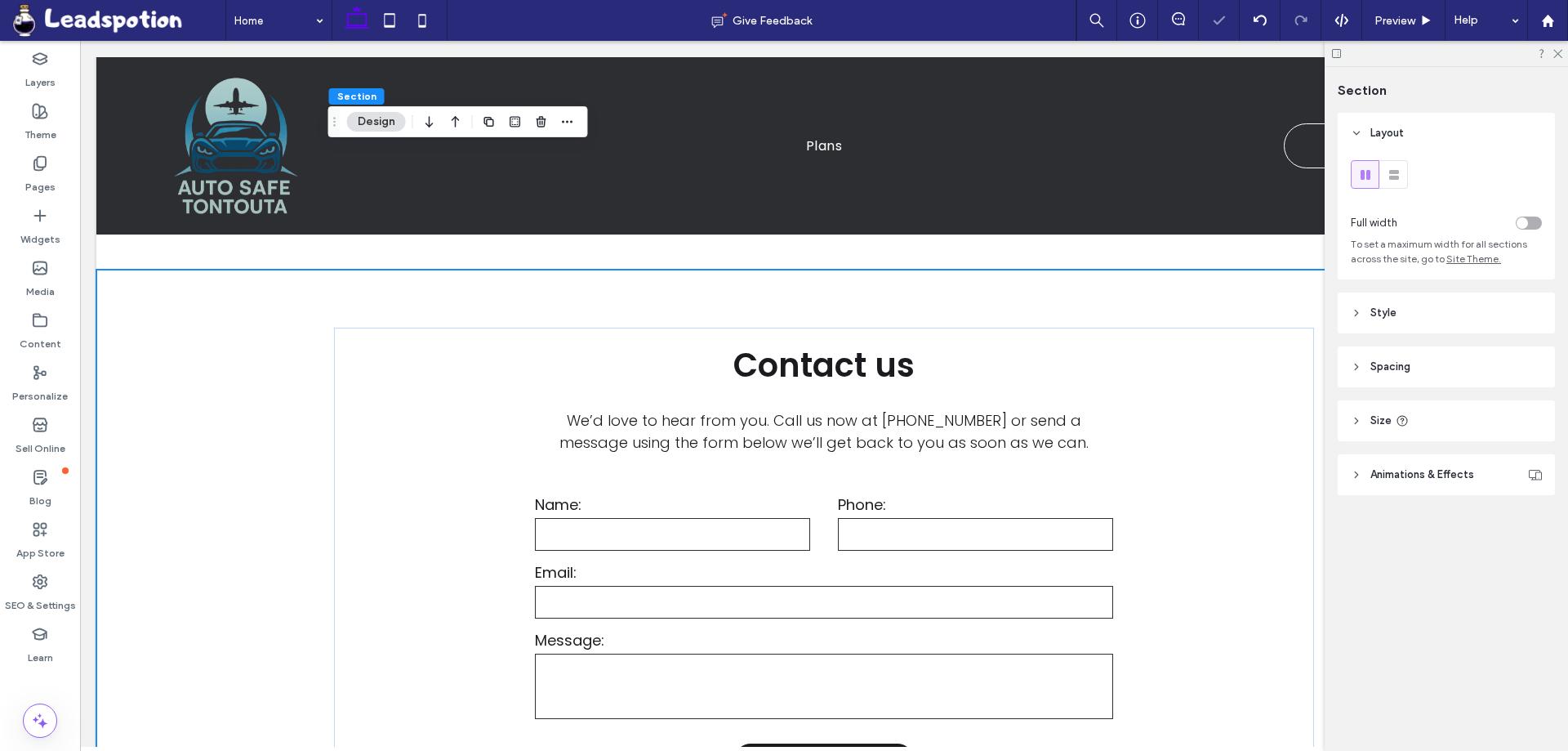
scroll to position [1008, 0]
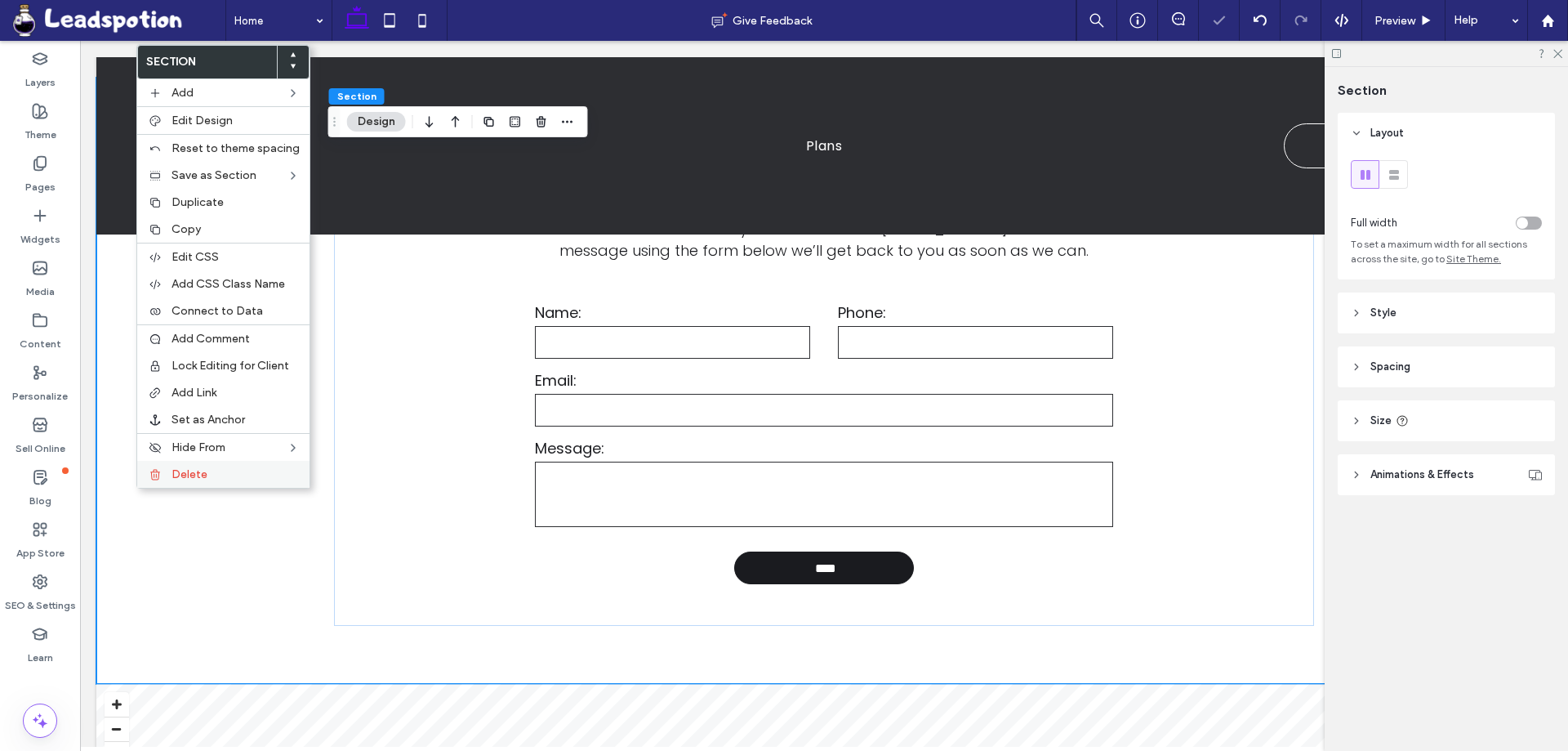
click at [169, 474] on div "Delete" at bounding box center [223, 474] width 173 height 27
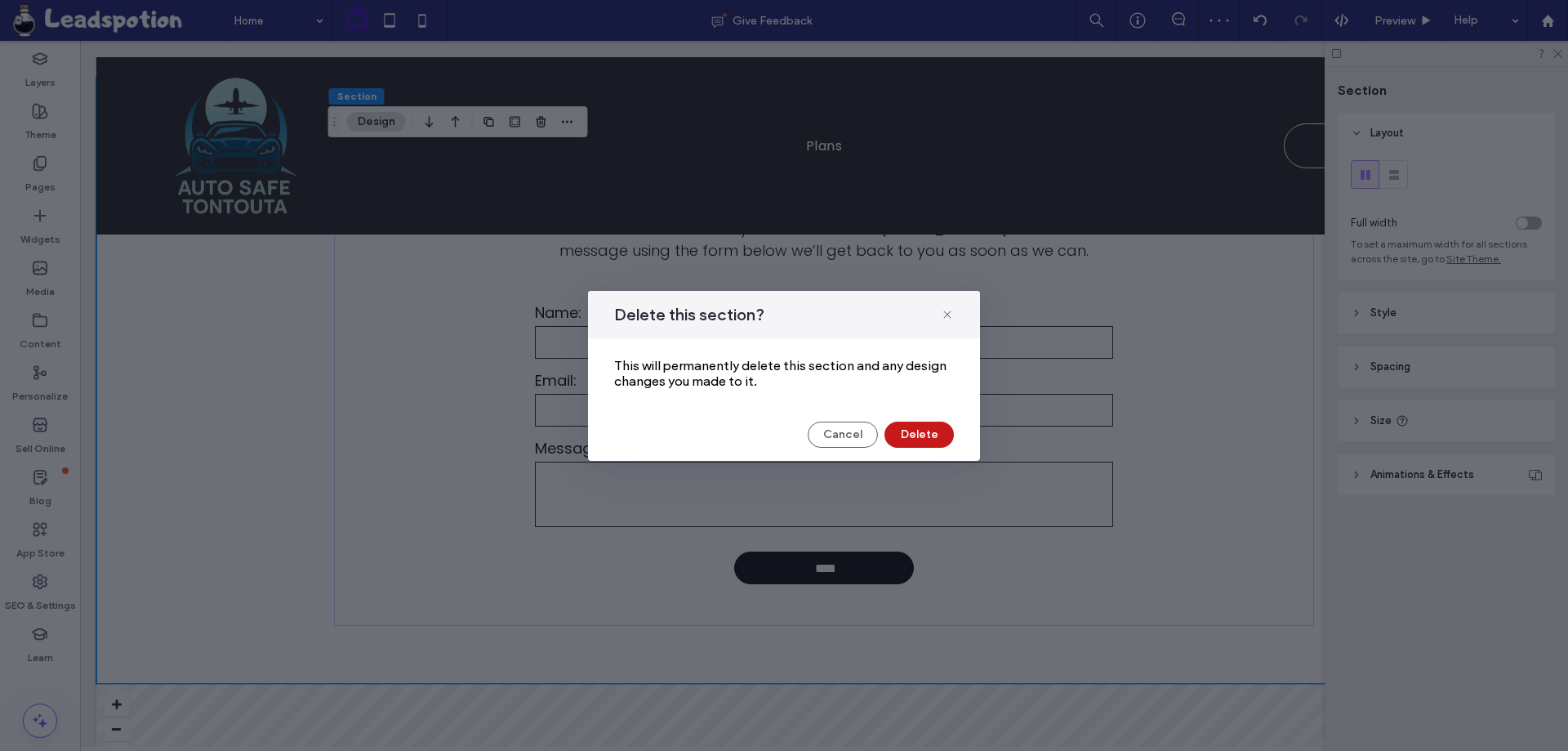
click at [929, 437] on button "Delete" at bounding box center [919, 434] width 69 height 26
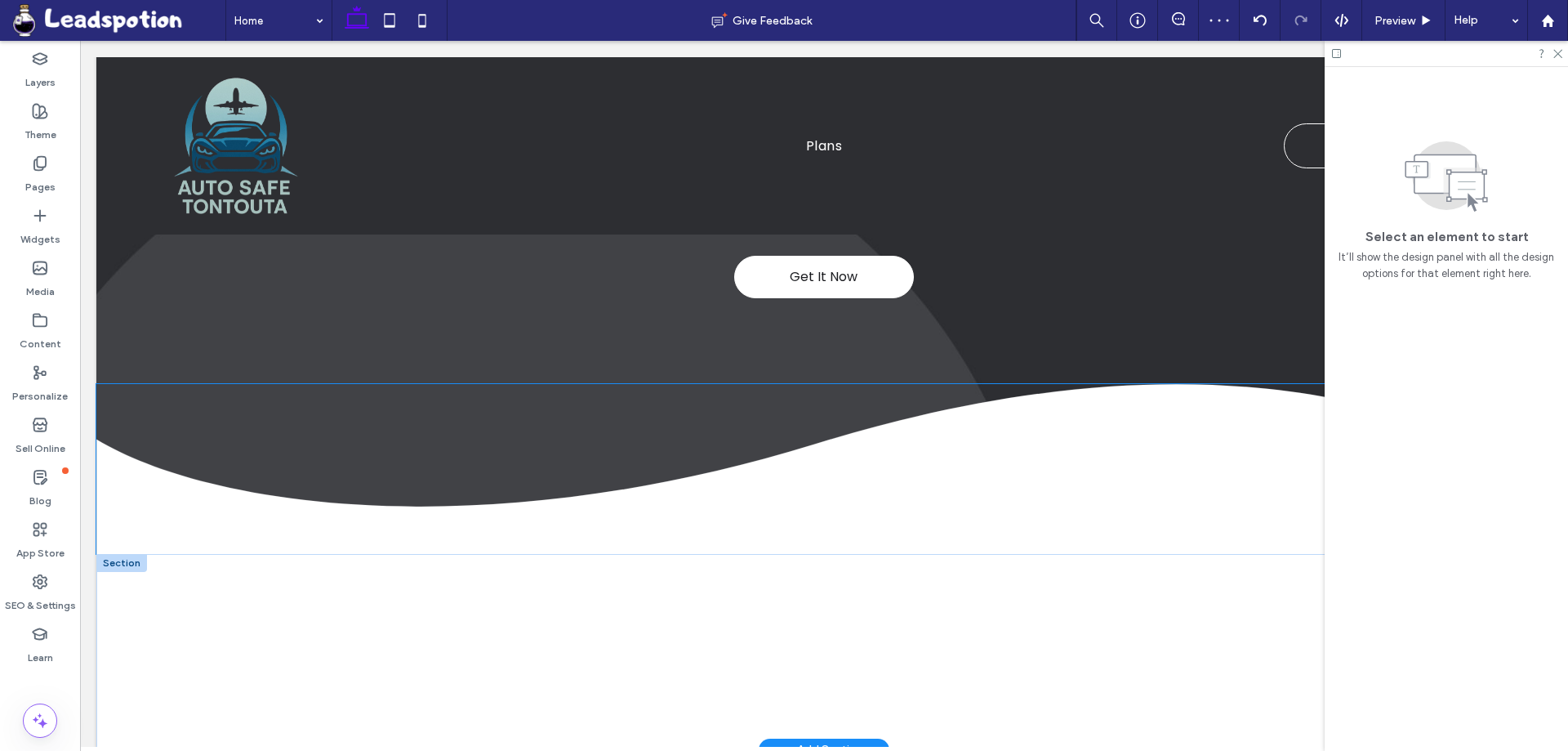
scroll to position [399, 0]
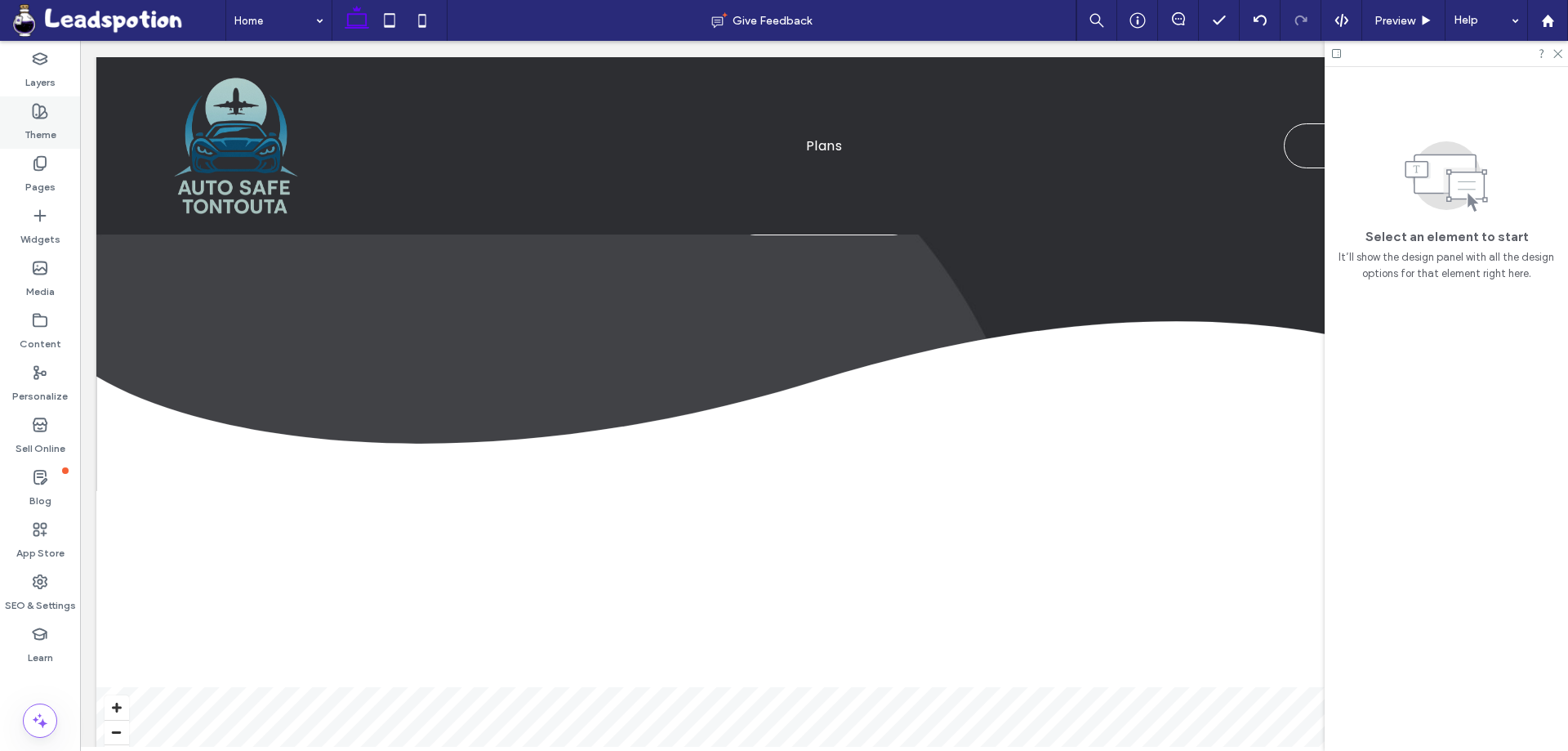
click at [38, 133] on label "Theme" at bounding box center [41, 131] width 32 height 23
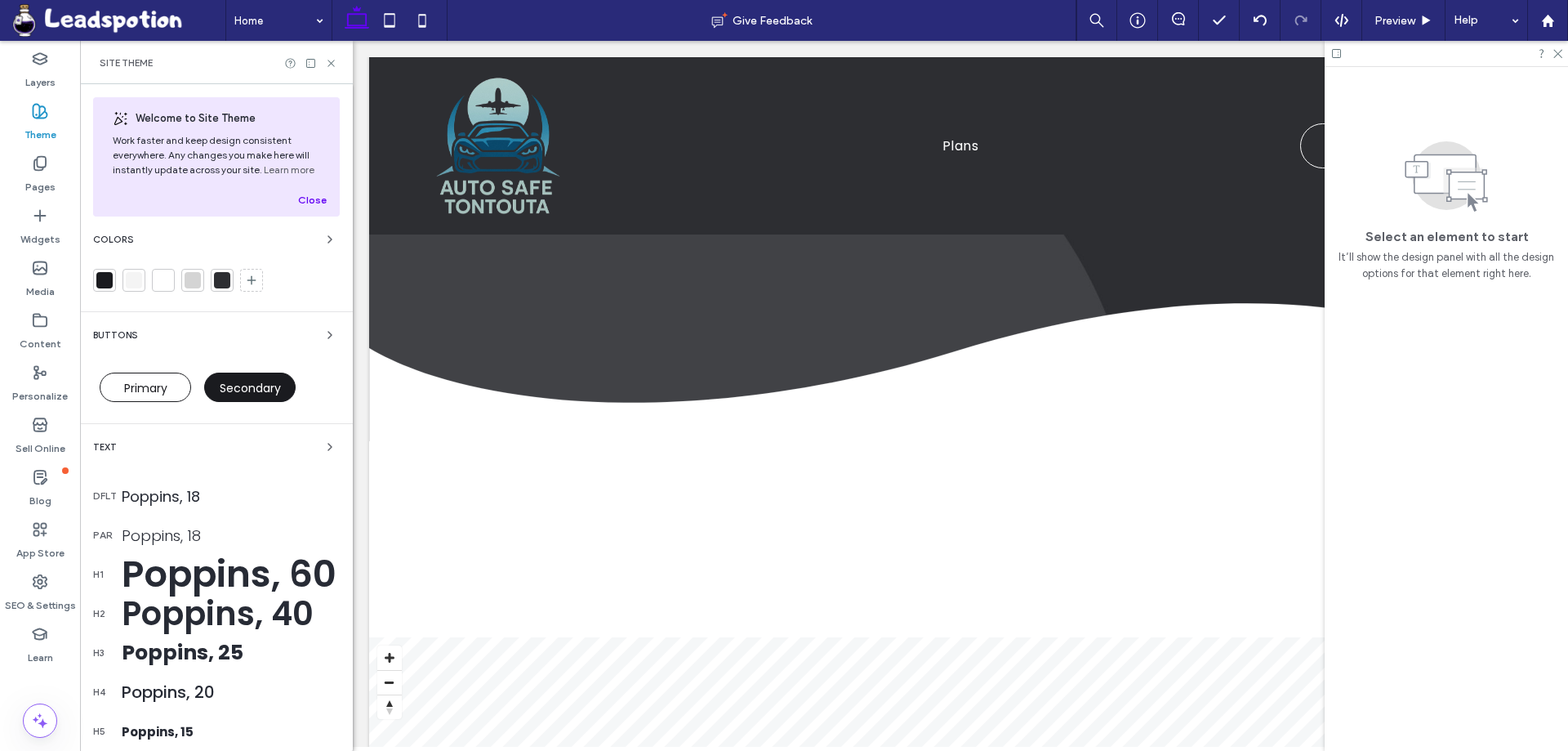
scroll to position [355, 0]
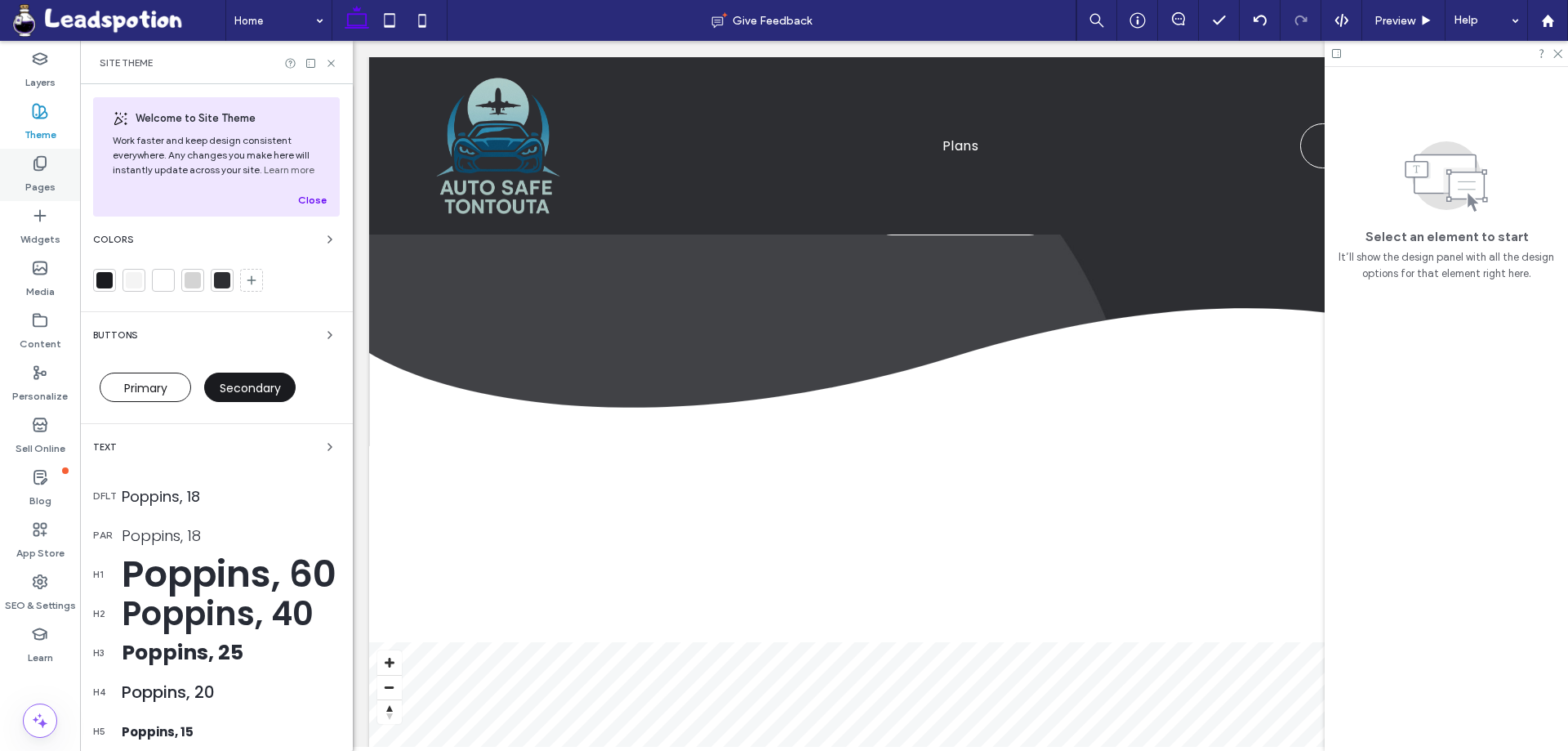
click at [42, 176] on label "Pages" at bounding box center [40, 184] width 30 height 23
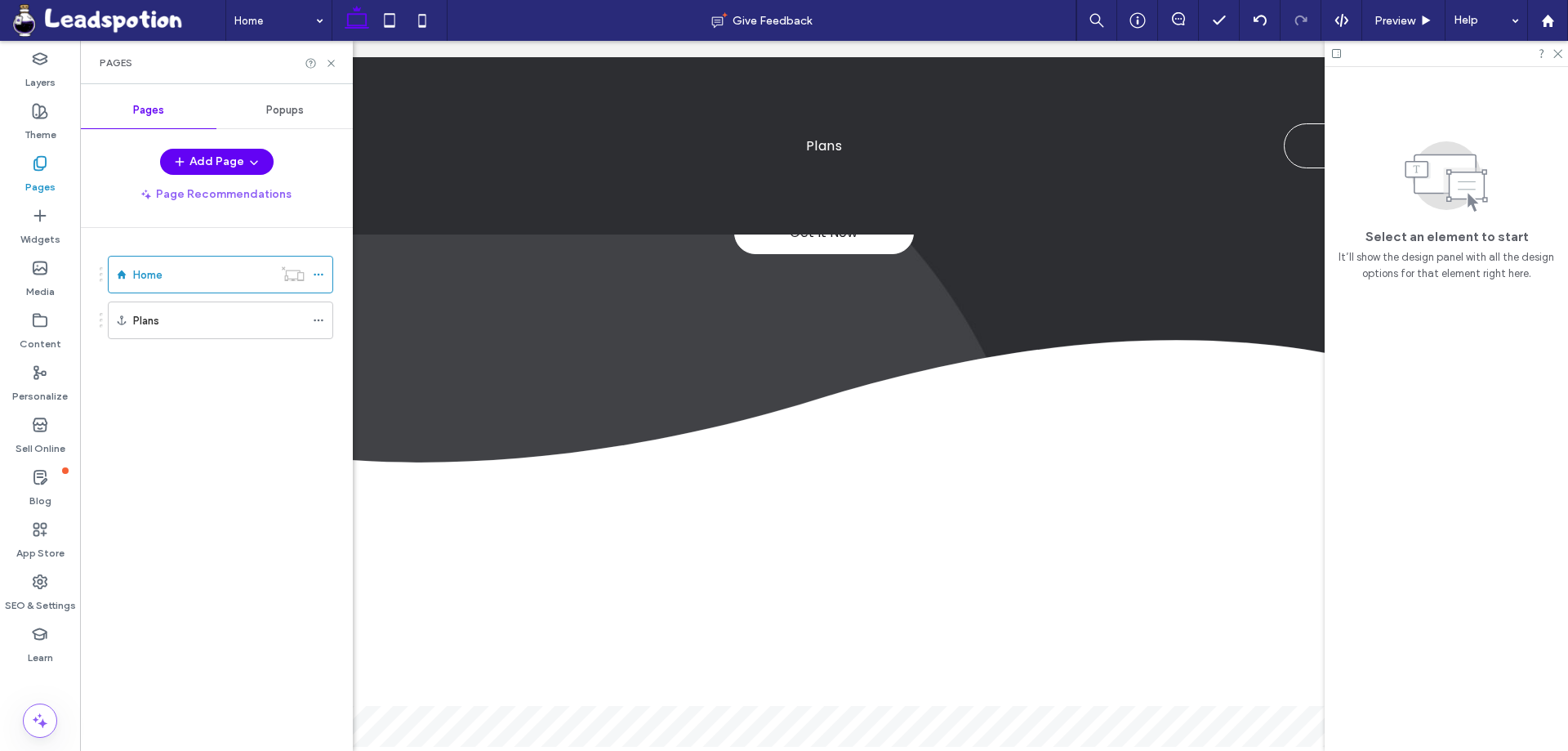
scroll to position [399, 0]
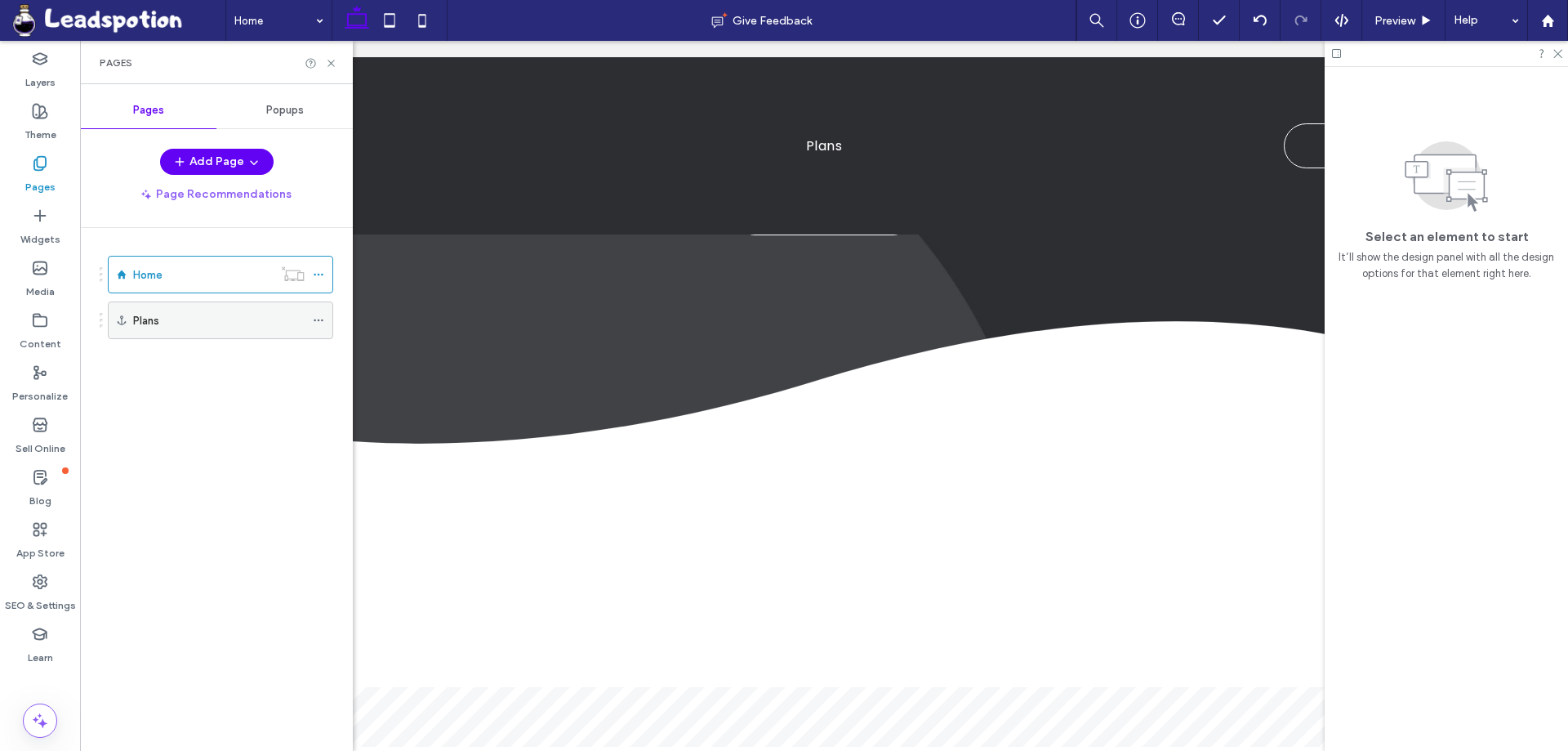
click at [317, 317] on icon at bounding box center [318, 320] width 12 height 12
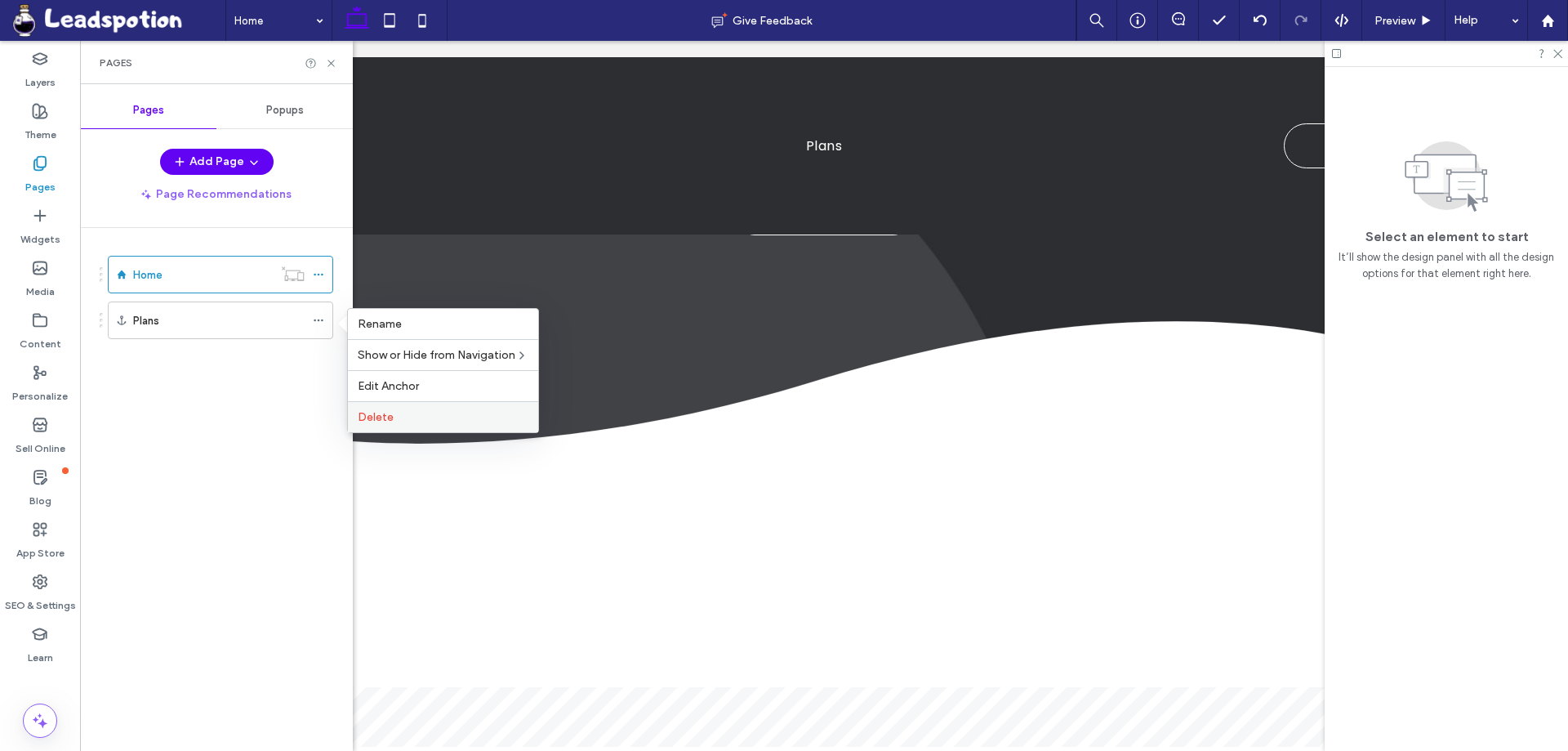
click at [387, 411] on span "Delete" at bounding box center [376, 417] width 36 height 14
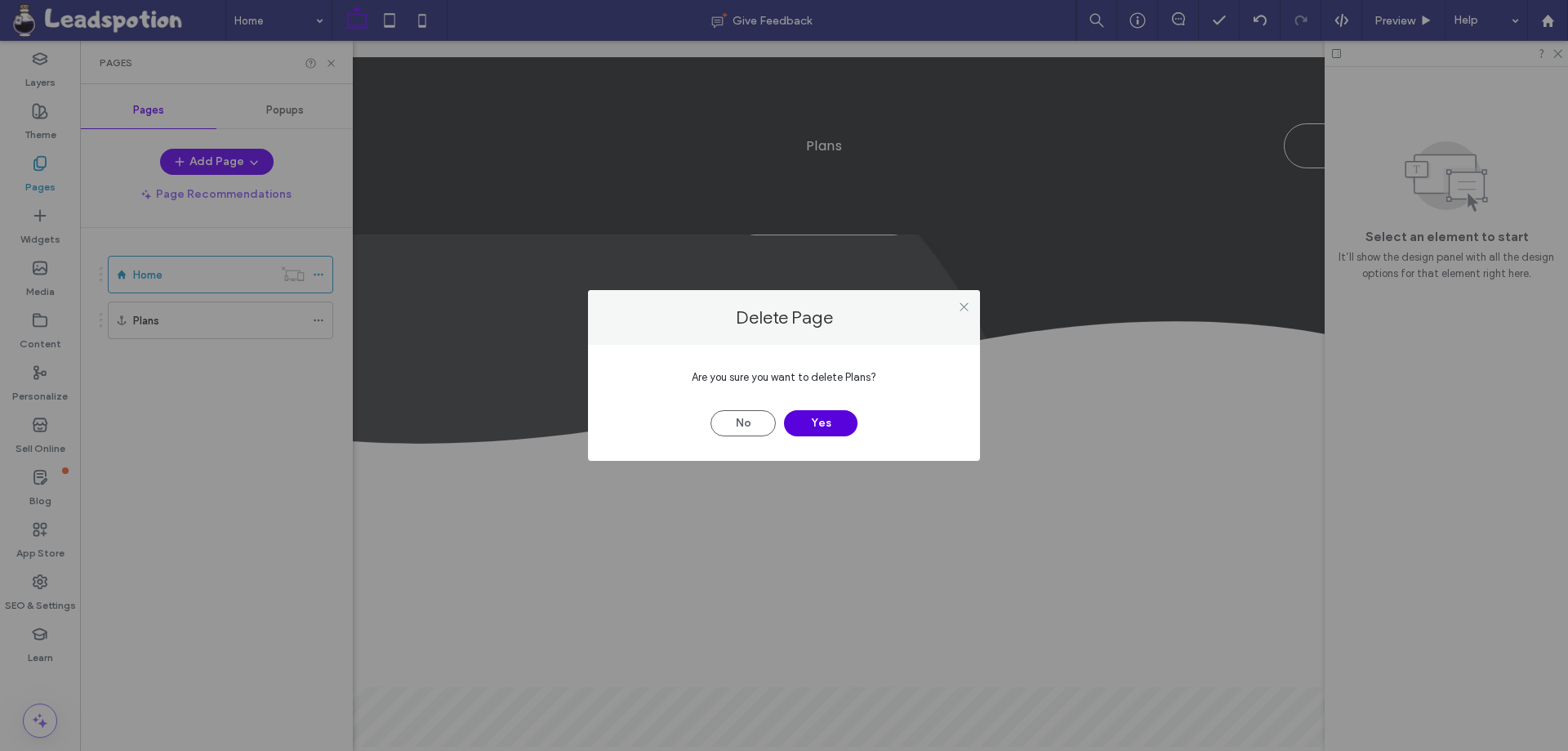
click at [834, 424] on button "Yes" at bounding box center [820, 422] width 74 height 26
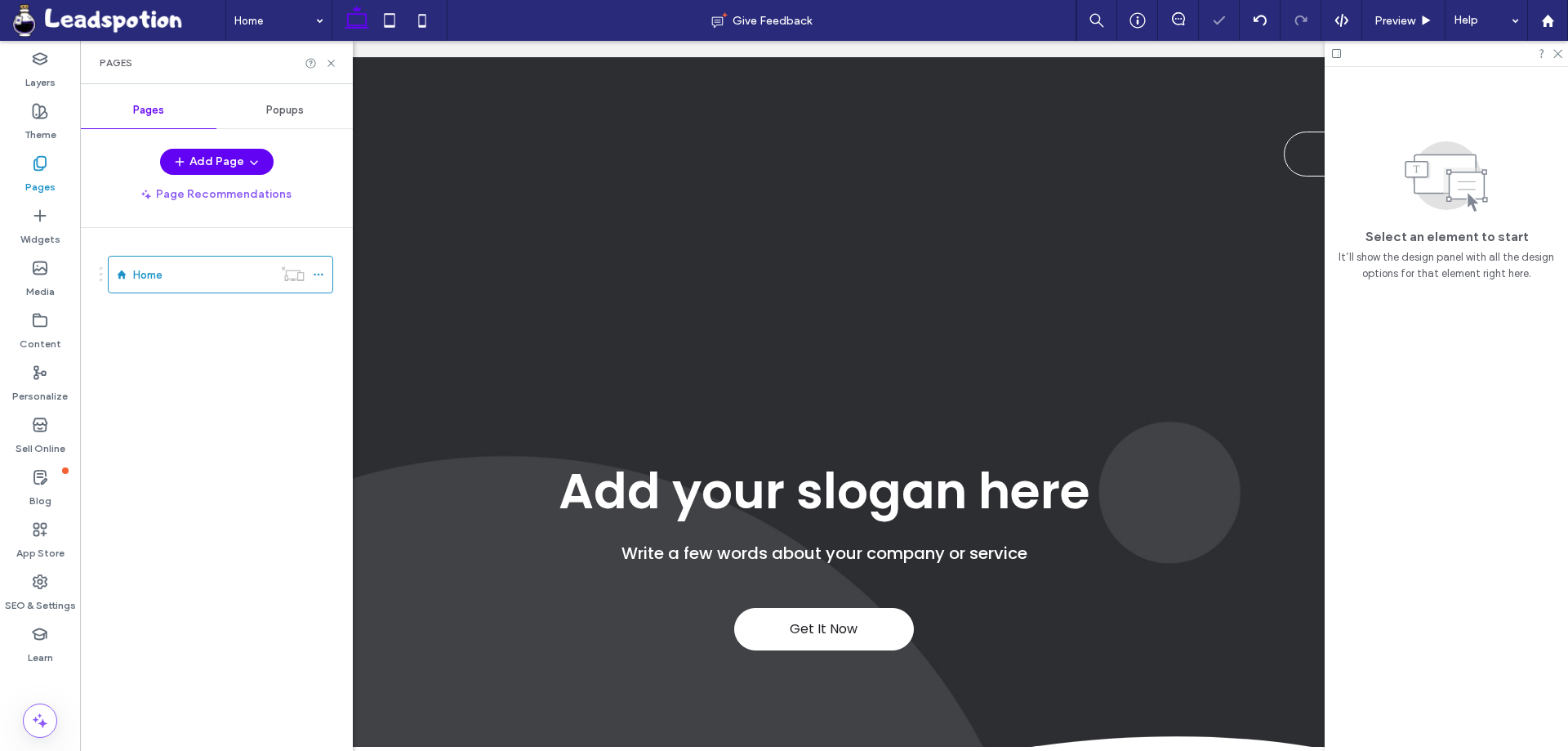
scroll to position [0, 0]
click at [316, 276] on icon at bounding box center [318, 274] width 12 height 12
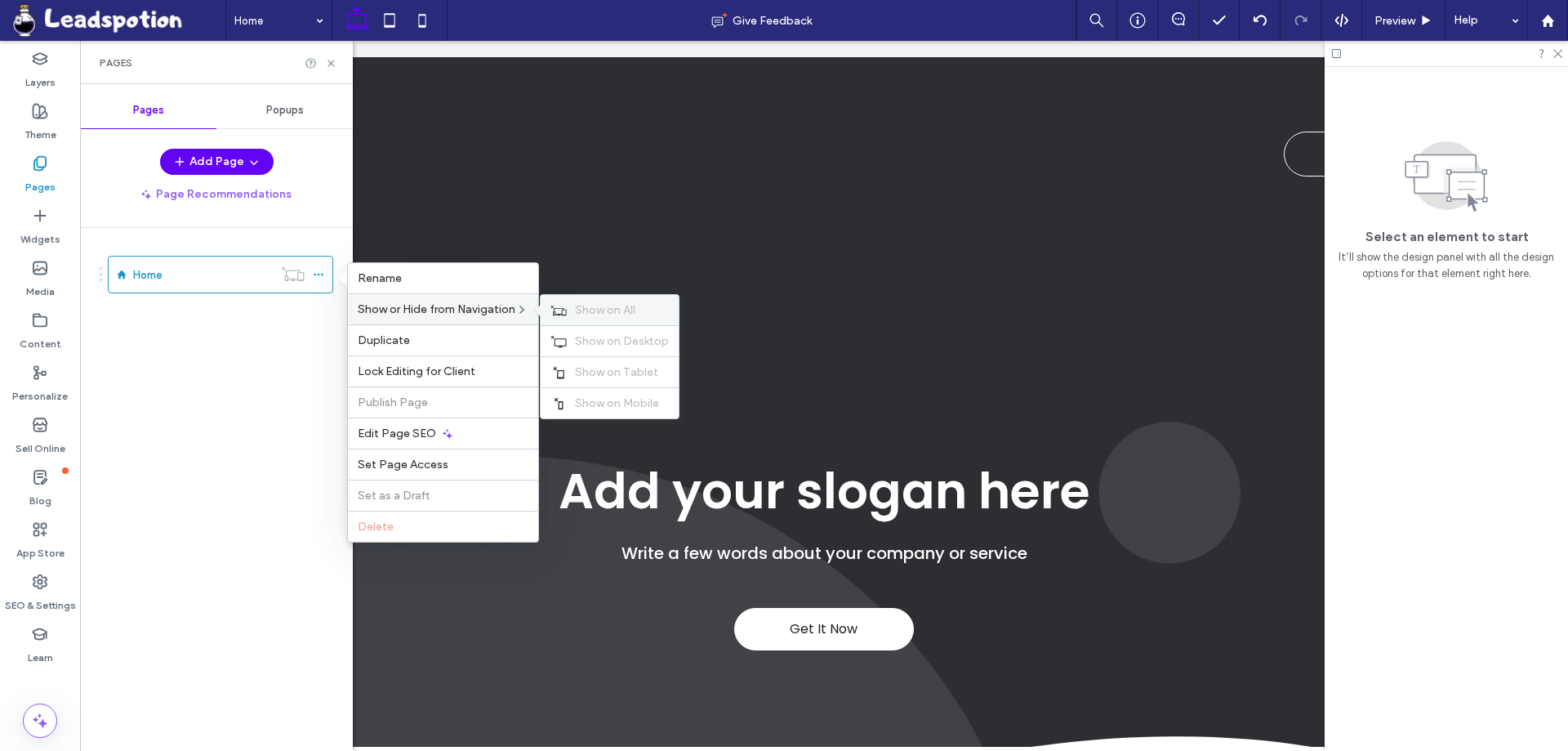
click at [594, 314] on span "Show on All" at bounding box center [605, 310] width 61 height 14
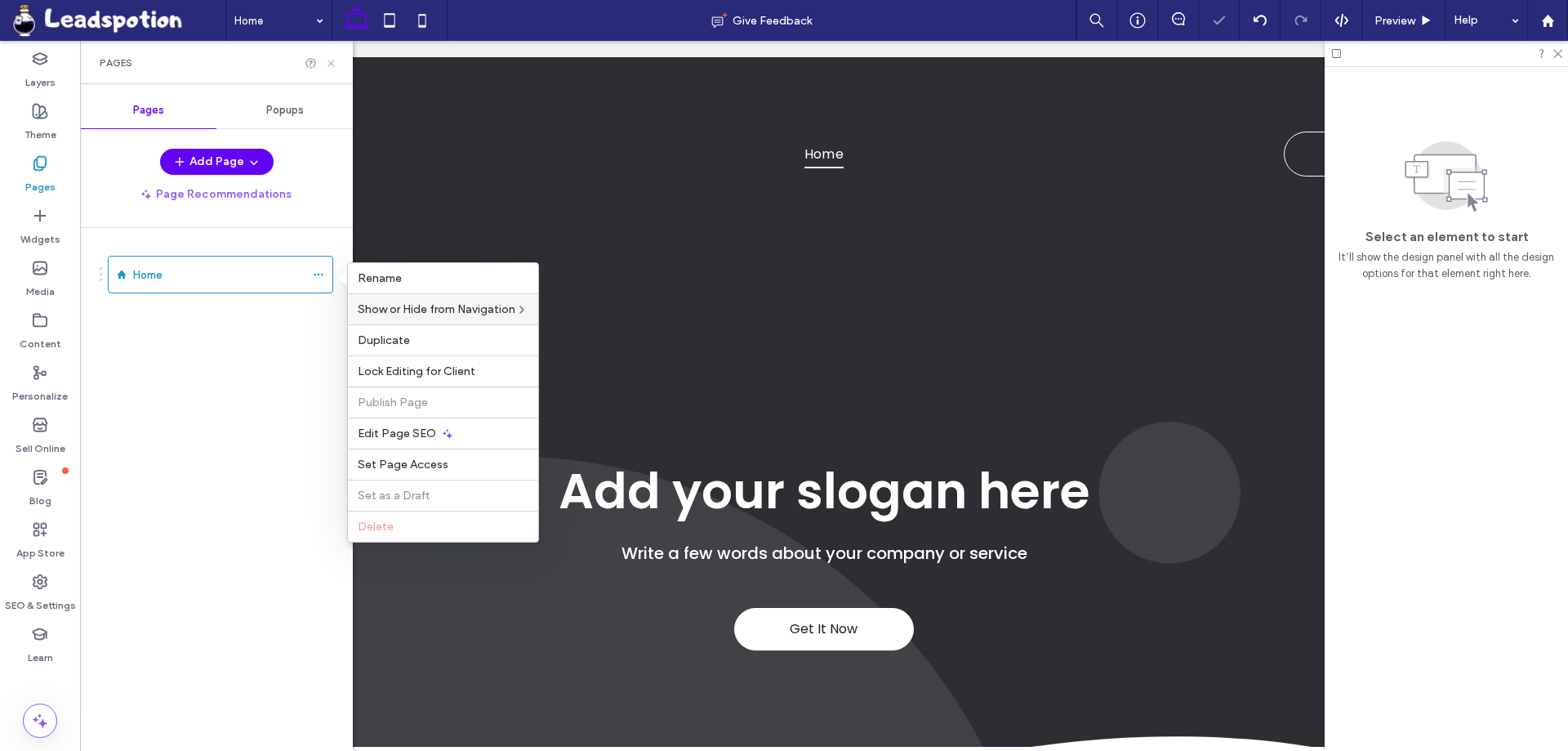
click at [334, 61] on icon at bounding box center [331, 63] width 12 height 12
